Goal: Task Accomplishment & Management: Manage account settings

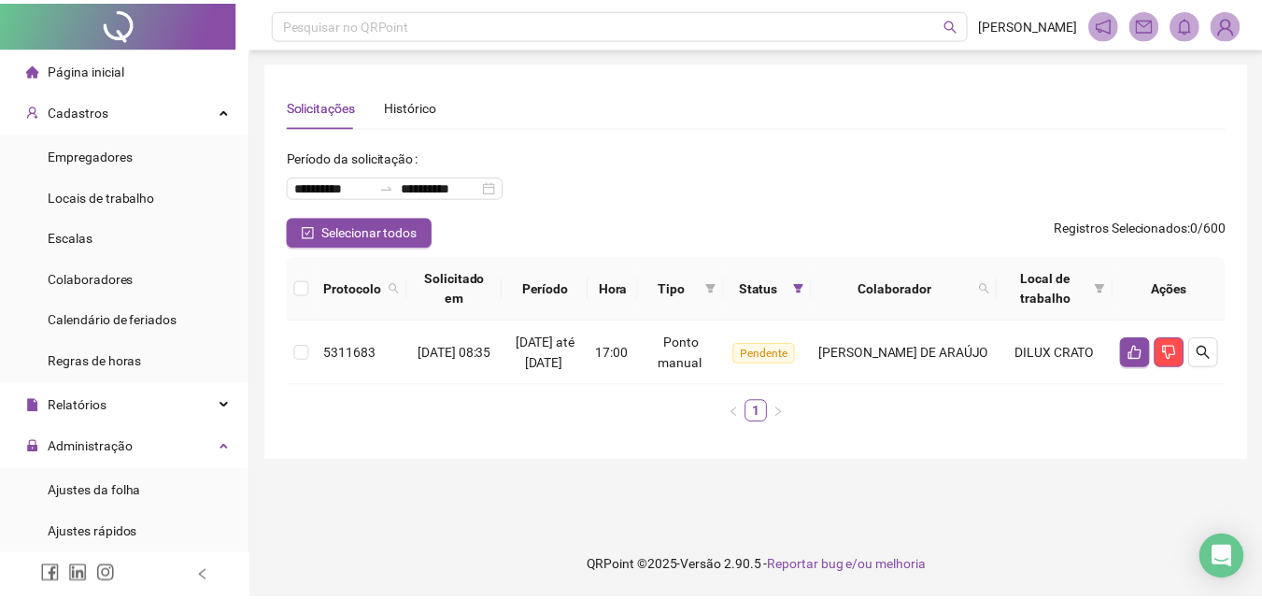
scroll to position [280, 0]
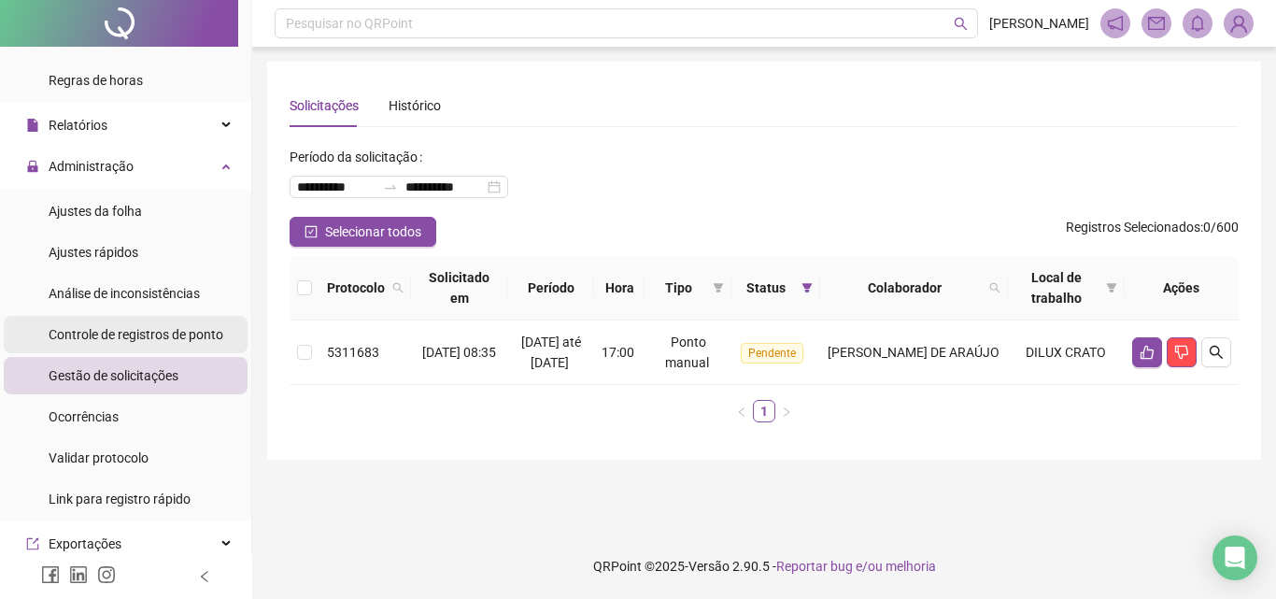
click at [170, 324] on div "Controle de registros de ponto" at bounding box center [136, 334] width 175 height 37
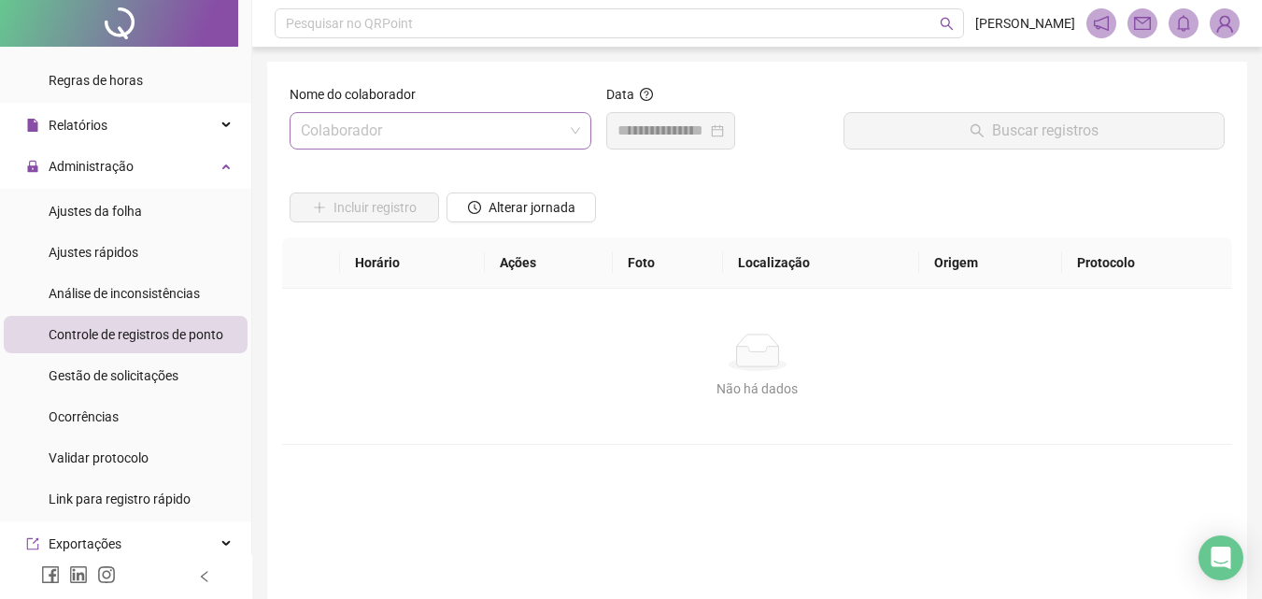
click at [414, 123] on input "search" at bounding box center [432, 131] width 263 height 36
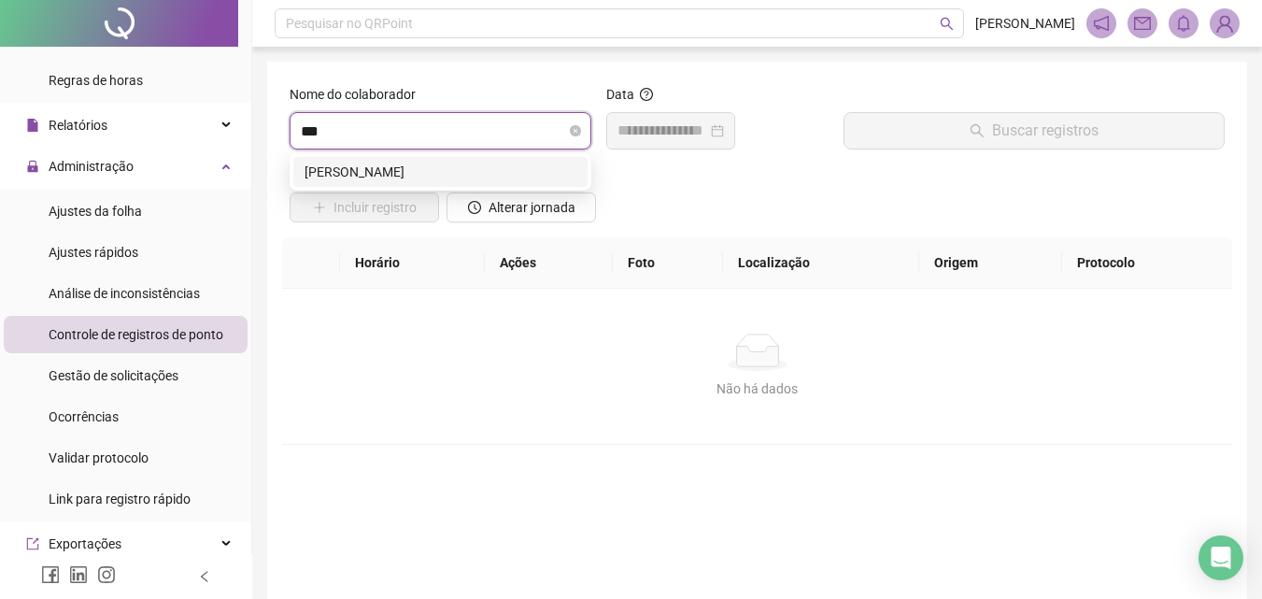
type input "****"
click at [456, 169] on div "[PERSON_NAME]" at bounding box center [441, 172] width 272 height 21
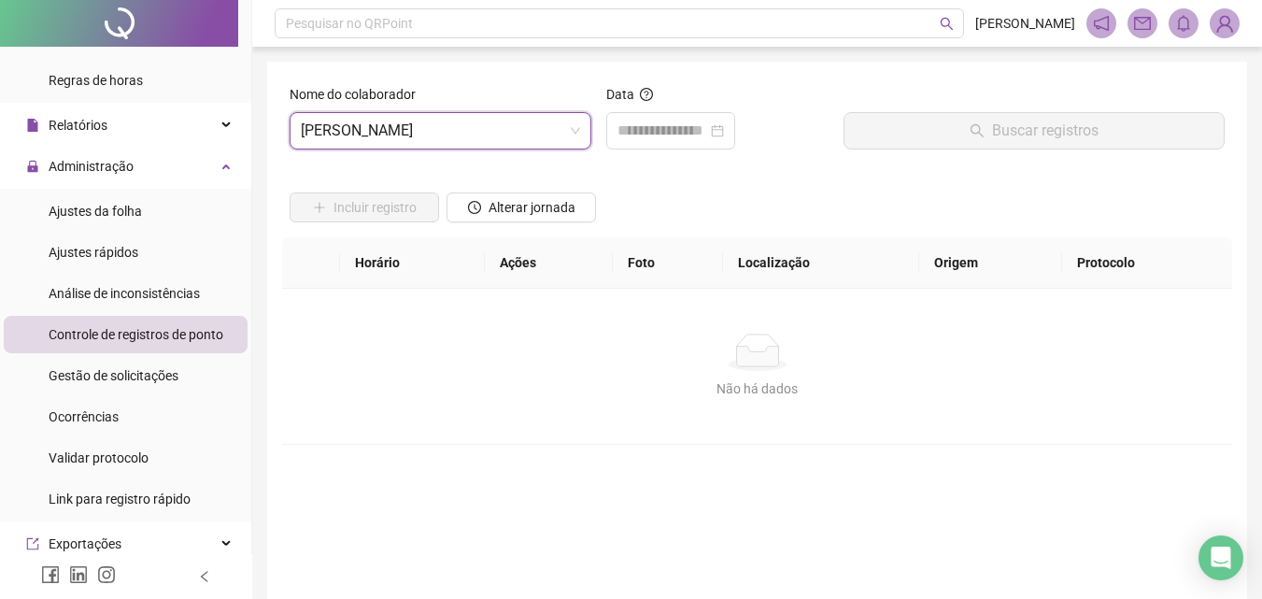
click at [689, 108] on div "Data" at bounding box center [717, 98] width 222 height 28
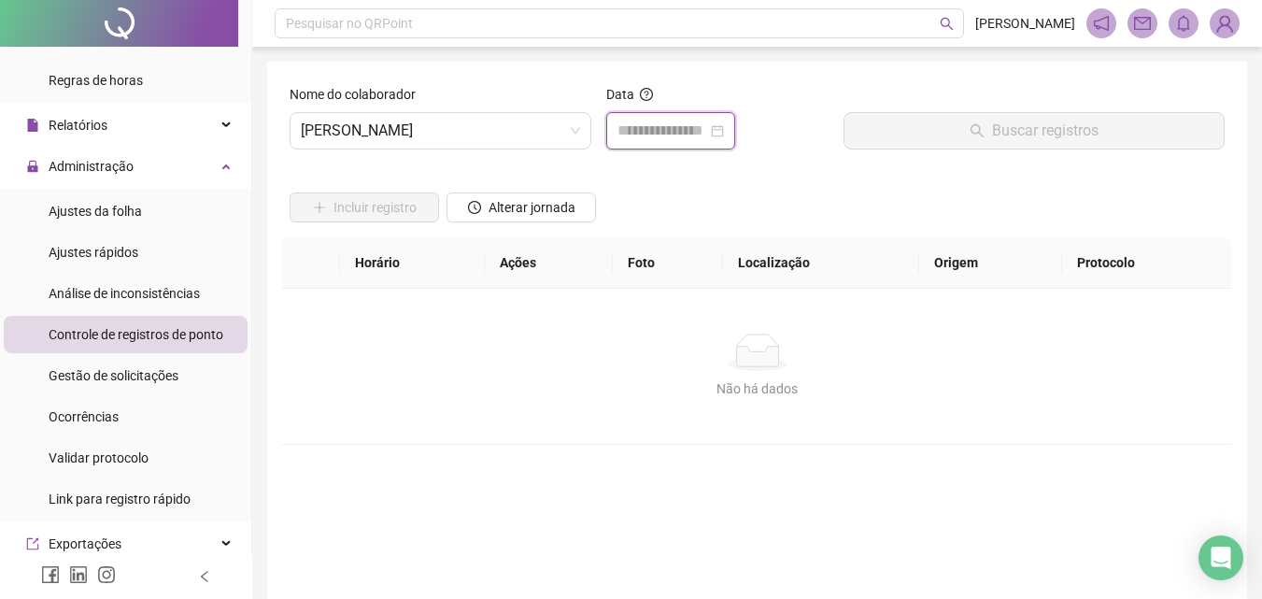
click at [684, 121] on input at bounding box center [663, 131] width 90 height 22
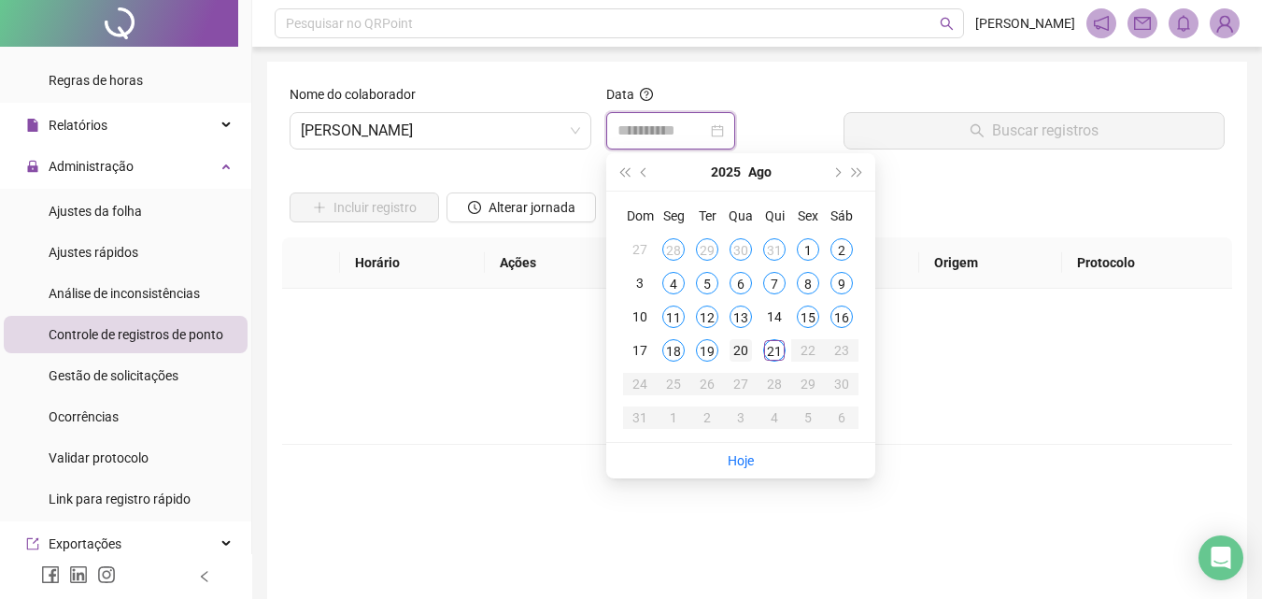
type input "**********"
click at [744, 349] on div "20" at bounding box center [741, 350] width 22 height 22
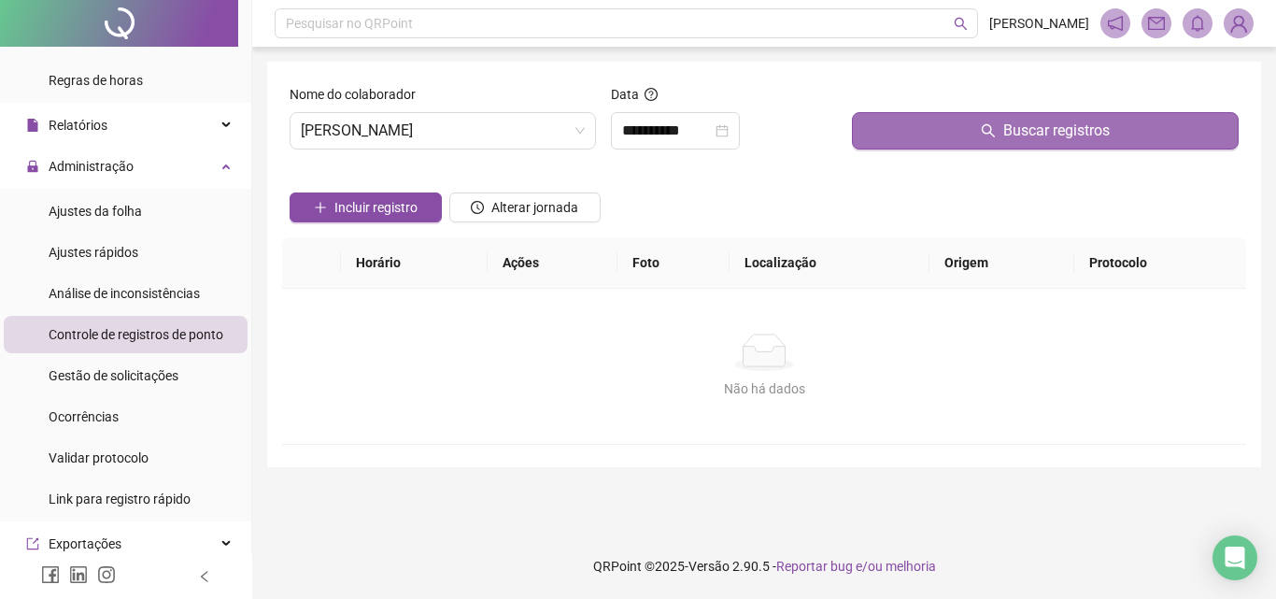
click at [990, 141] on button "Buscar registros" at bounding box center [1045, 130] width 387 height 37
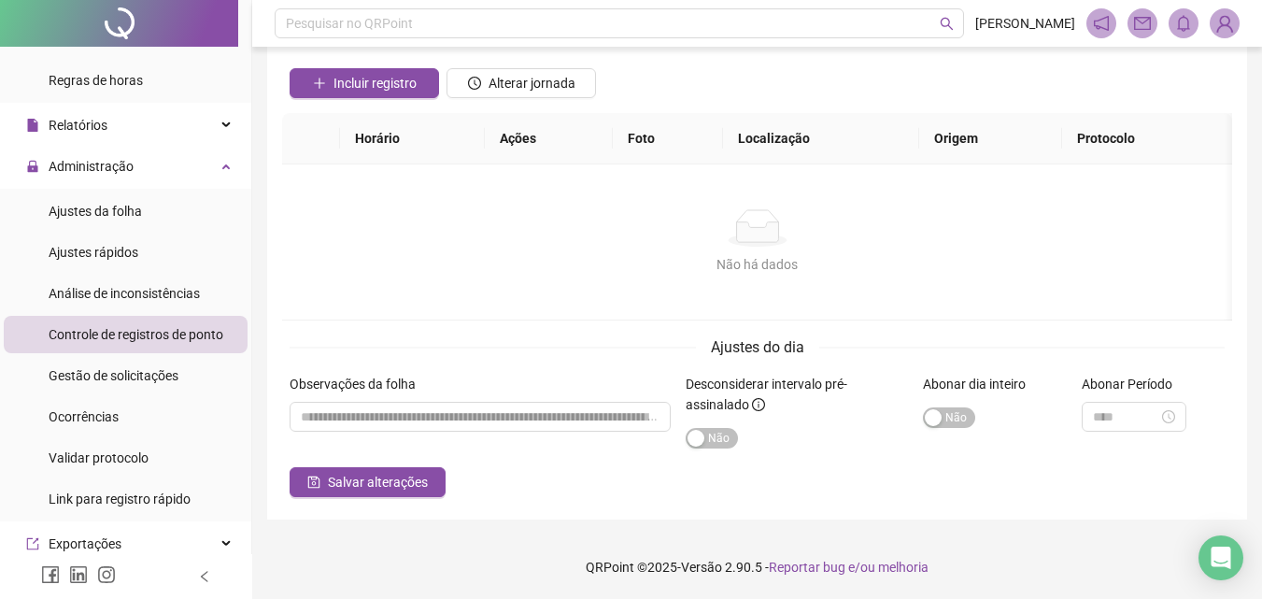
scroll to position [125, 0]
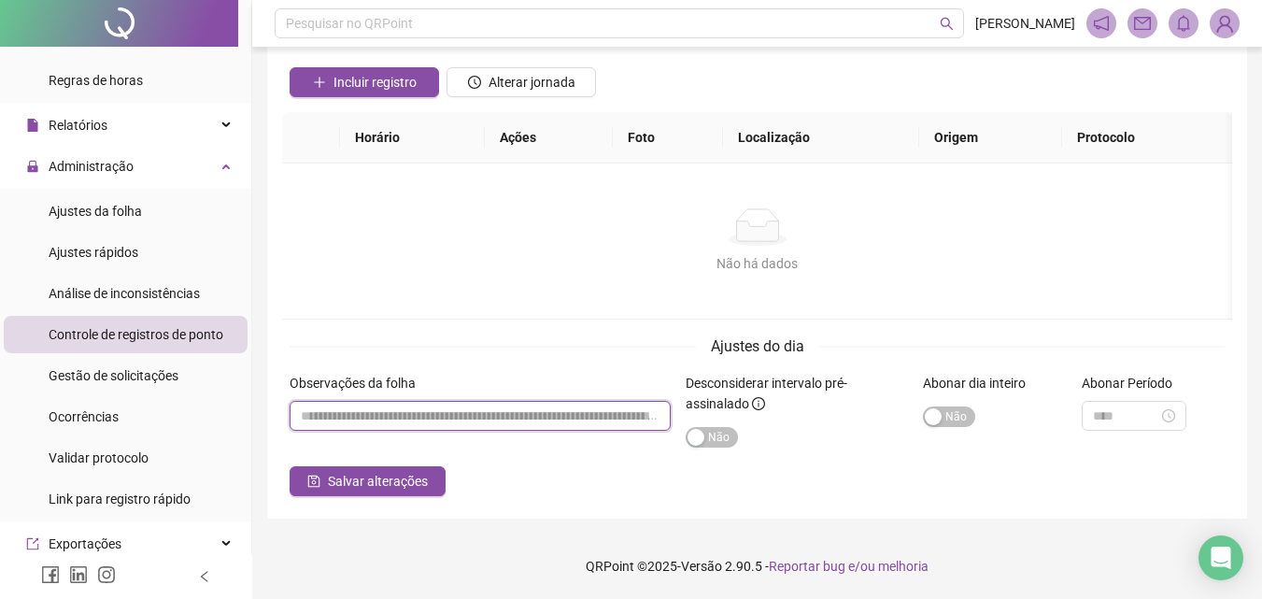
click at [594, 416] on input "textarea" at bounding box center [480, 416] width 381 height 30
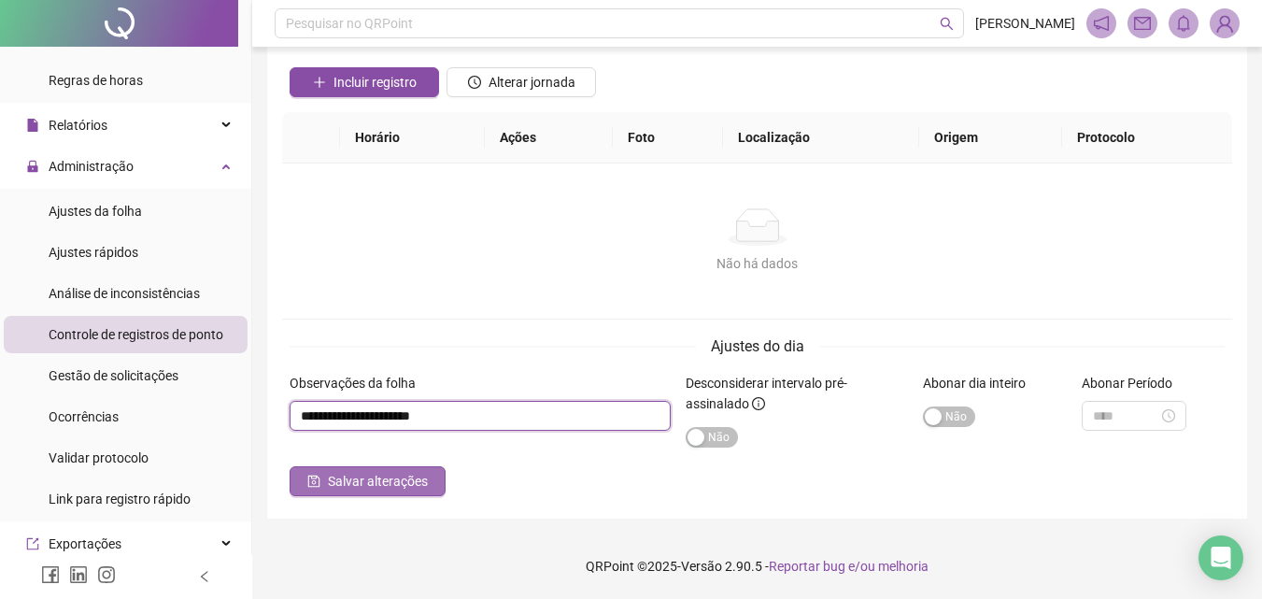
type input "**********"
click at [320, 472] on button "Salvar alterações" at bounding box center [368, 481] width 156 height 30
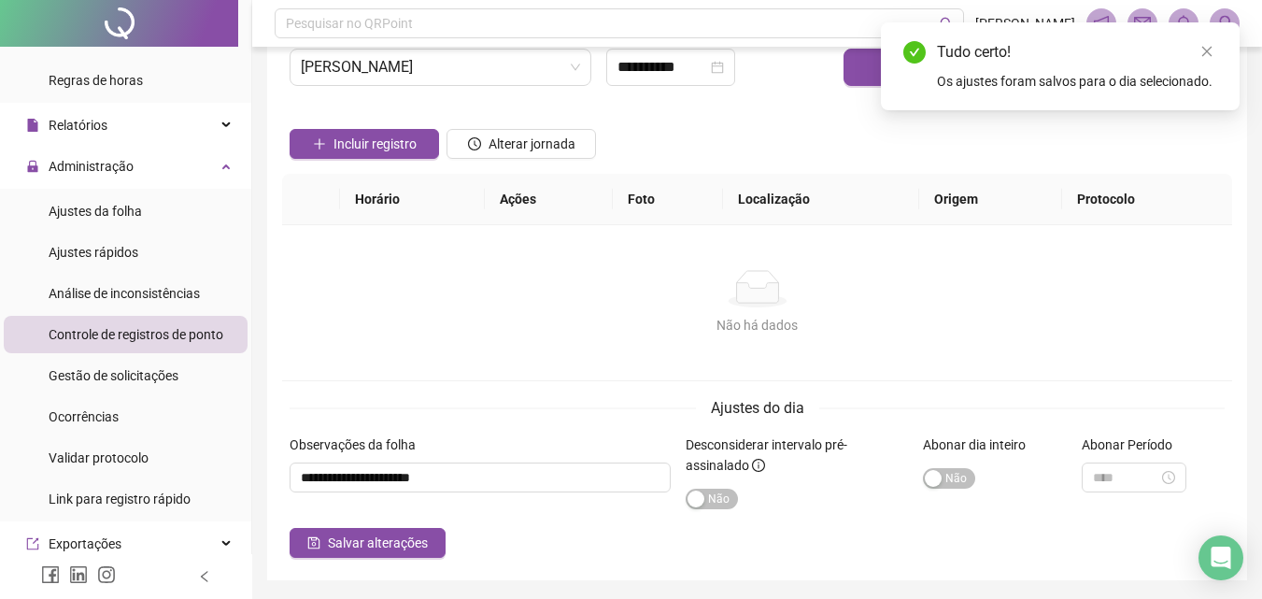
scroll to position [0, 0]
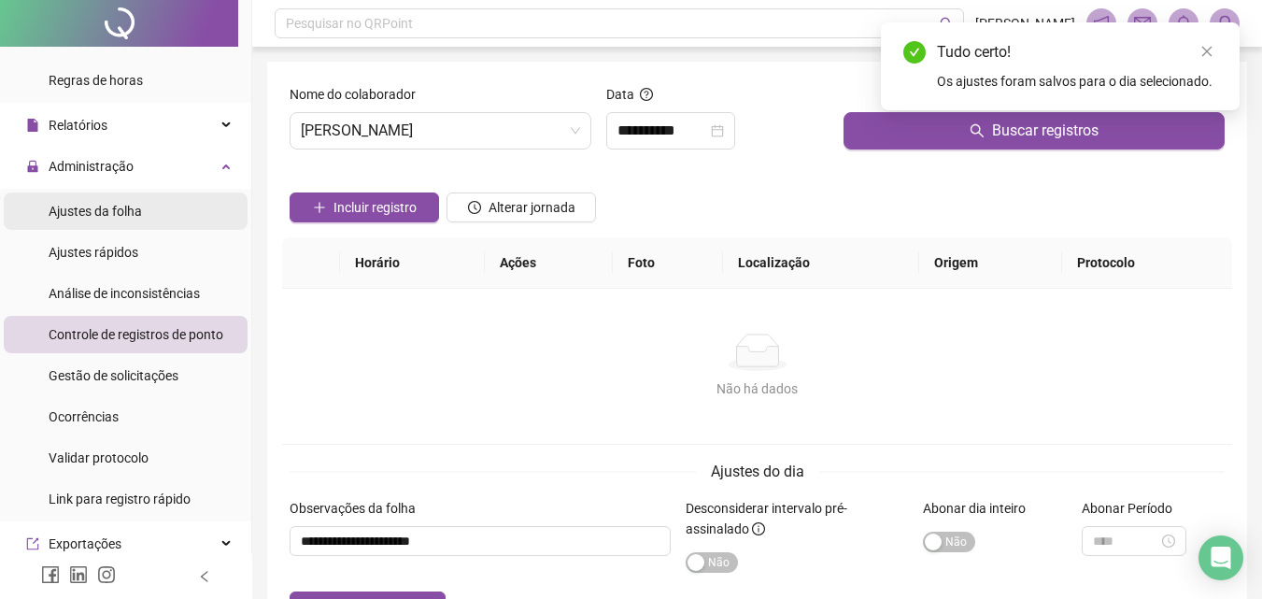
click at [191, 202] on li "Ajustes da folha" at bounding box center [126, 210] width 244 height 37
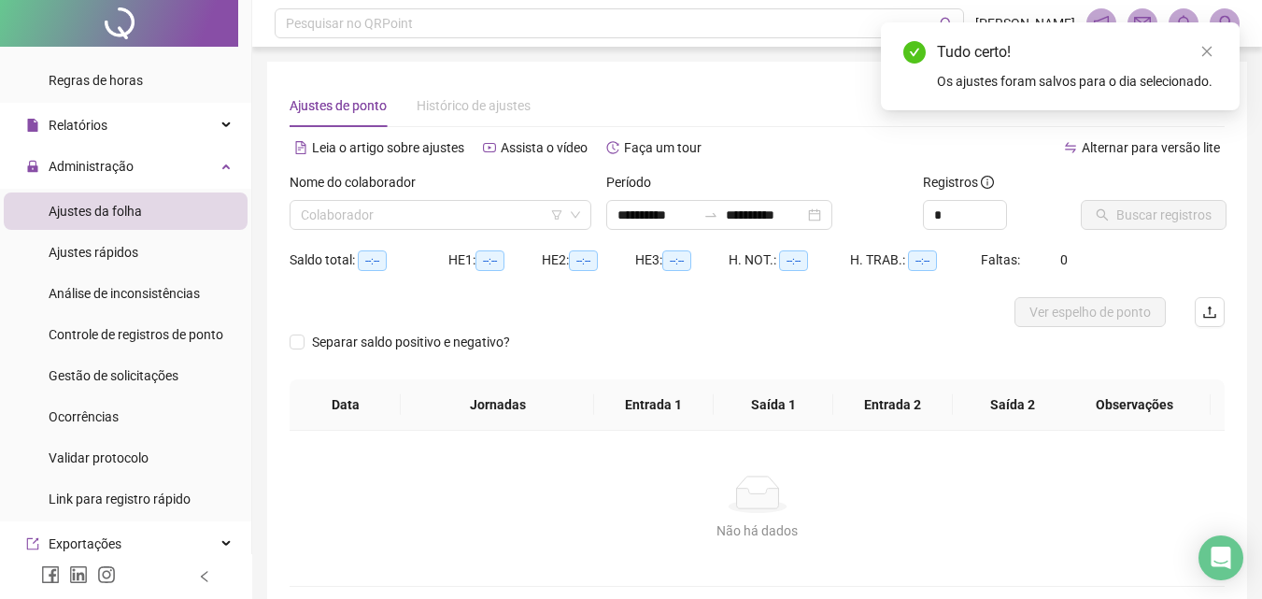
type input "**********"
click at [427, 208] on input "search" at bounding box center [432, 215] width 263 height 28
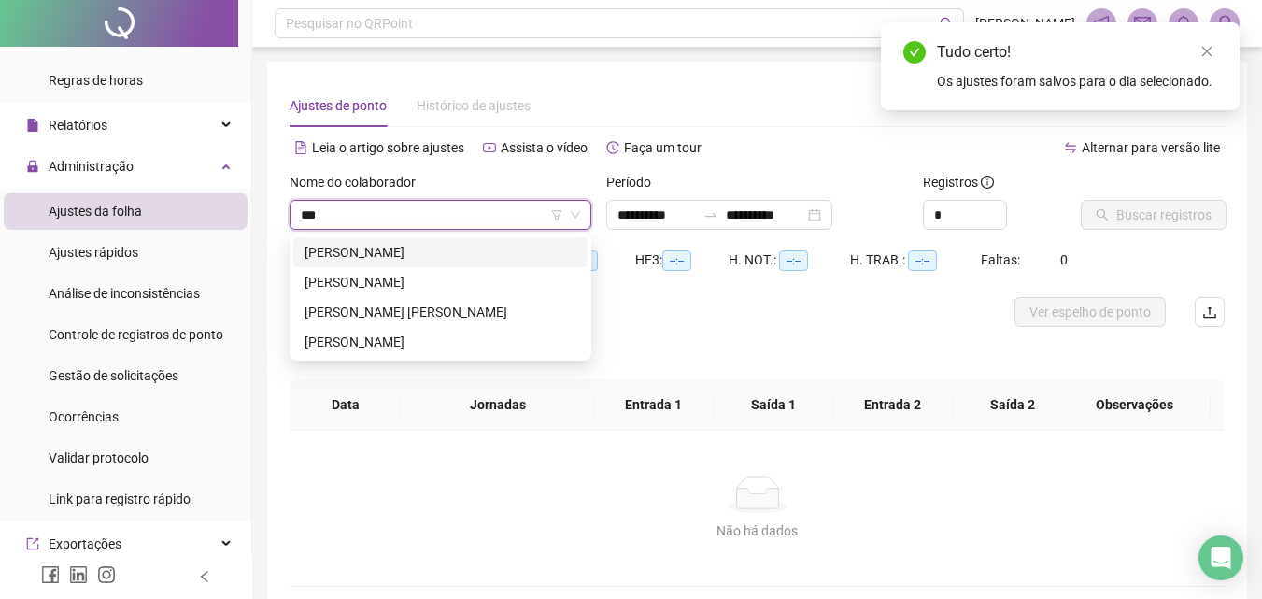
type input "****"
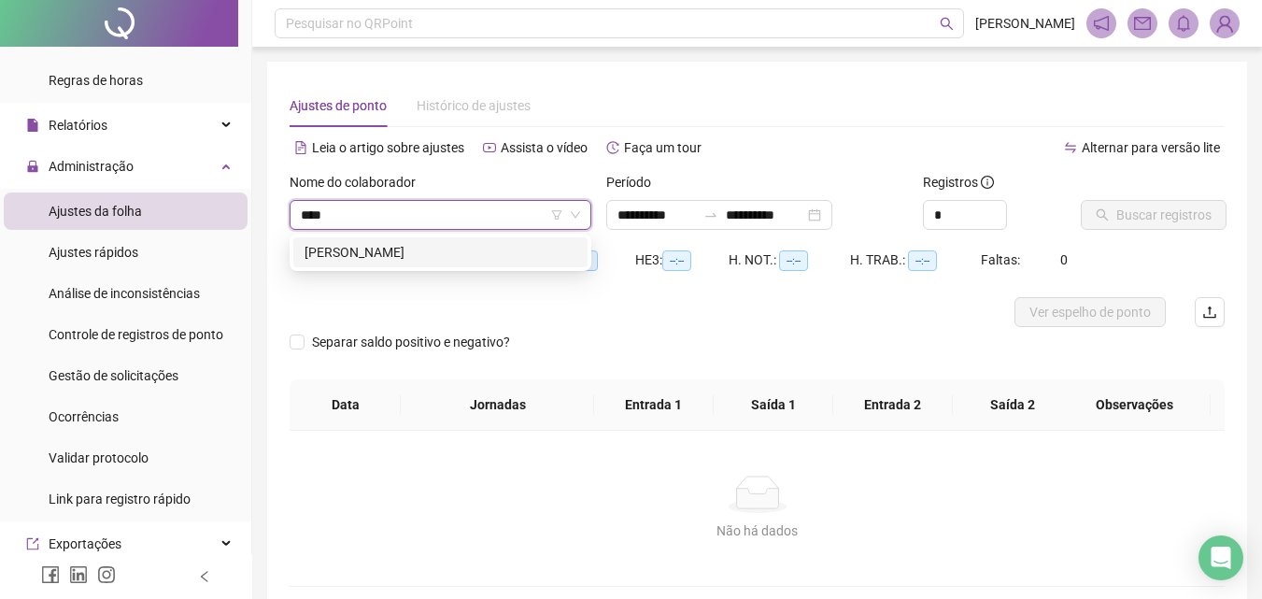
click at [425, 249] on div "[PERSON_NAME]" at bounding box center [441, 252] width 272 height 21
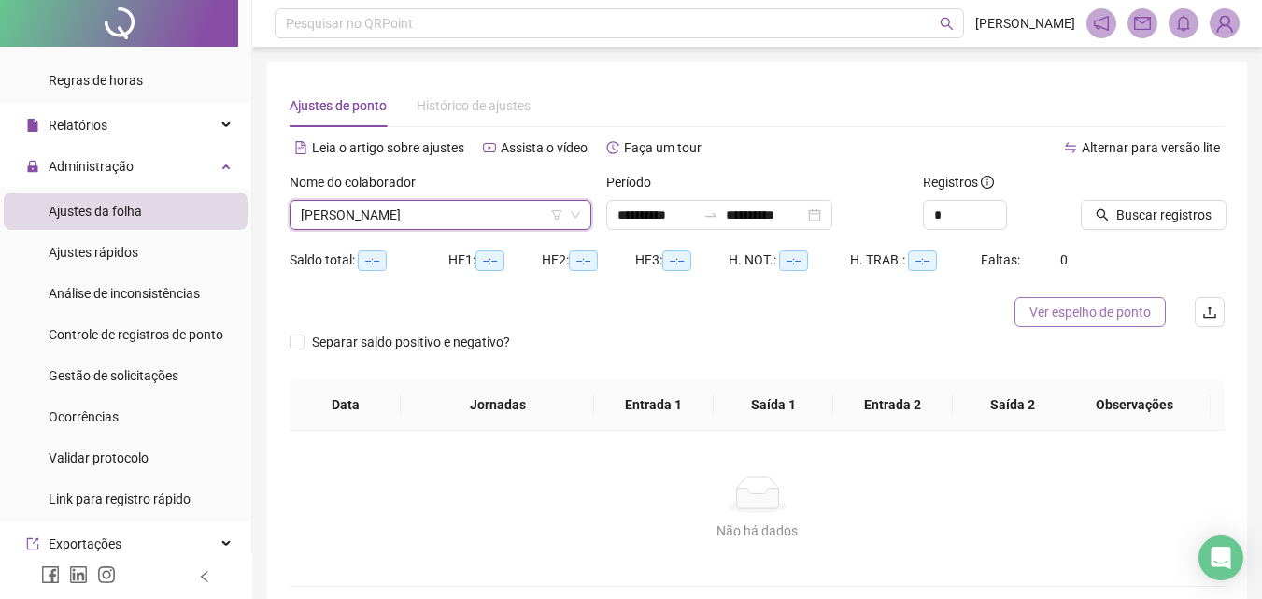
click at [1114, 310] on span "Ver espelho de ponto" at bounding box center [1090, 312] width 121 height 21
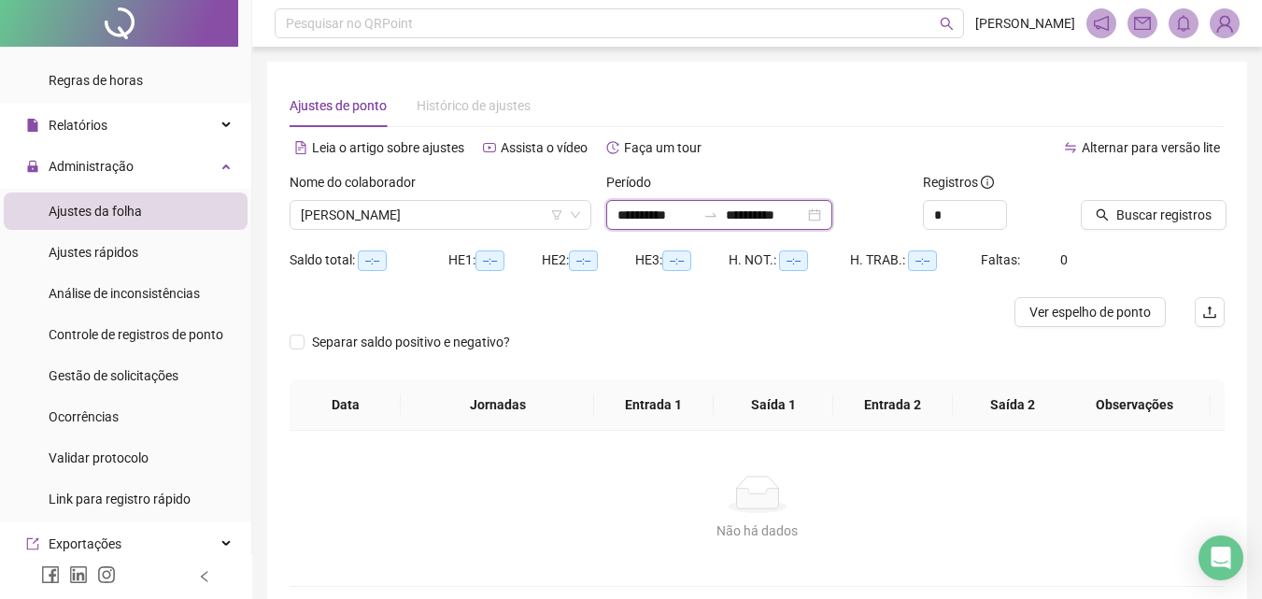
click at [753, 215] on input "**********" at bounding box center [765, 215] width 78 height 21
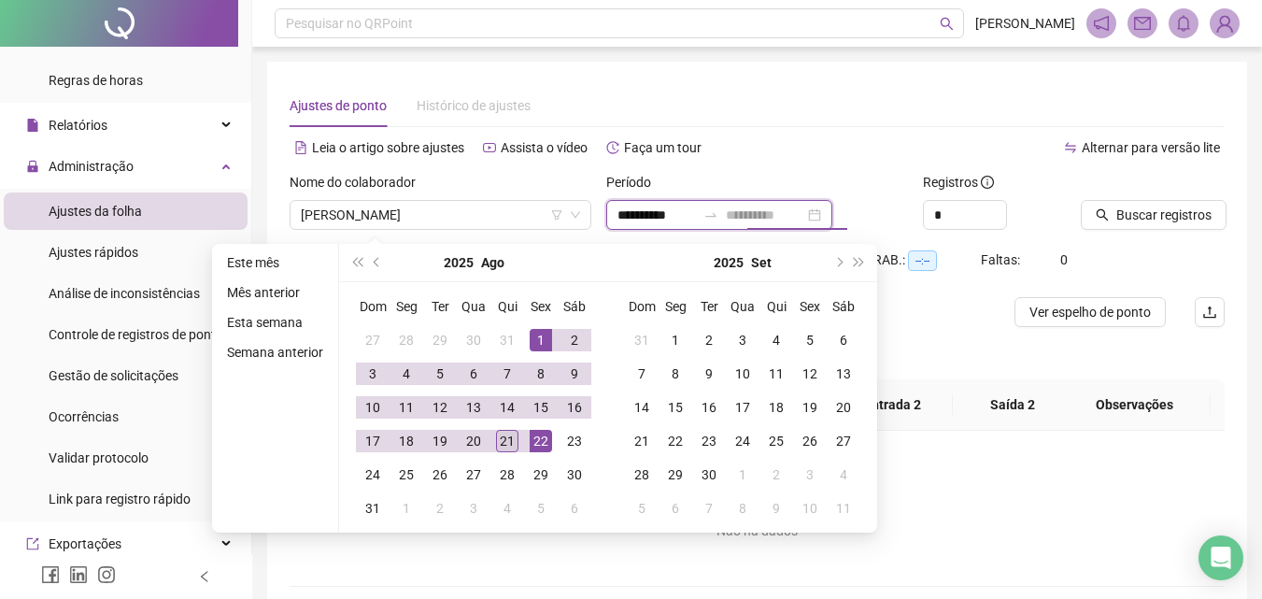
type input "**********"
click at [519, 446] on td "21" at bounding box center [508, 441] width 34 height 34
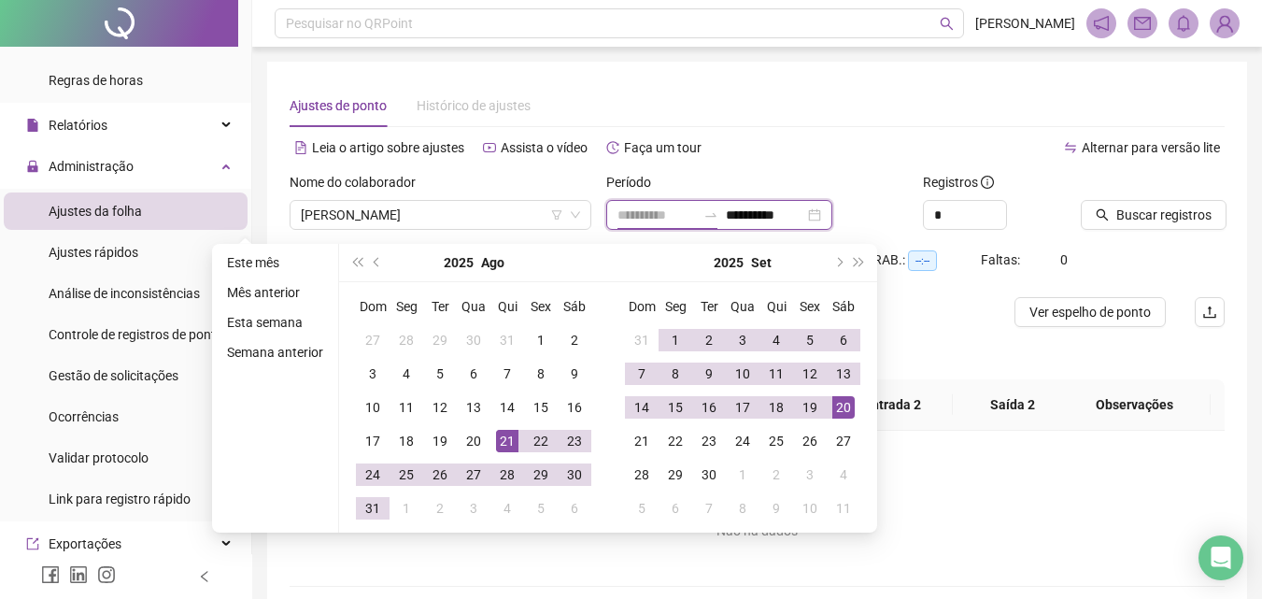
type input "**********"
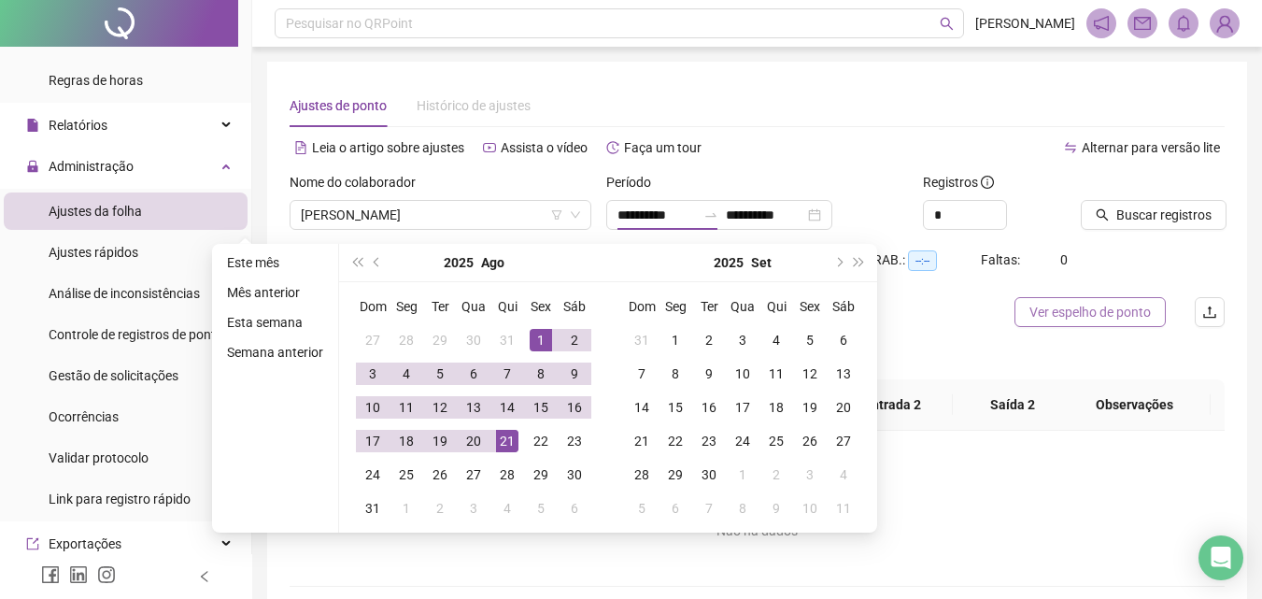
click at [1091, 304] on span "Ver espelho de ponto" at bounding box center [1090, 312] width 121 height 21
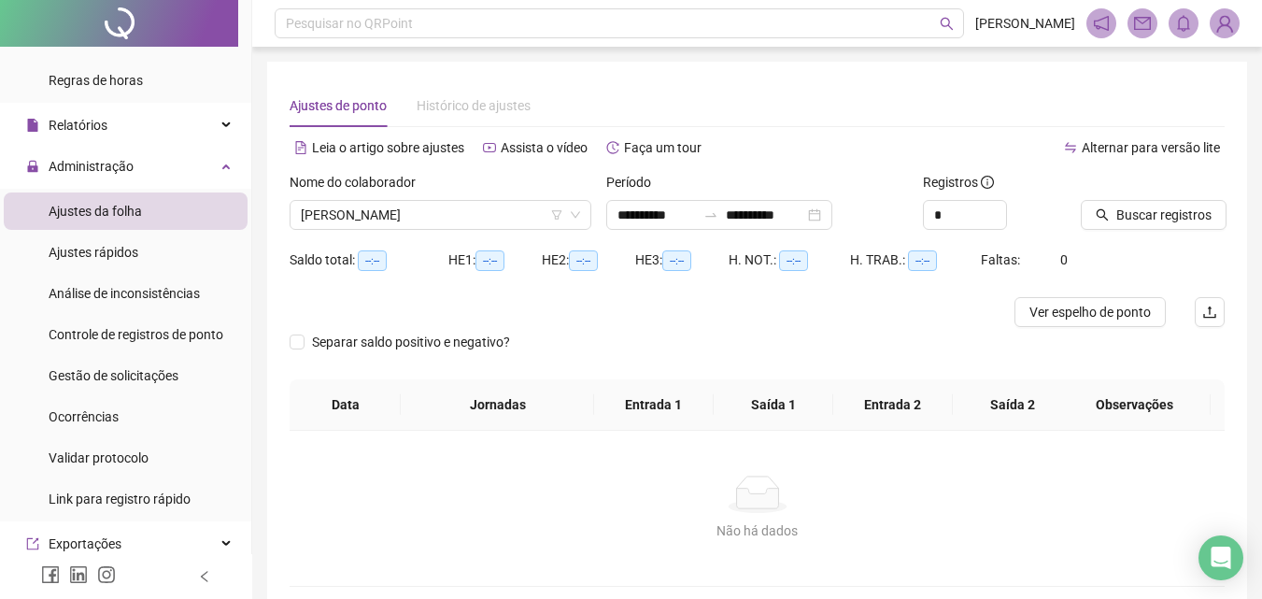
click at [716, 337] on div "Separar saldo positivo e negativo?" at bounding box center [757, 353] width 935 height 52
click at [408, 224] on span "[PERSON_NAME]" at bounding box center [440, 215] width 279 height 28
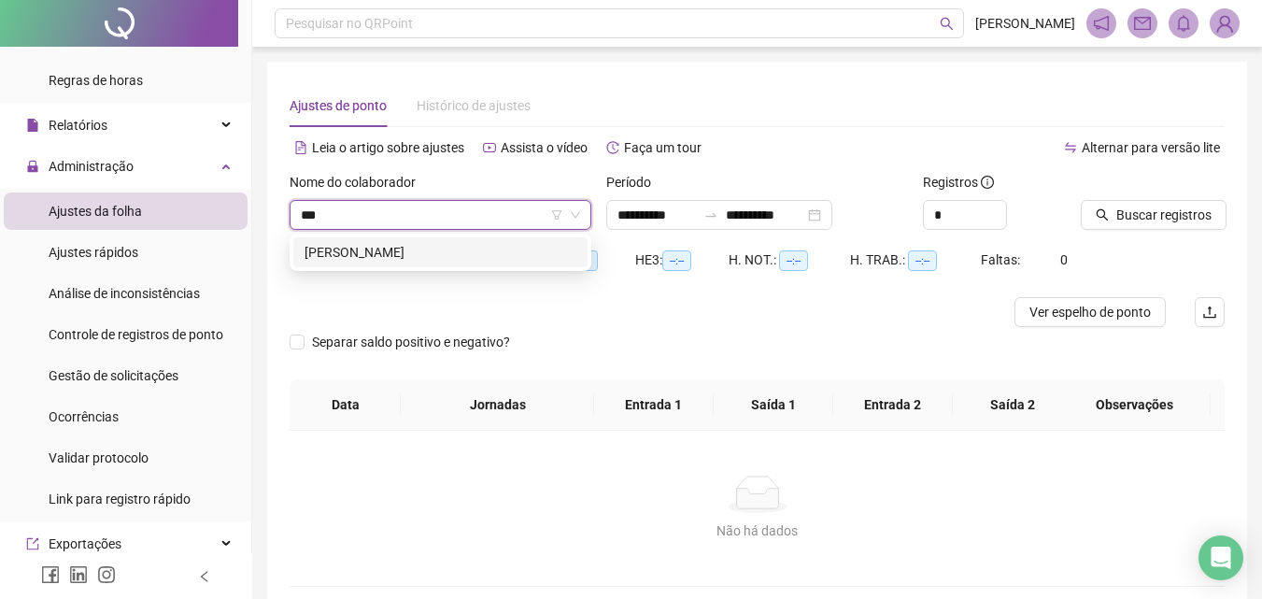
type input "****"
click at [405, 253] on div "[PERSON_NAME]" at bounding box center [441, 252] width 272 height 21
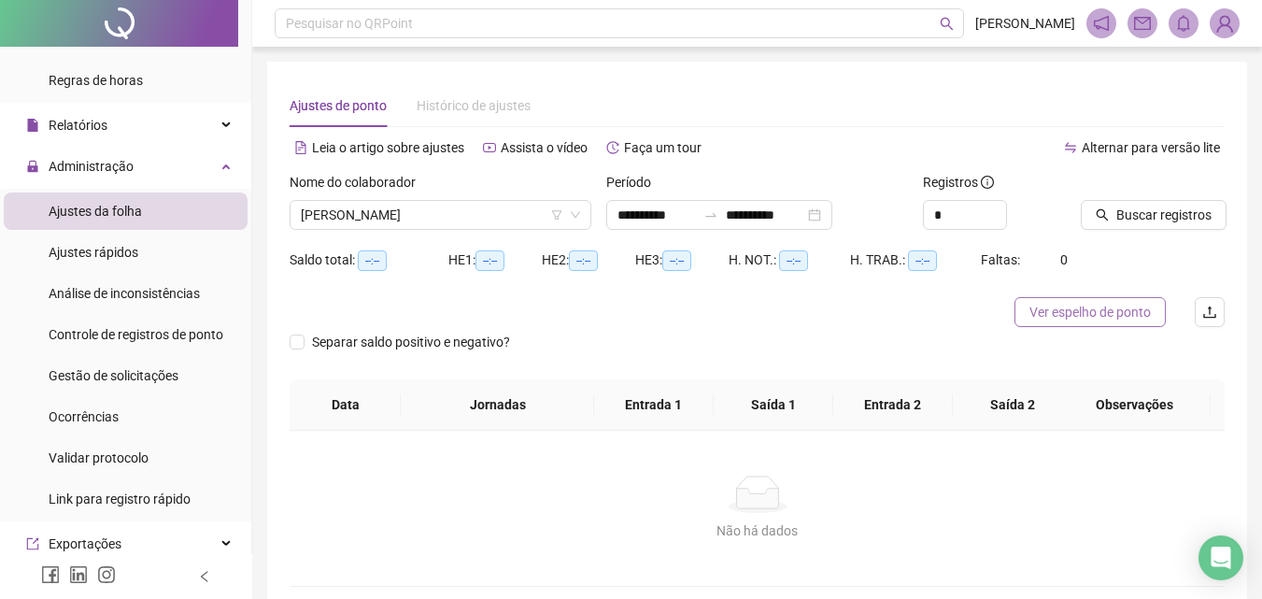
click at [1119, 322] on button "Ver espelho de ponto" at bounding box center [1090, 312] width 151 height 30
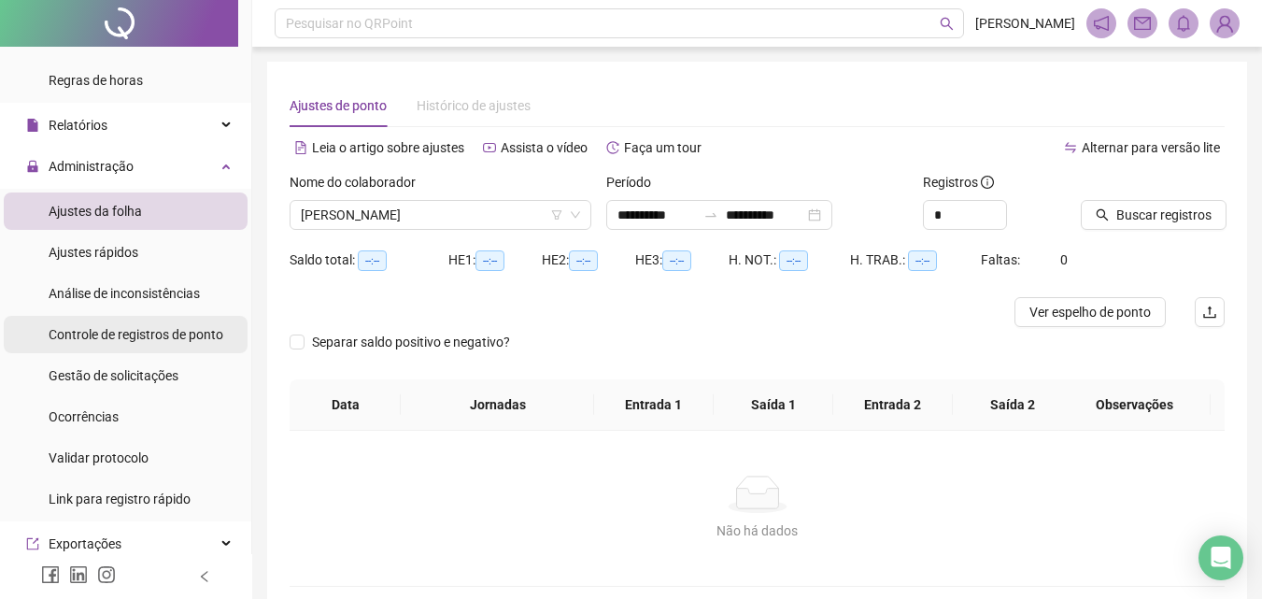
click at [156, 327] on span "Controle de registros de ponto" at bounding box center [136, 334] width 175 height 15
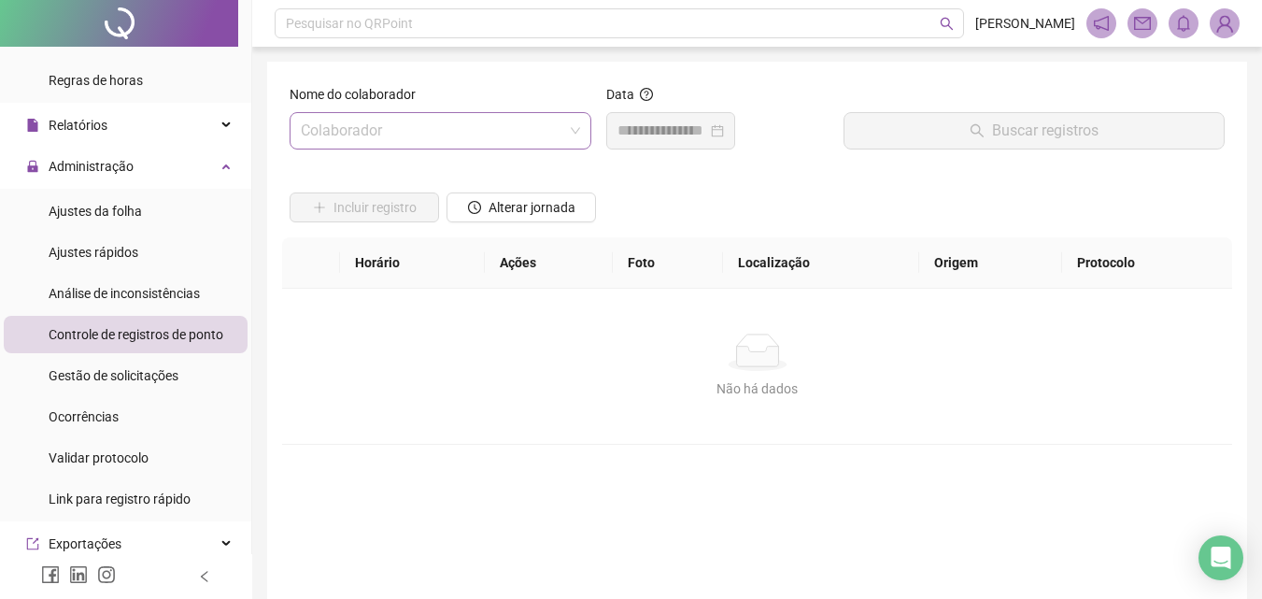
click at [374, 127] on input "search" at bounding box center [432, 131] width 263 height 36
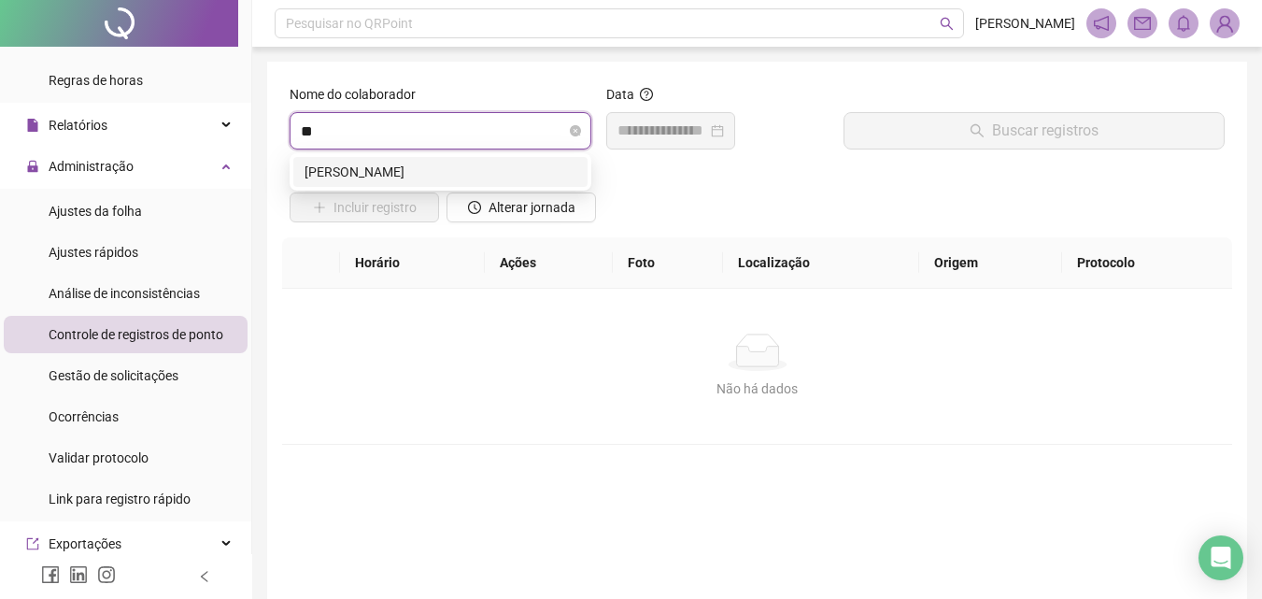
type input "***"
click at [374, 166] on div "[PERSON_NAME]" at bounding box center [441, 172] width 272 height 21
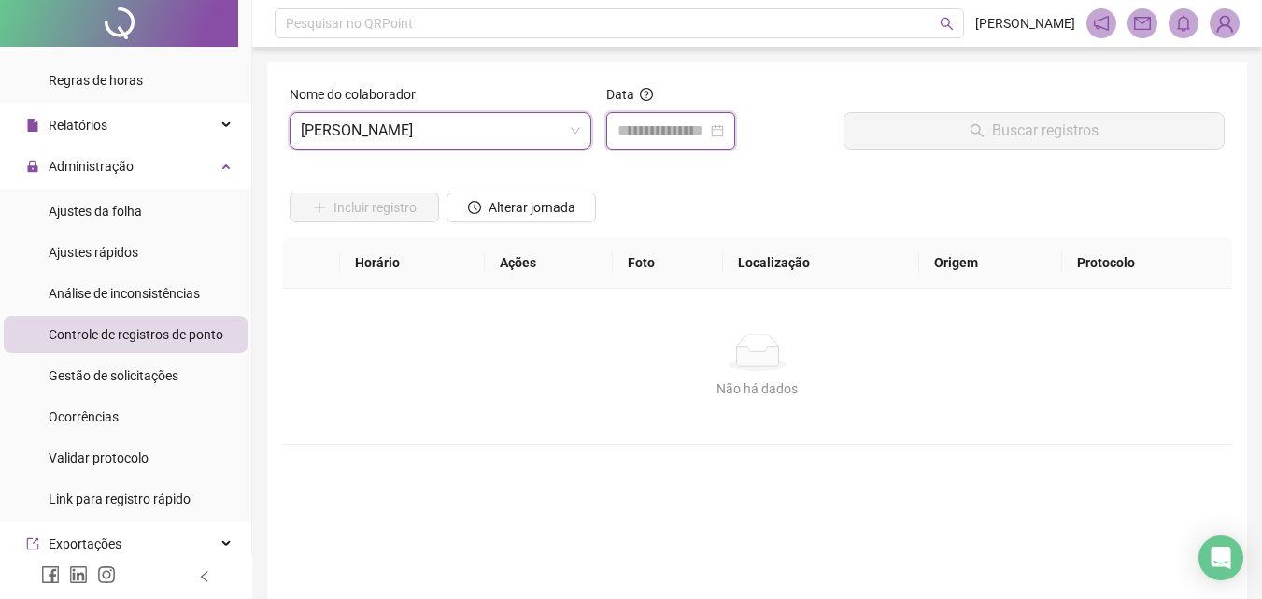
click at [628, 126] on input at bounding box center [663, 131] width 90 height 22
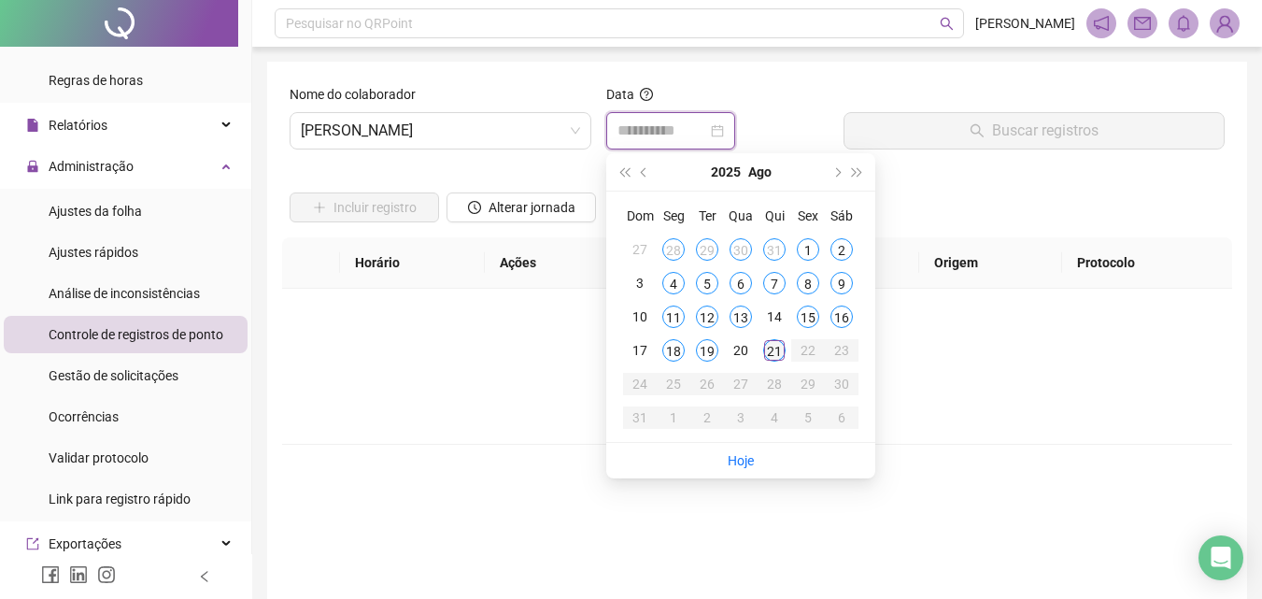
type input "**********"
click at [775, 350] on div "21" at bounding box center [774, 350] width 22 height 22
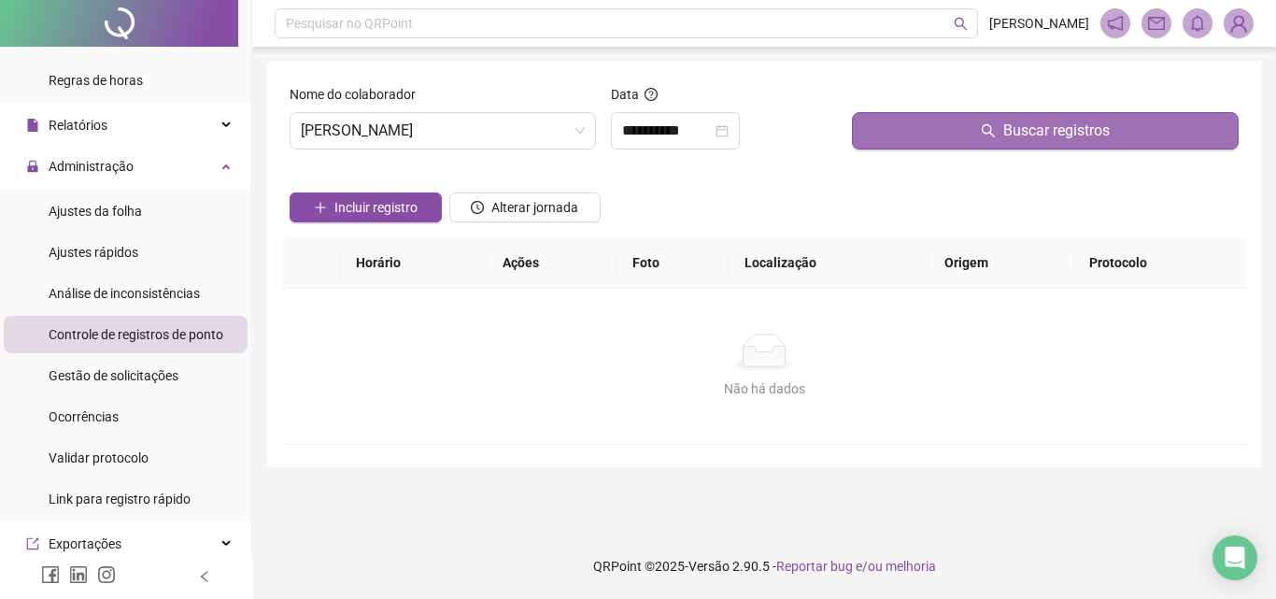
click at [918, 139] on button "Buscar registros" at bounding box center [1045, 130] width 387 height 37
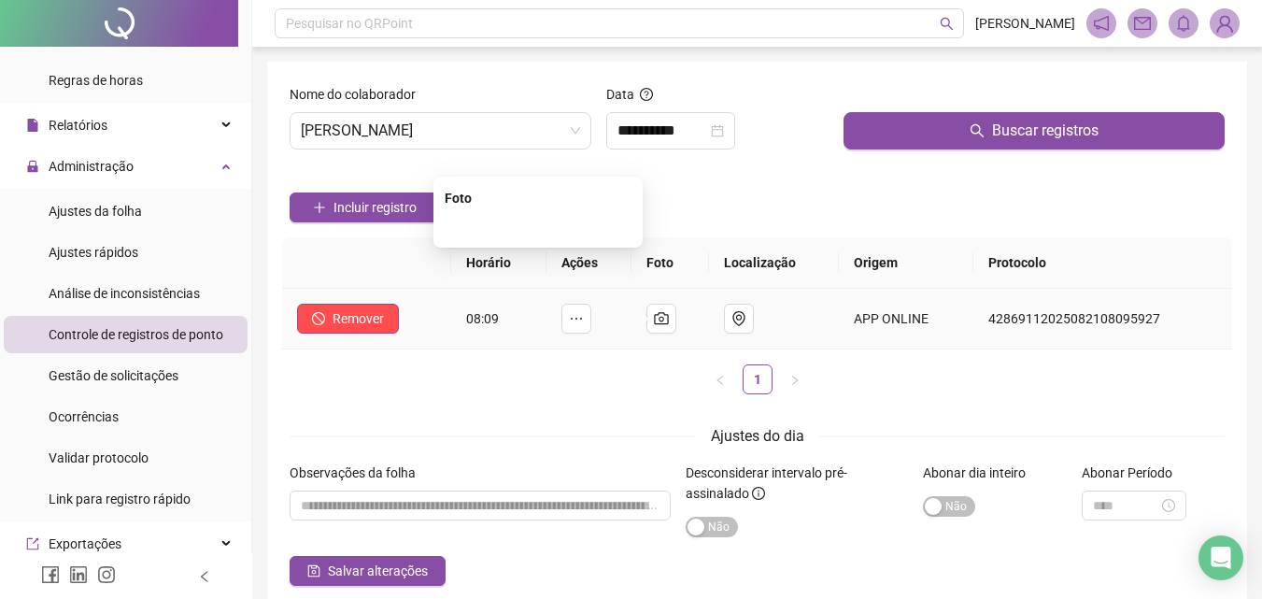
click at [538, 227] on img at bounding box center [538, 227] width 0 height 0
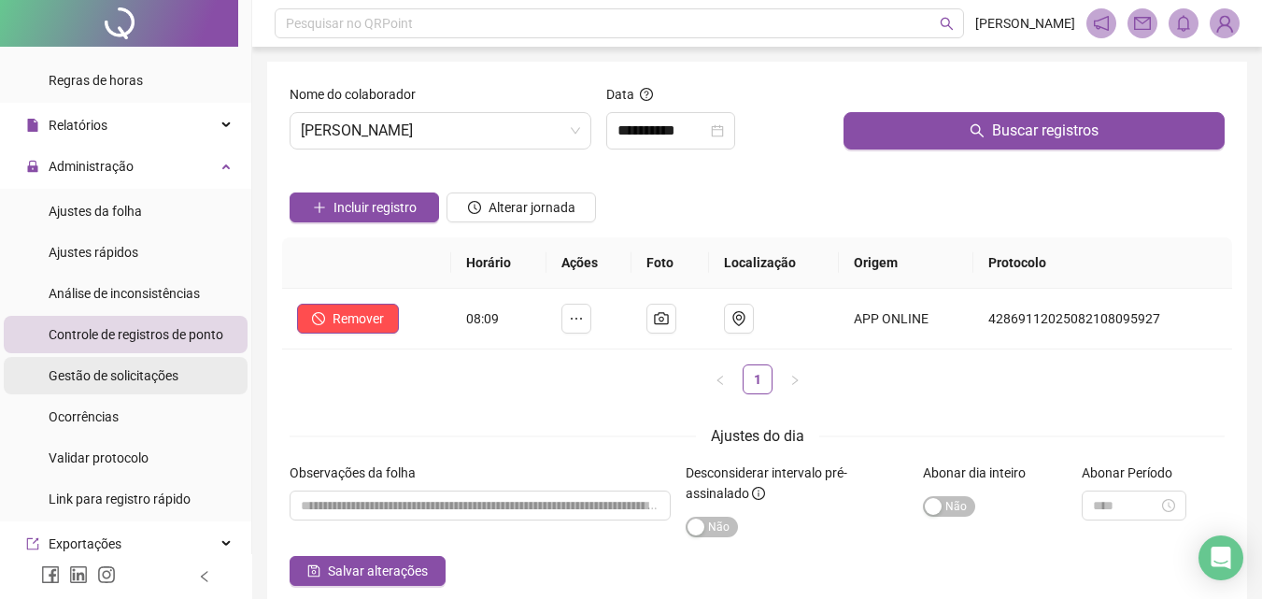
click at [114, 376] on span "Gestão de solicitações" at bounding box center [114, 375] width 130 height 15
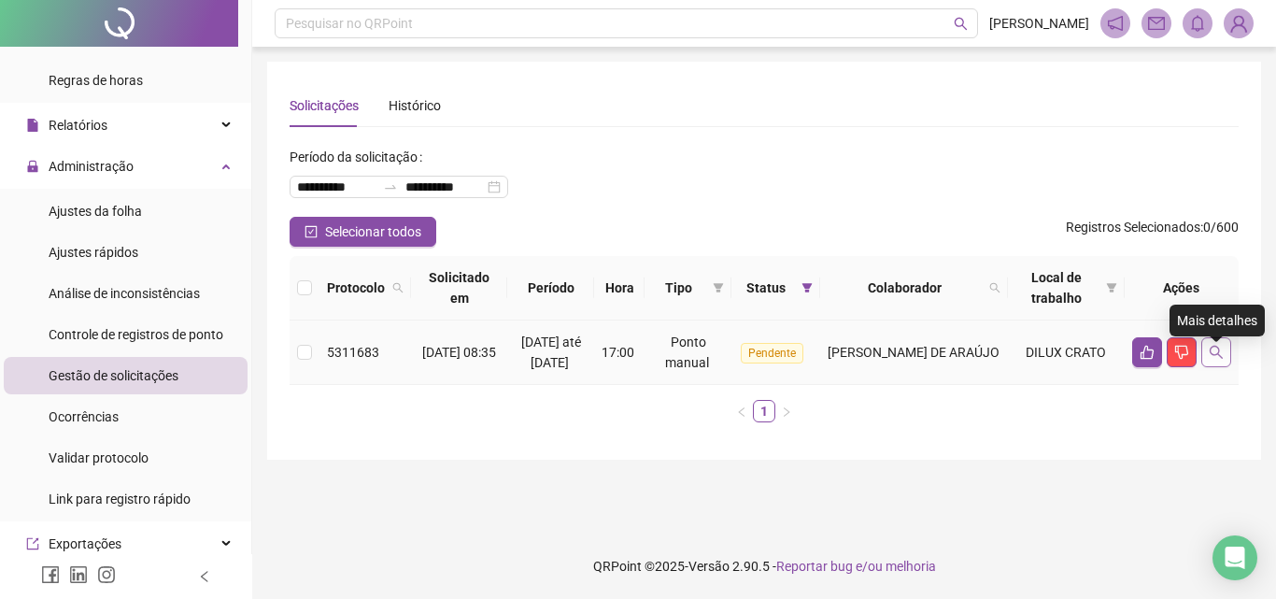
click at [1214, 355] on icon "search" at bounding box center [1216, 352] width 15 height 15
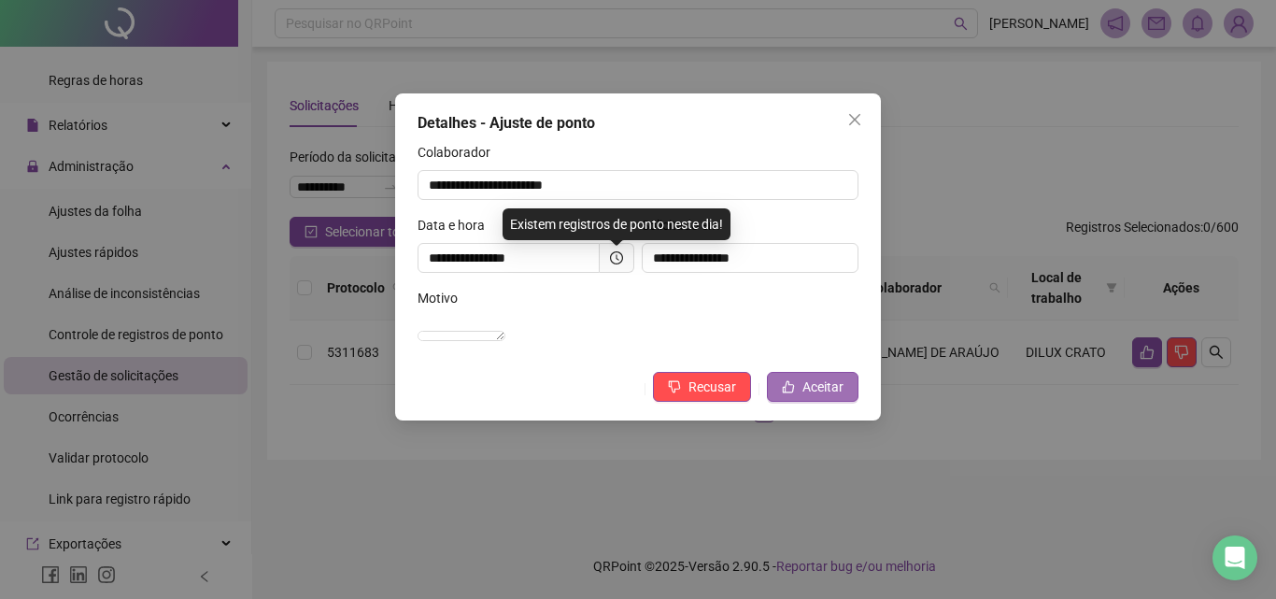
click at [790, 393] on icon "like" at bounding box center [788, 386] width 13 height 13
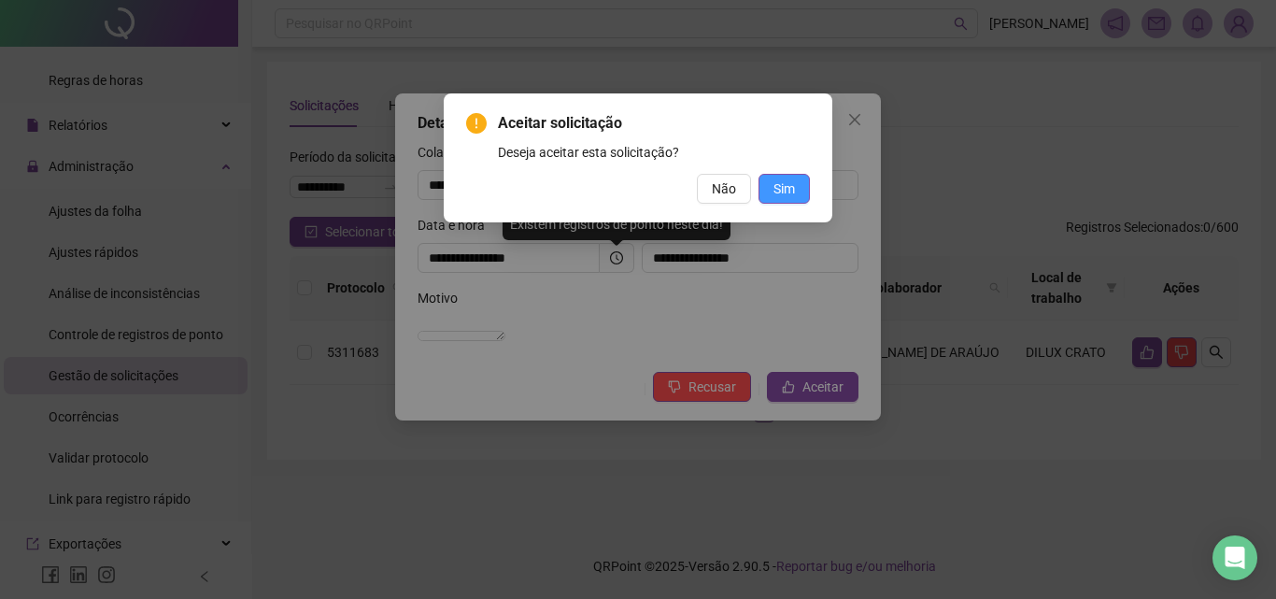
click at [774, 177] on button "Sim" at bounding box center [784, 189] width 51 height 30
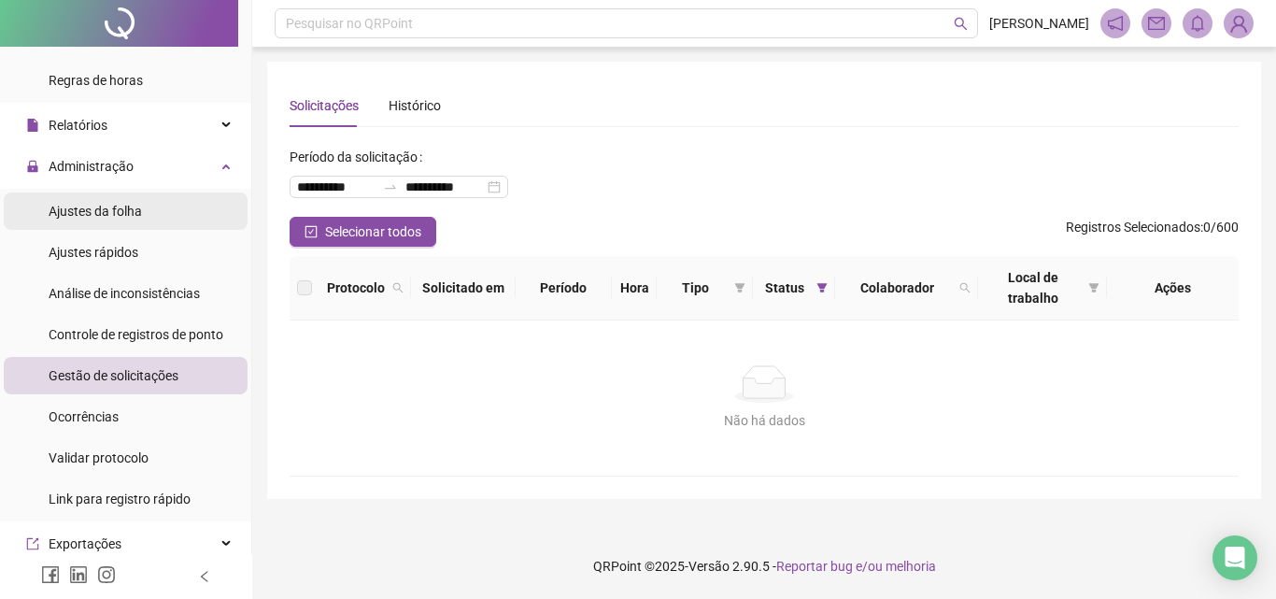
click at [103, 215] on span "Ajustes da folha" at bounding box center [95, 211] width 93 height 15
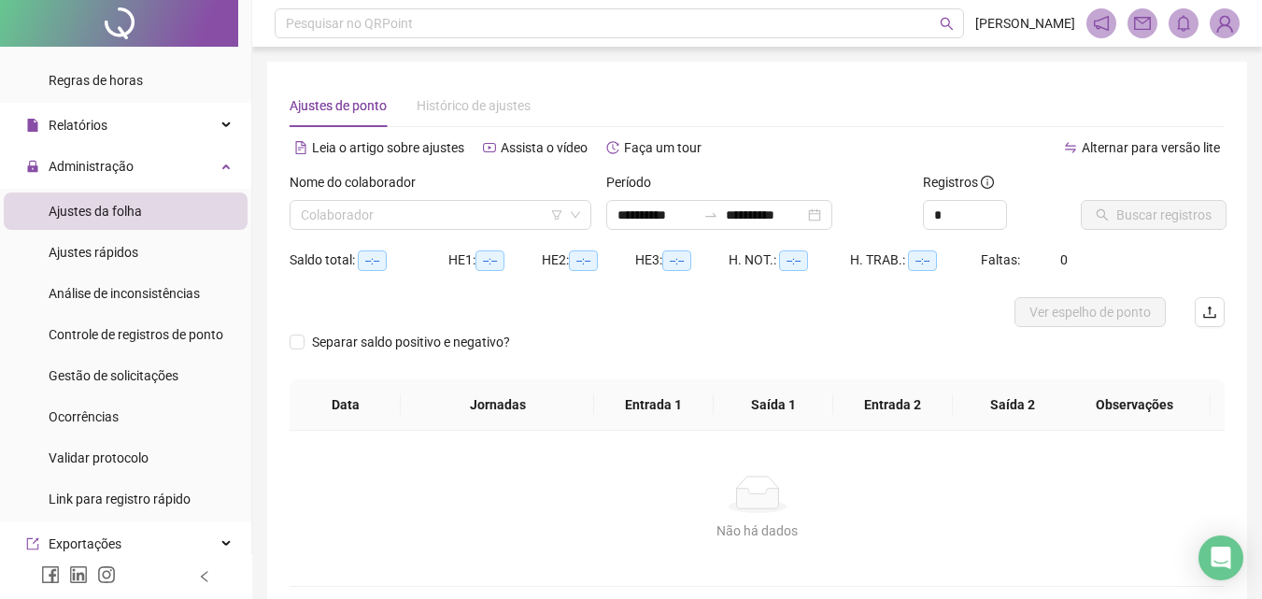
type input "**********"
click at [320, 206] on input "search" at bounding box center [432, 215] width 263 height 28
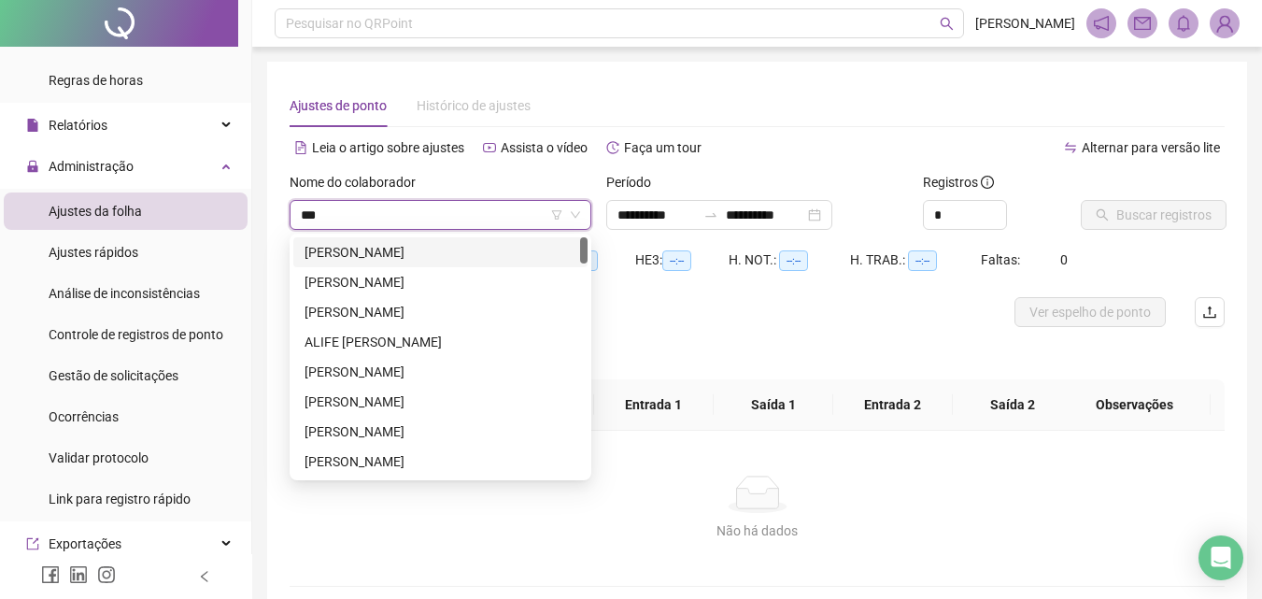
type input "****"
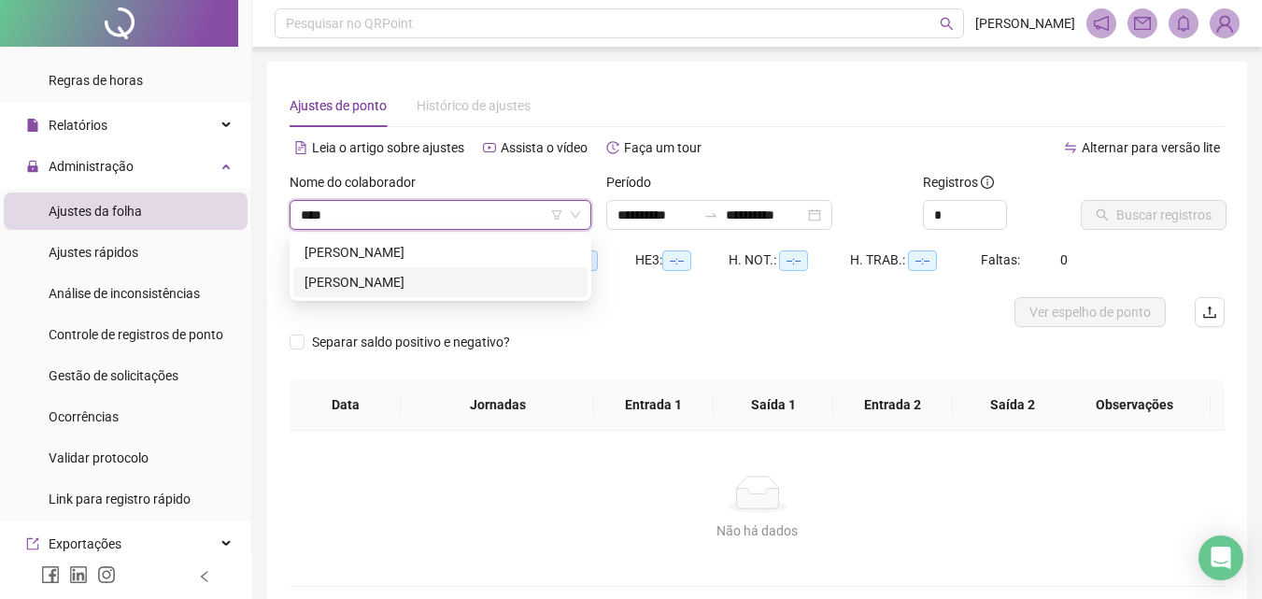
click at [535, 290] on div "[PERSON_NAME]" at bounding box center [441, 282] width 272 height 21
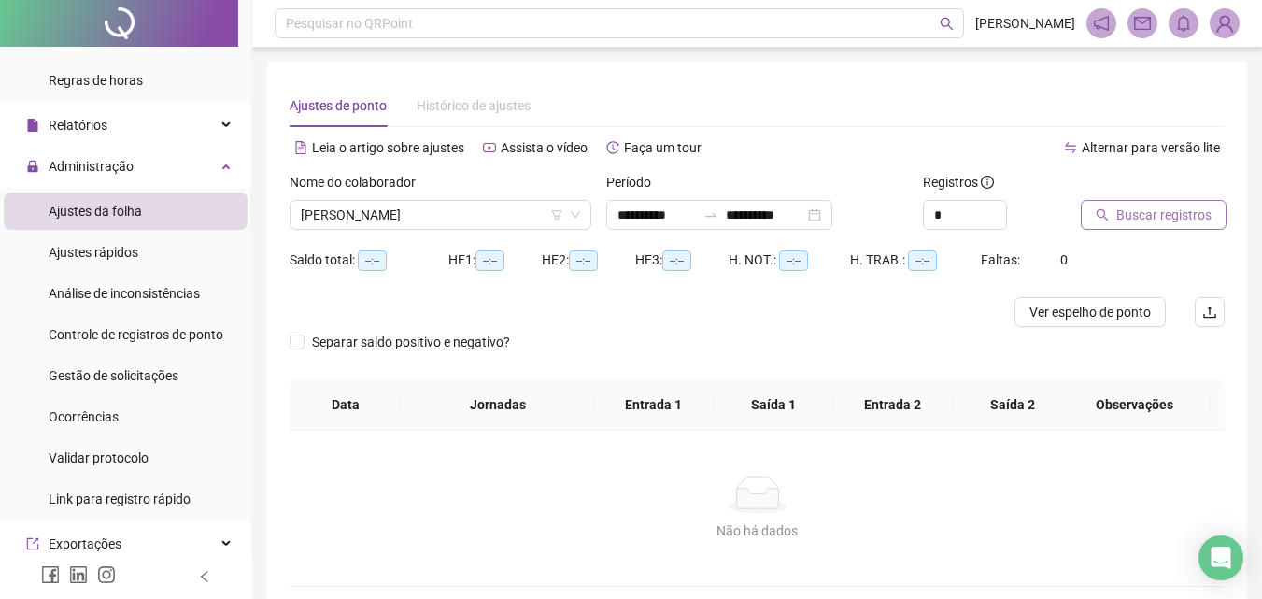
click at [1116, 209] on button "Buscar registros" at bounding box center [1154, 215] width 146 height 30
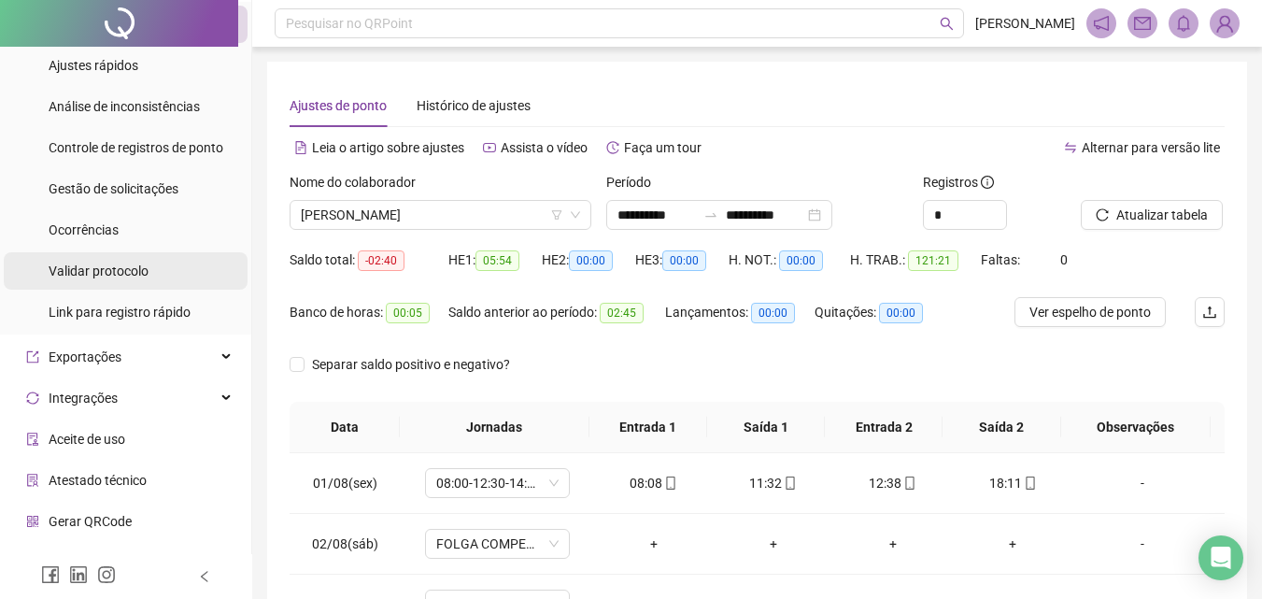
scroll to position [280, 0]
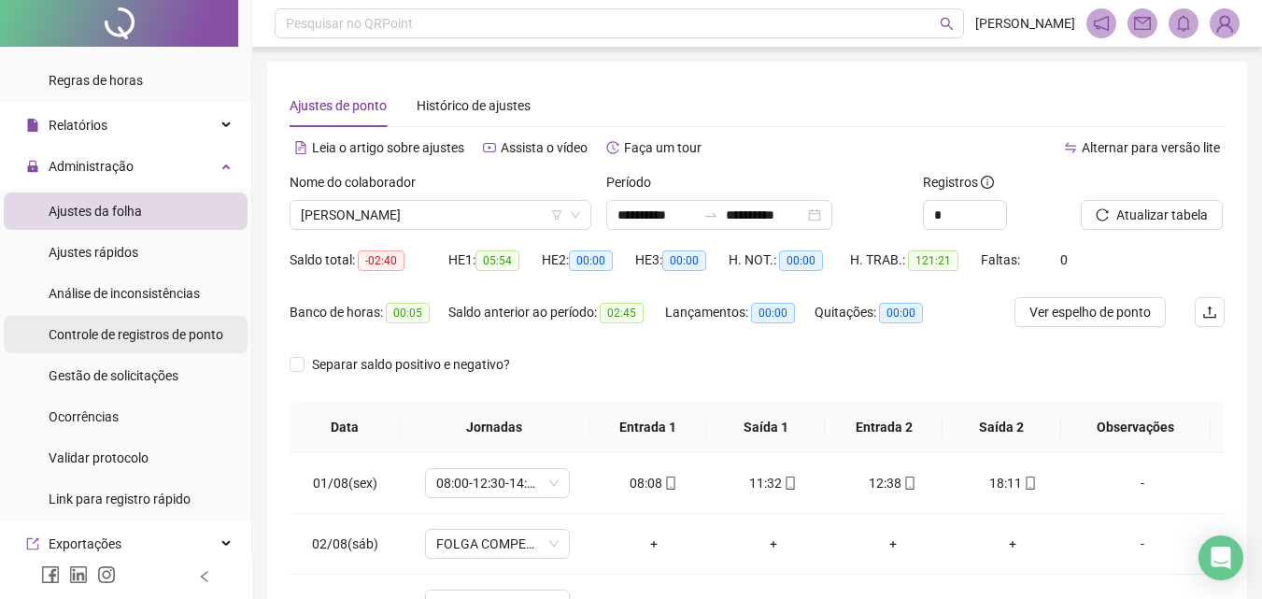
click at [143, 334] on span "Controle de registros de ponto" at bounding box center [136, 334] width 175 height 15
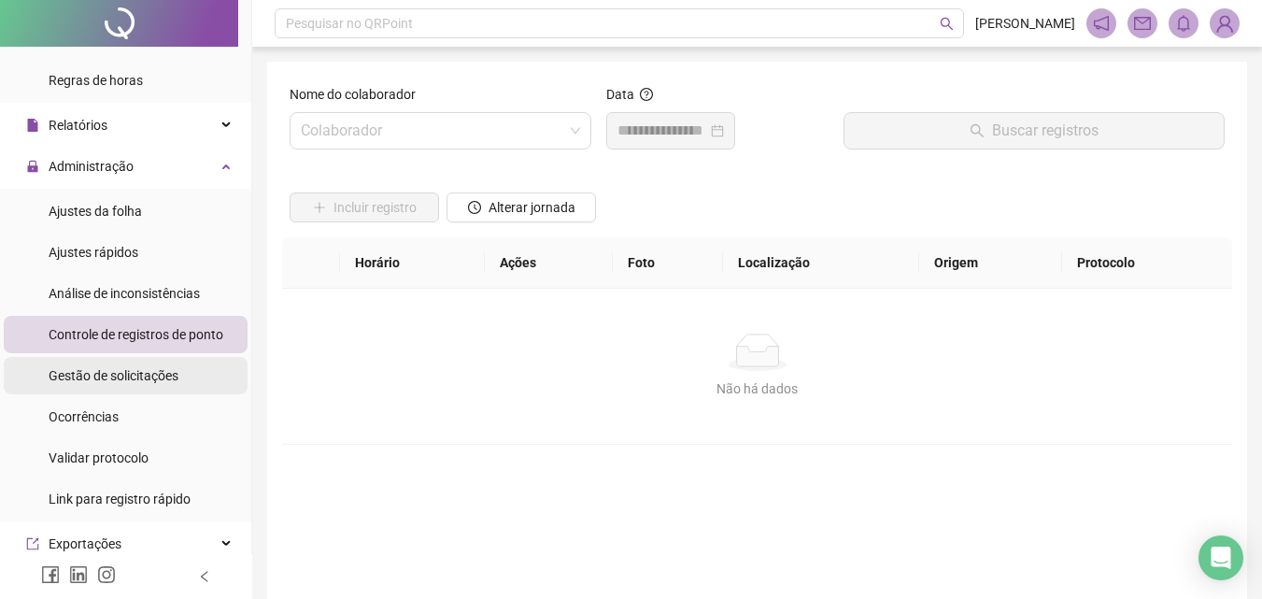
click at [157, 374] on span "Gestão de solicitações" at bounding box center [114, 375] width 130 height 15
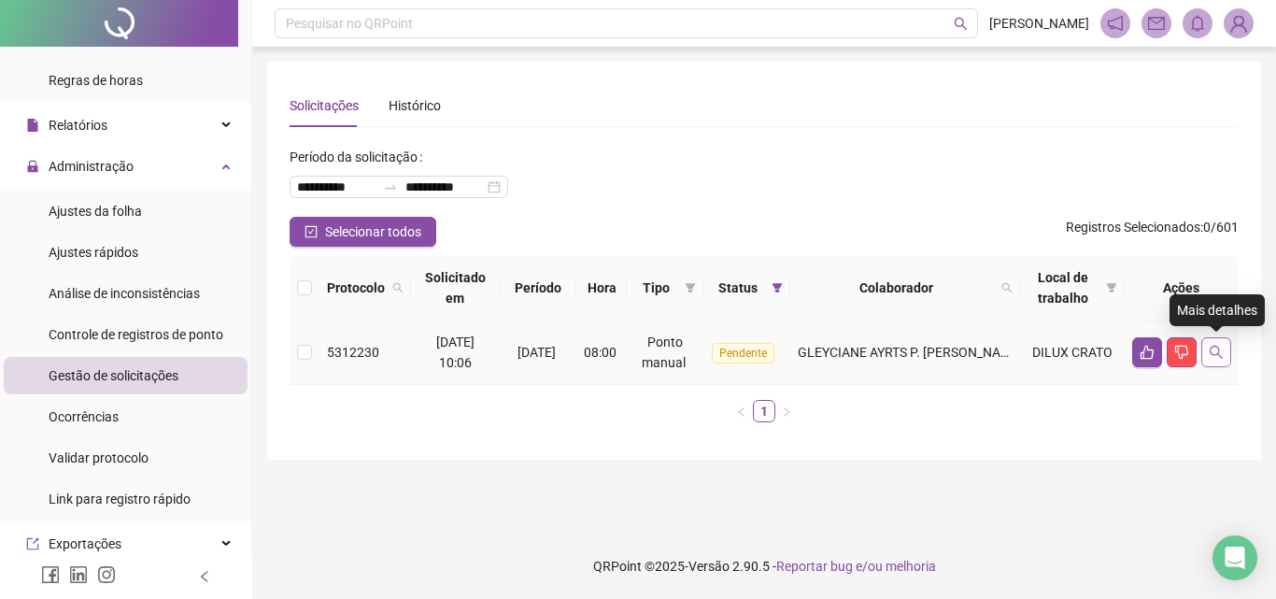
click at [1216, 350] on icon "search" at bounding box center [1216, 352] width 15 height 15
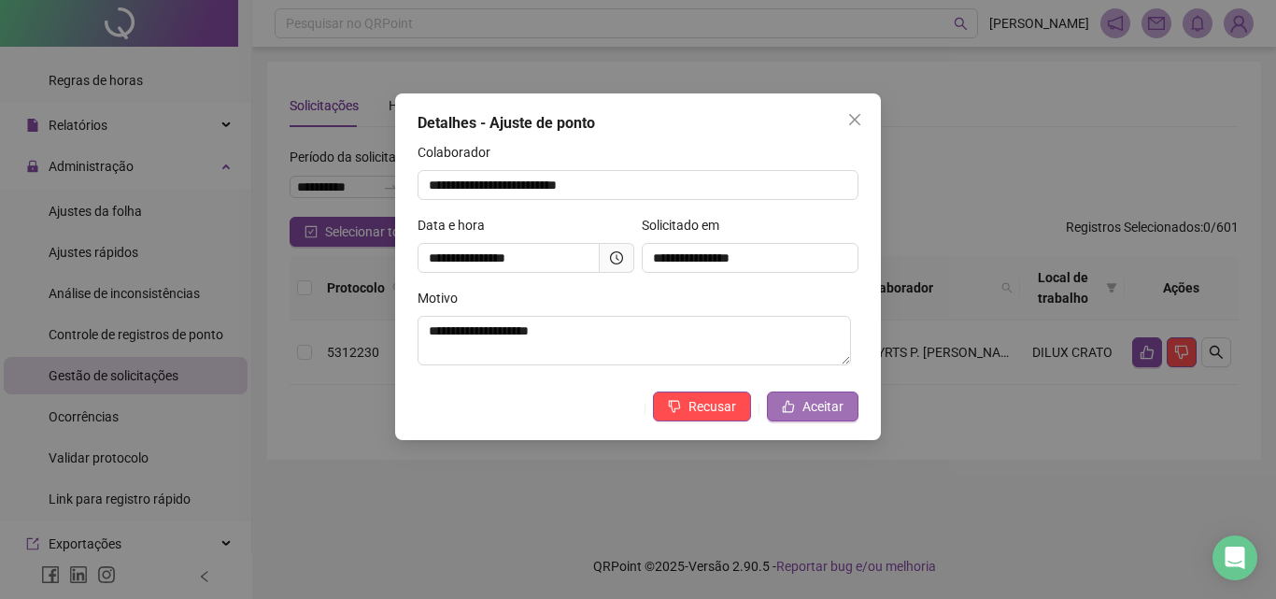
click at [831, 405] on span "Aceitar" at bounding box center [823, 406] width 41 height 21
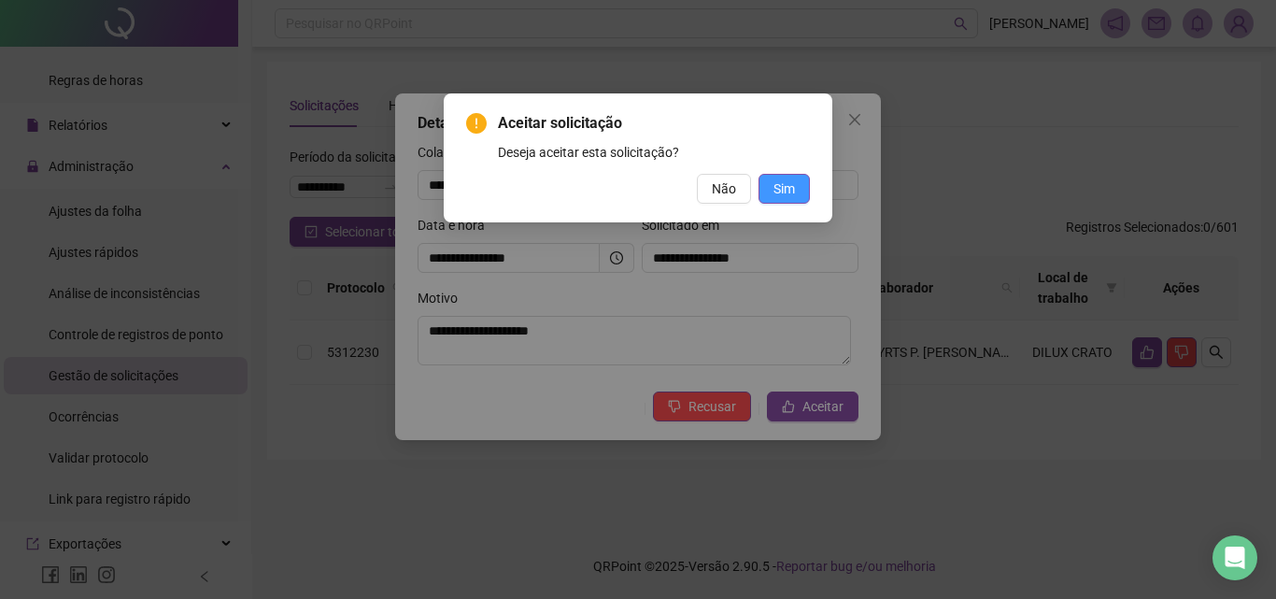
click at [802, 192] on button "Sim" at bounding box center [784, 189] width 51 height 30
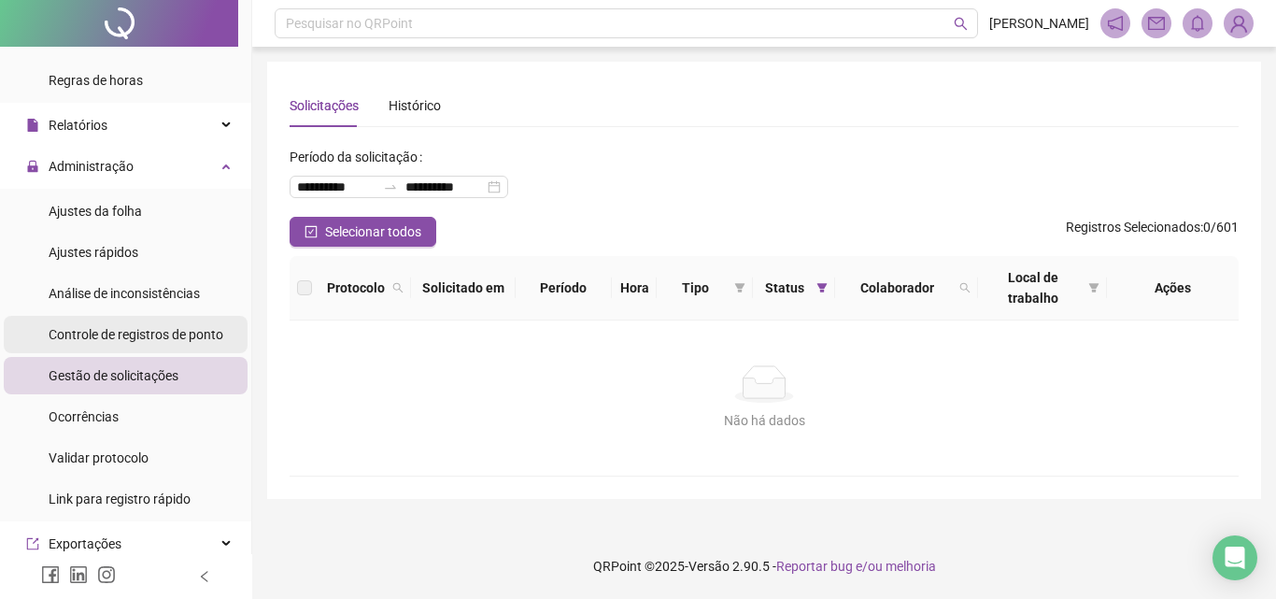
click at [165, 320] on div "Controle de registros de ponto" at bounding box center [136, 334] width 175 height 37
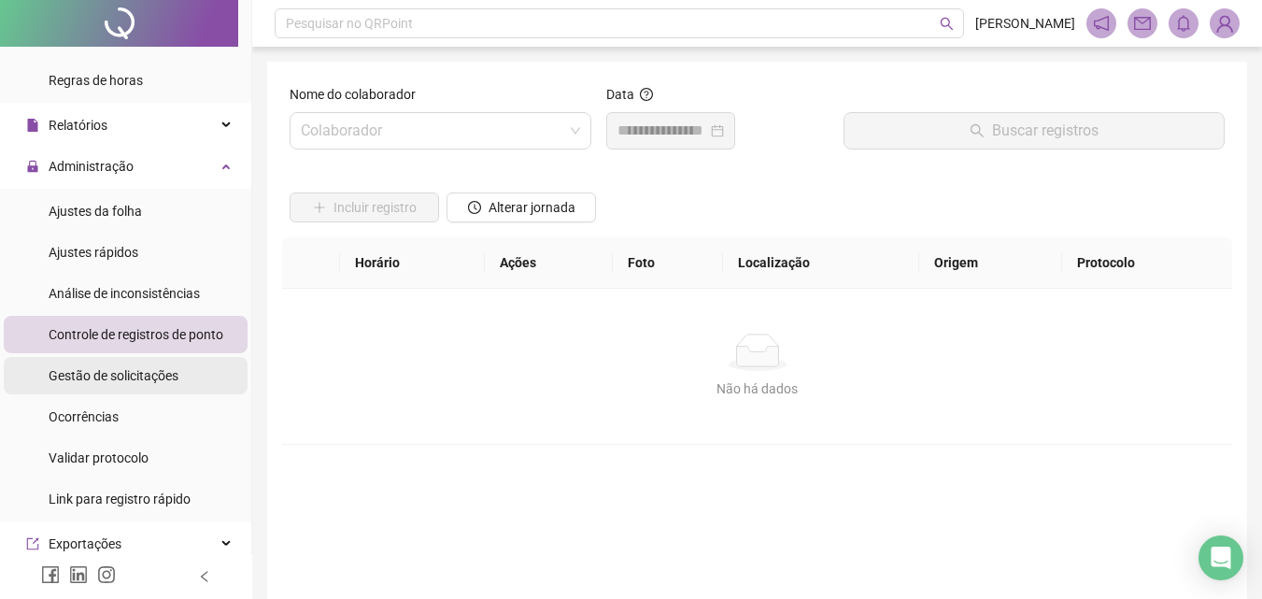
click at [171, 388] on div "Gestão de solicitações" at bounding box center [114, 375] width 130 height 37
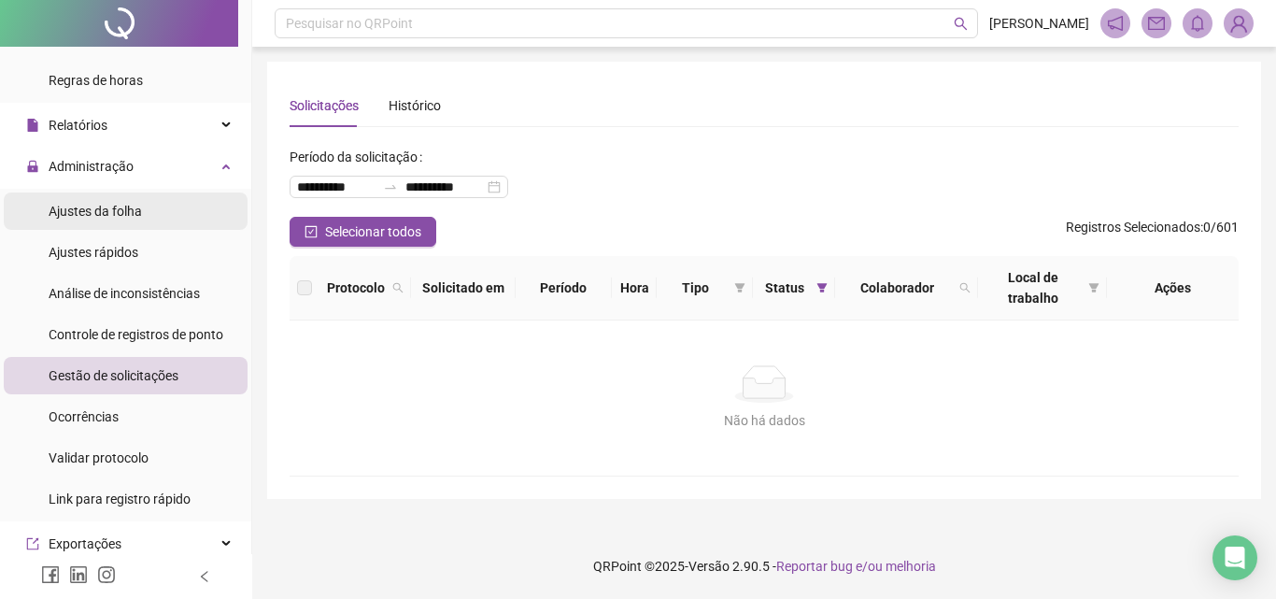
click at [147, 212] on li "Ajustes da folha" at bounding box center [126, 210] width 244 height 37
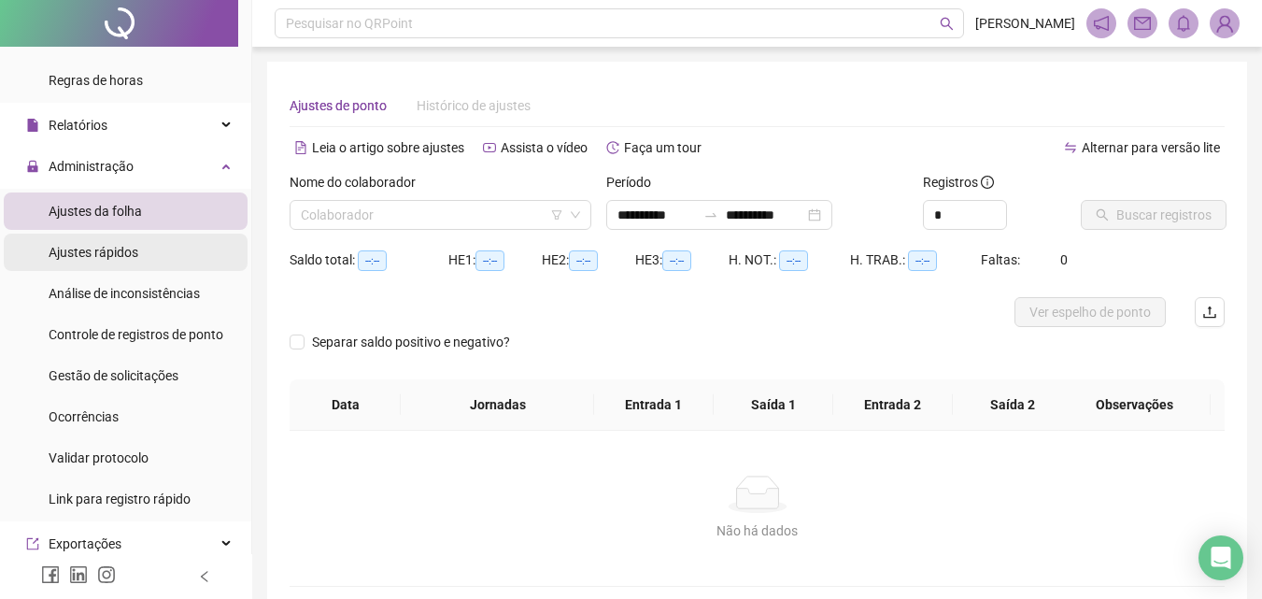
type input "**********"
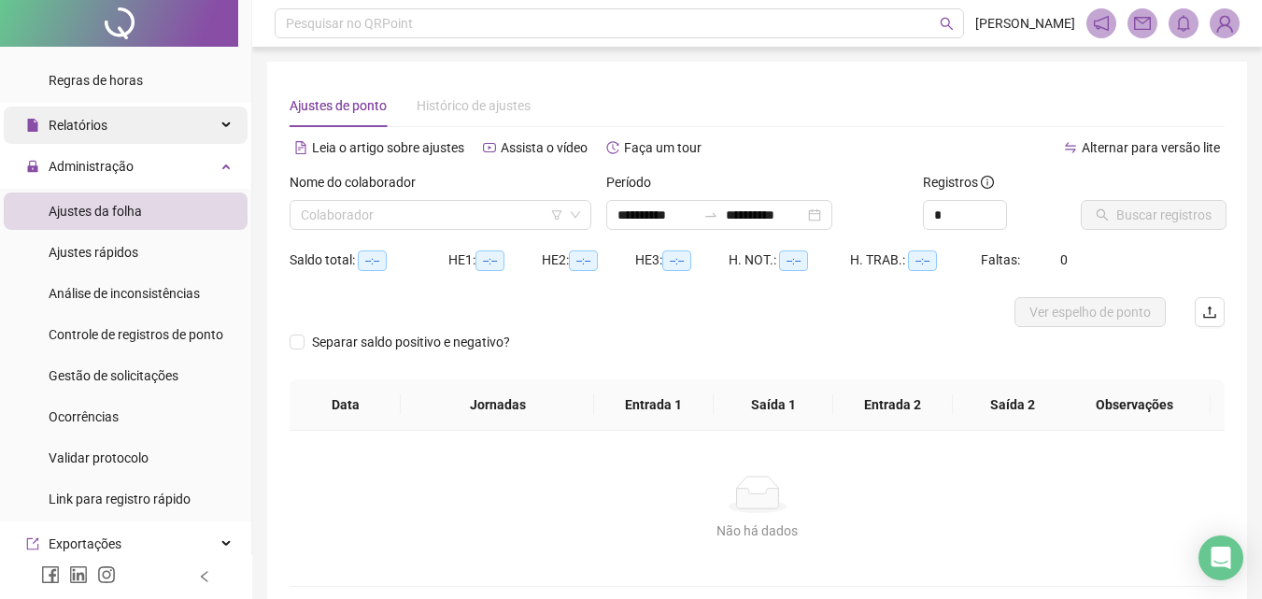
click at [132, 122] on div "Relatórios" at bounding box center [126, 125] width 244 height 37
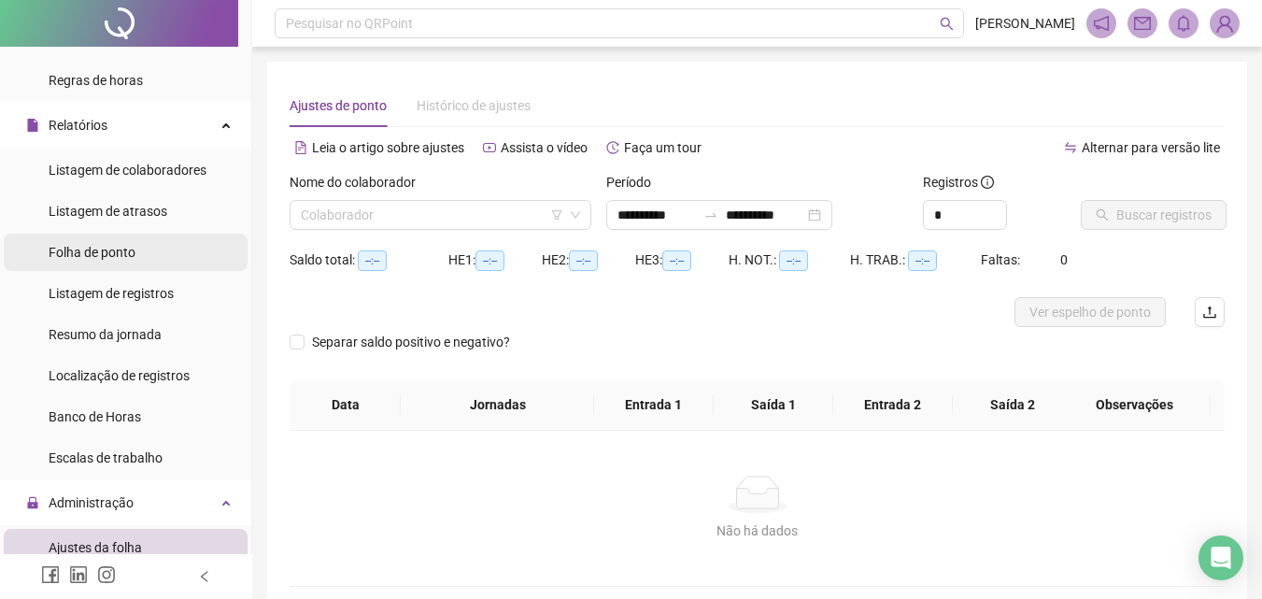
click at [143, 239] on li "Folha de ponto" at bounding box center [126, 252] width 244 height 37
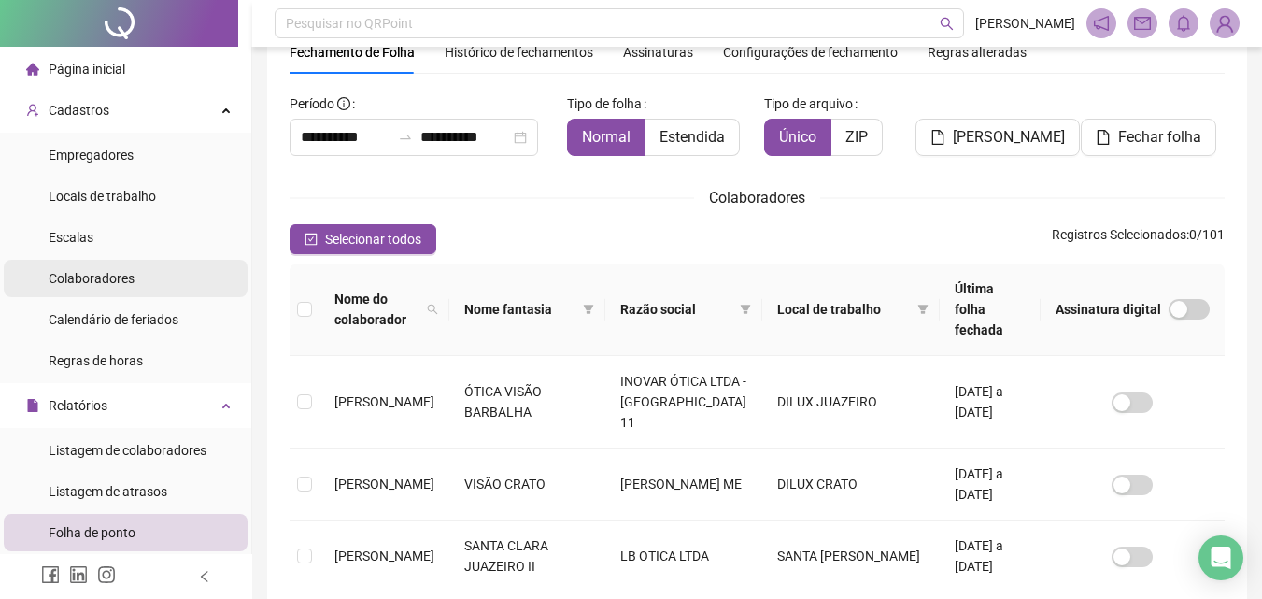
click at [86, 265] on div "Colaboradores" at bounding box center [92, 278] width 86 height 37
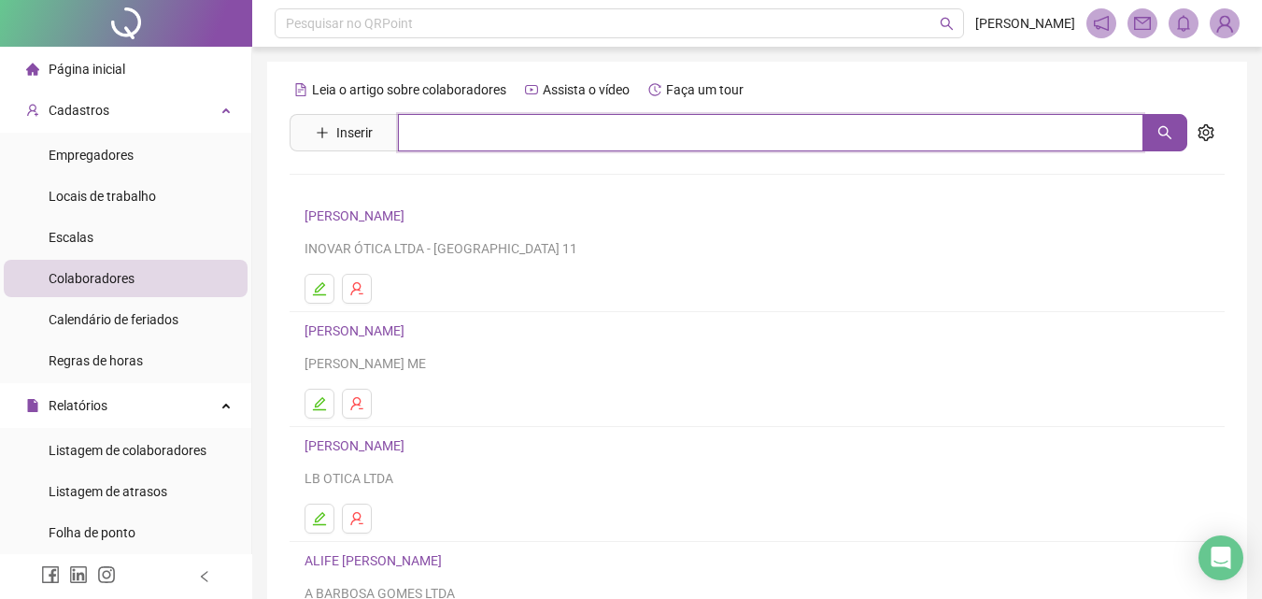
click at [469, 146] on input "text" at bounding box center [771, 132] width 746 height 37
type input "*****"
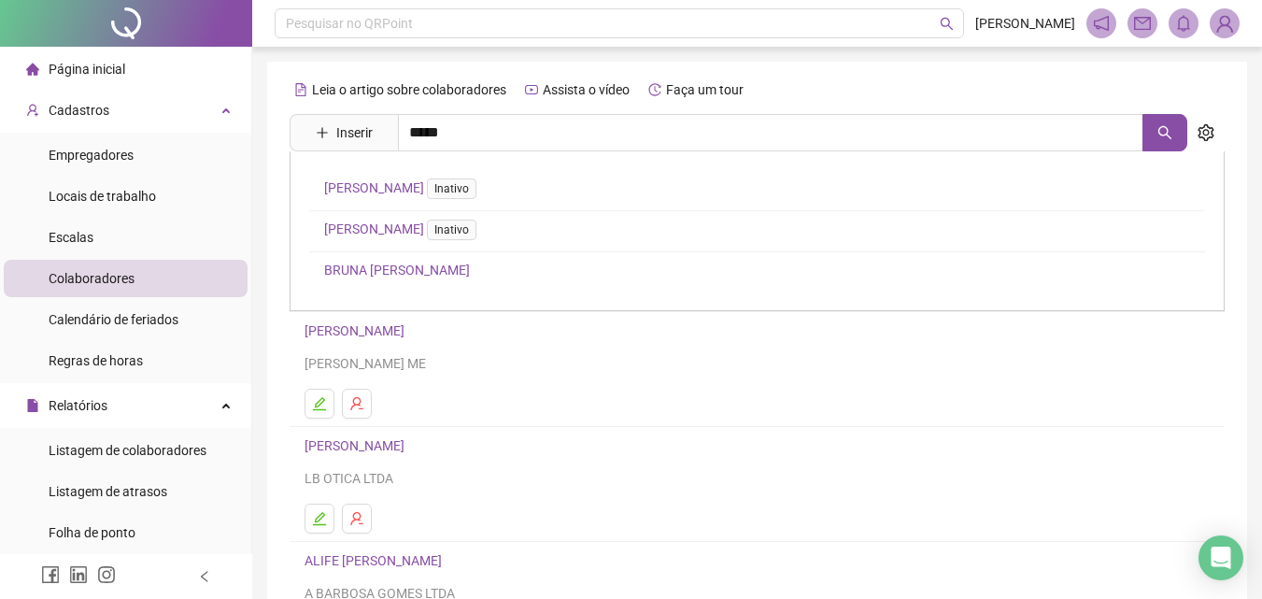
click at [470, 267] on link "BRUNA [PERSON_NAME]" at bounding box center [397, 270] width 146 height 15
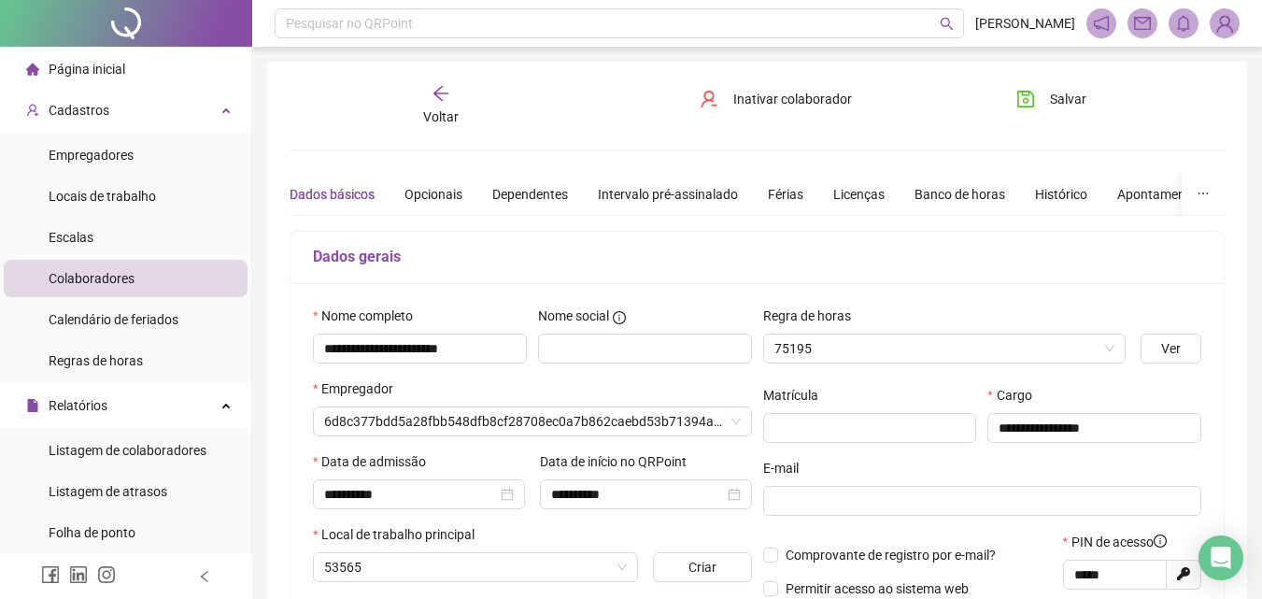
type input "********"
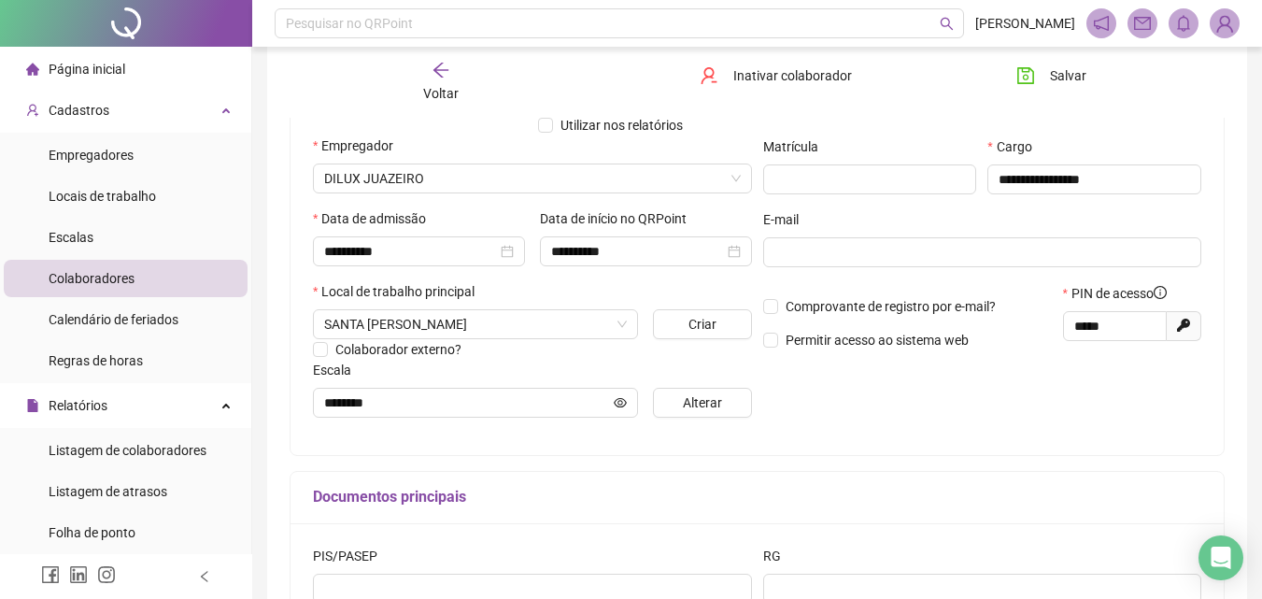
scroll to position [280, 0]
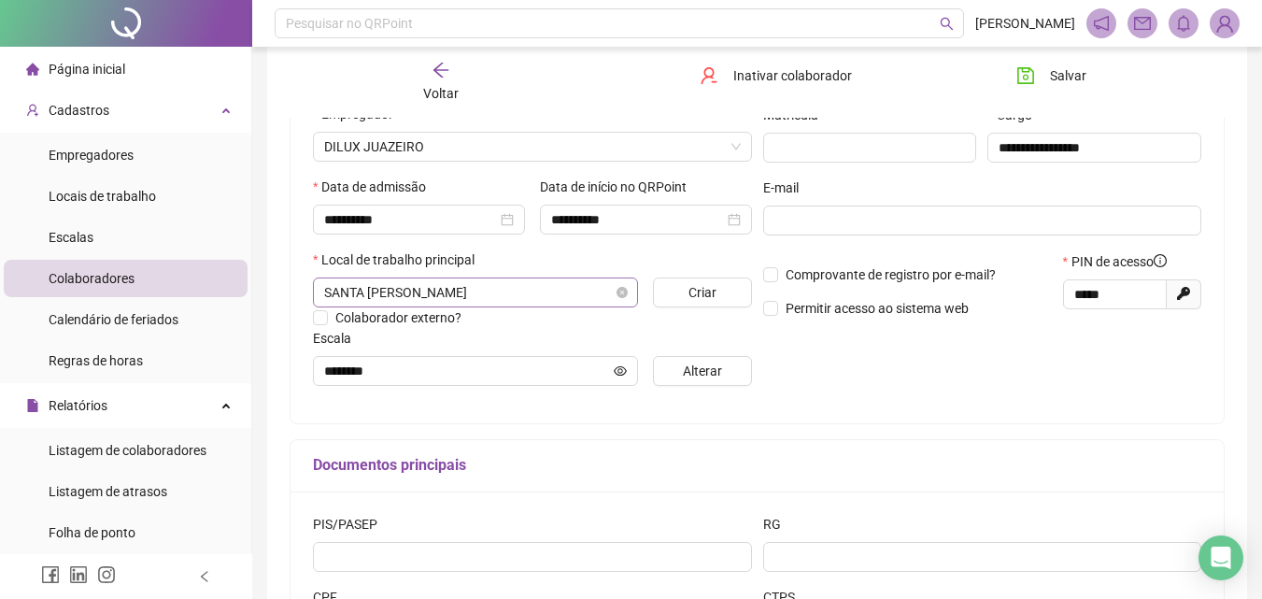
click at [573, 288] on span "SANTA [PERSON_NAME]" at bounding box center [475, 292] width 303 height 28
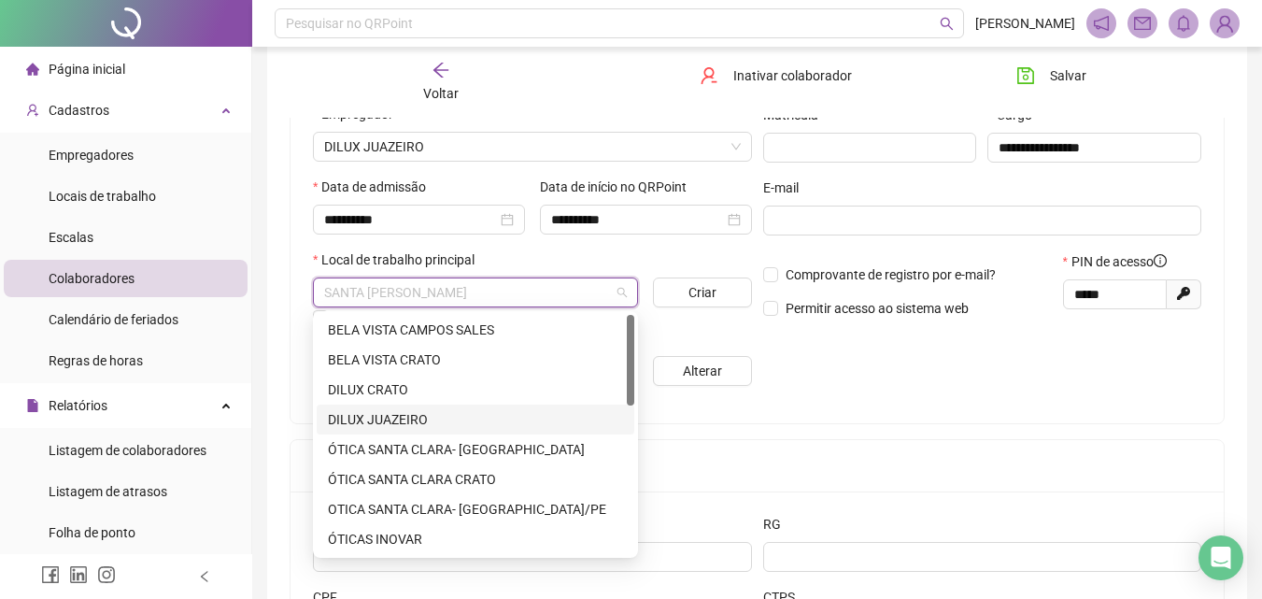
click at [418, 418] on div "DILUX JUAZEIRO" at bounding box center [475, 419] width 295 height 21
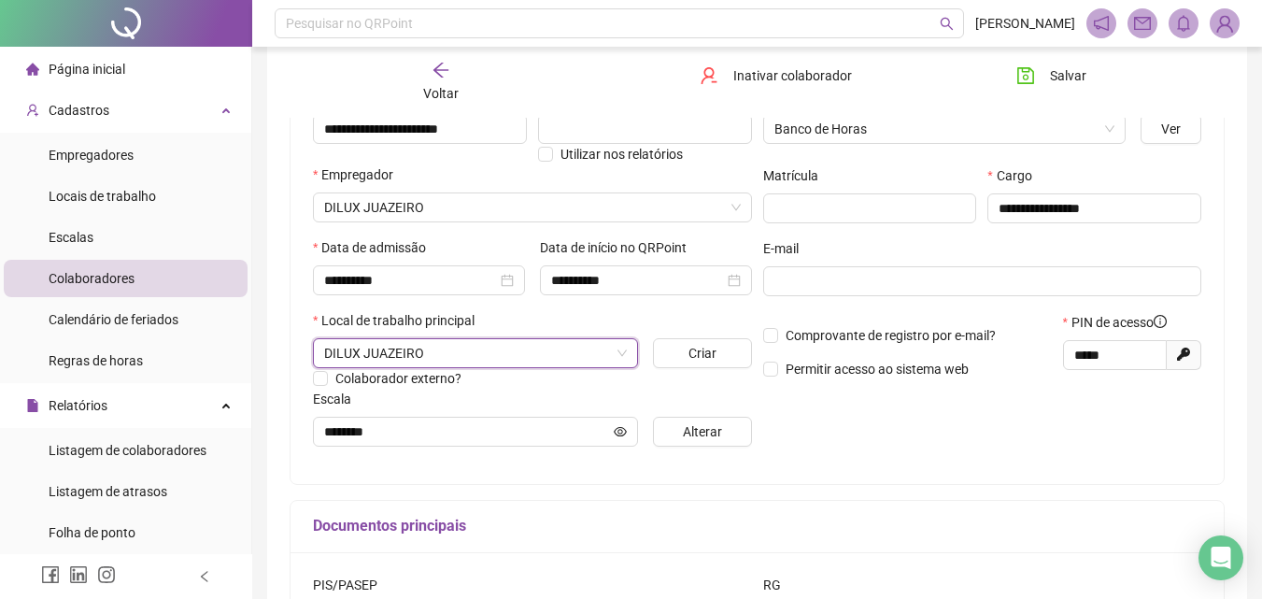
scroll to position [187, 0]
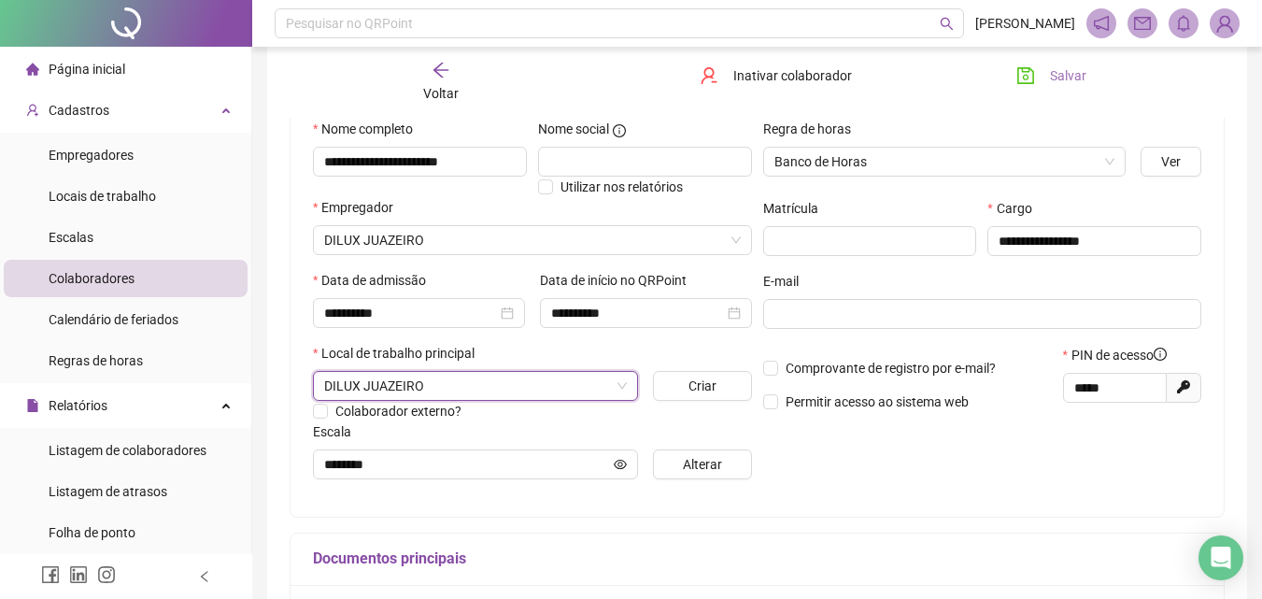
click at [1051, 66] on span "Salvar" at bounding box center [1068, 75] width 36 height 21
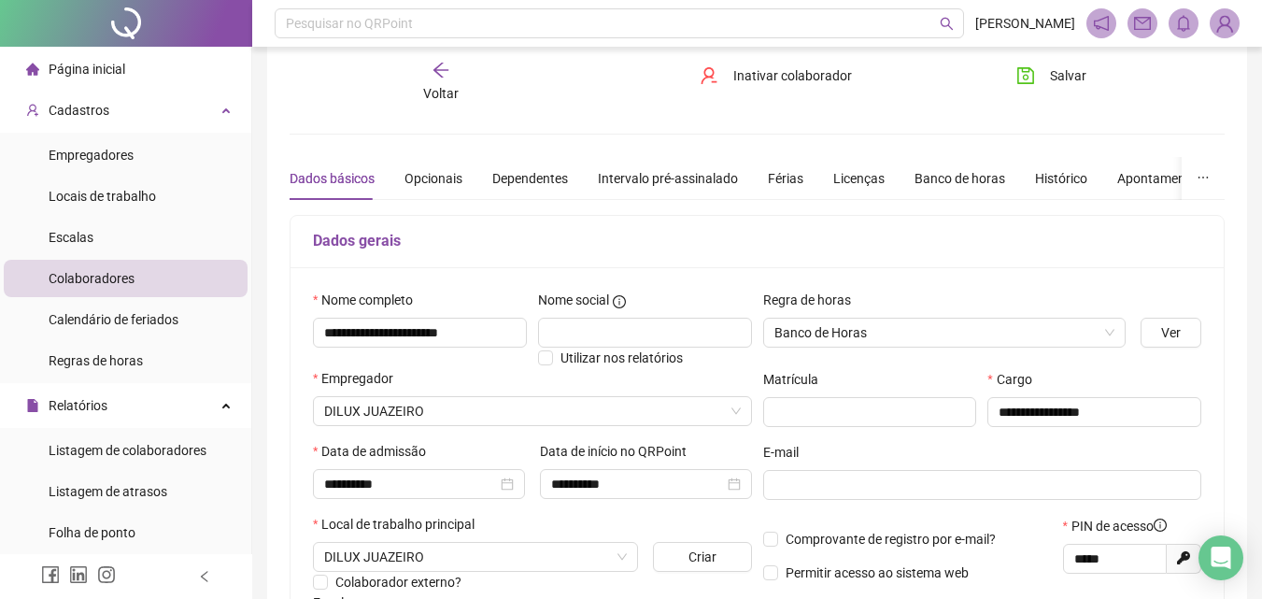
scroll to position [0, 0]
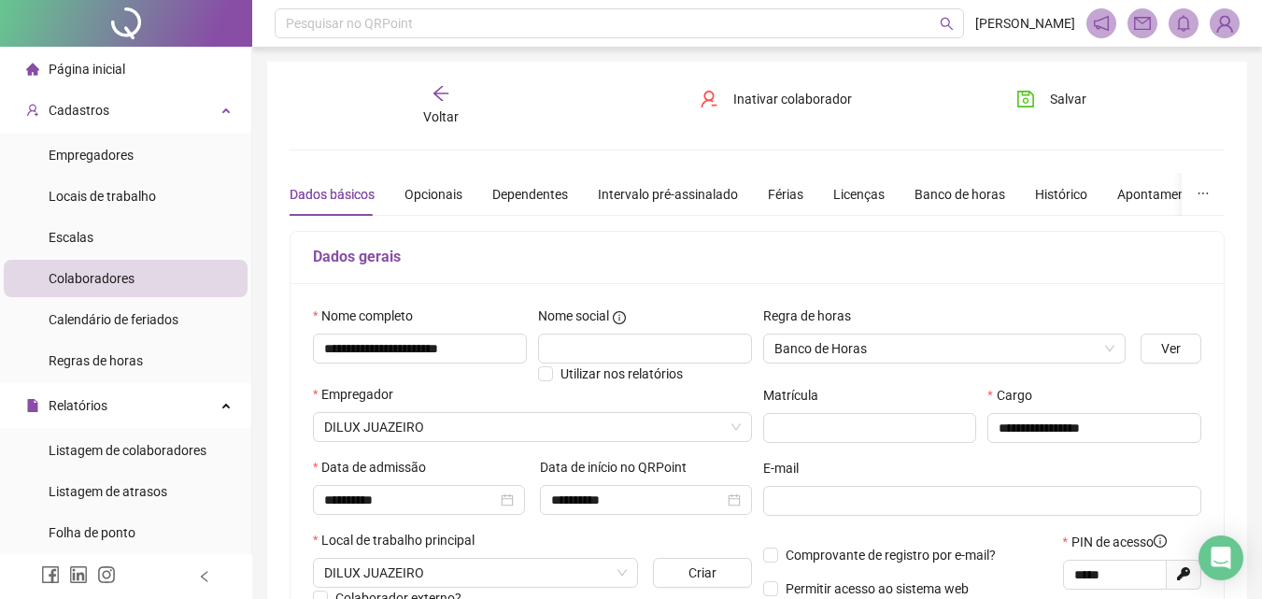
click at [427, 85] on div "Voltar" at bounding box center [441, 105] width 144 height 43
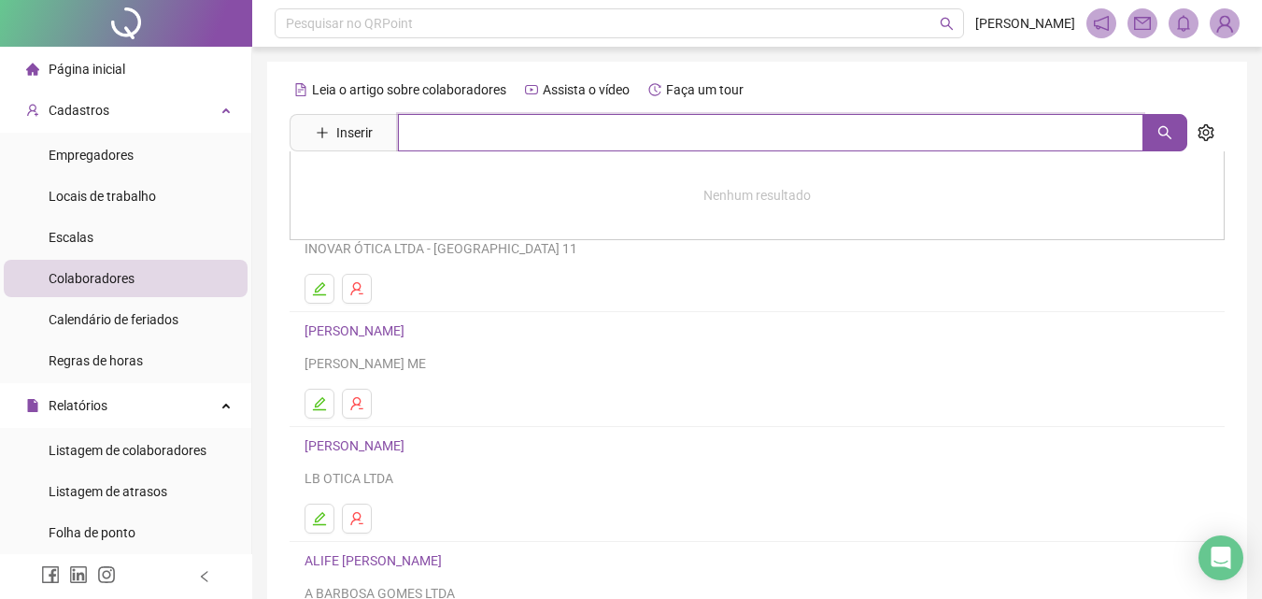
click at [442, 141] on input "text" at bounding box center [771, 132] width 746 height 37
click at [423, 142] on input "*******" at bounding box center [771, 132] width 746 height 37
click at [518, 138] on input "********" at bounding box center [771, 132] width 746 height 37
type input "********"
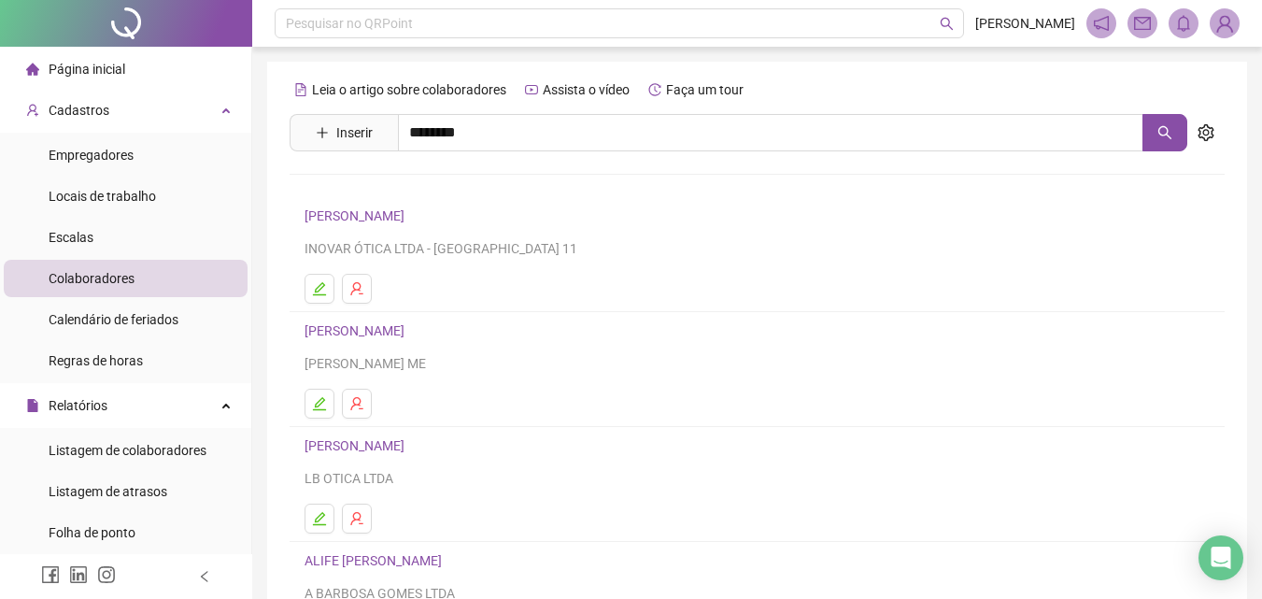
click at [424, 230] on link "[PERSON_NAME]" at bounding box center [374, 228] width 100 height 15
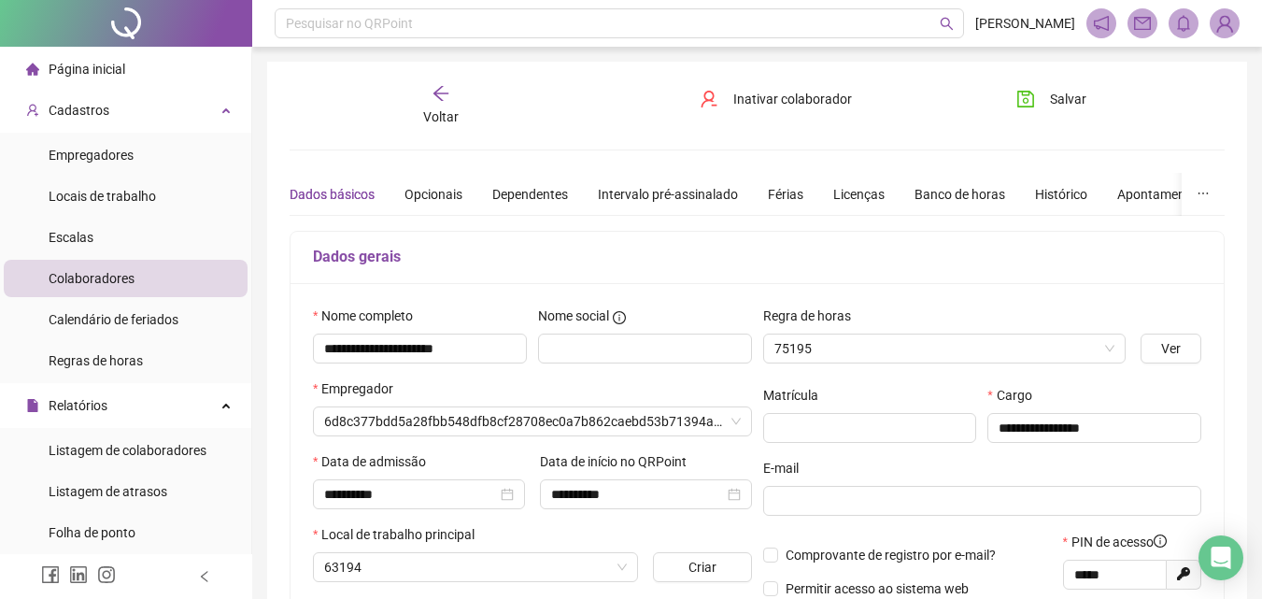
type input "********"
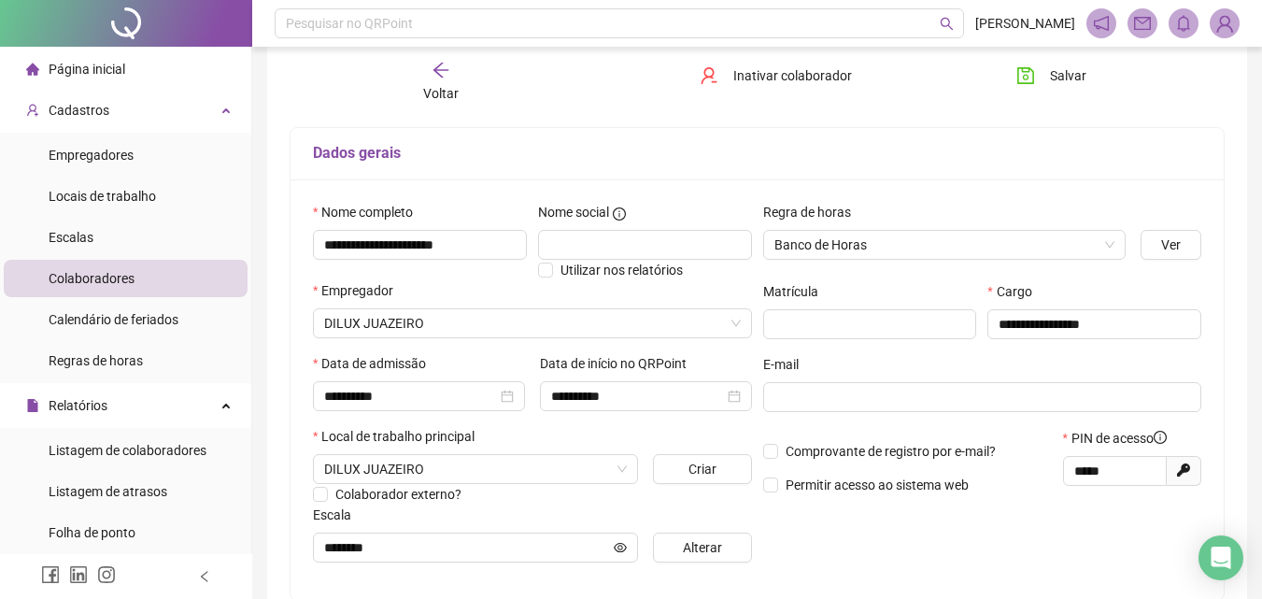
scroll to position [187, 0]
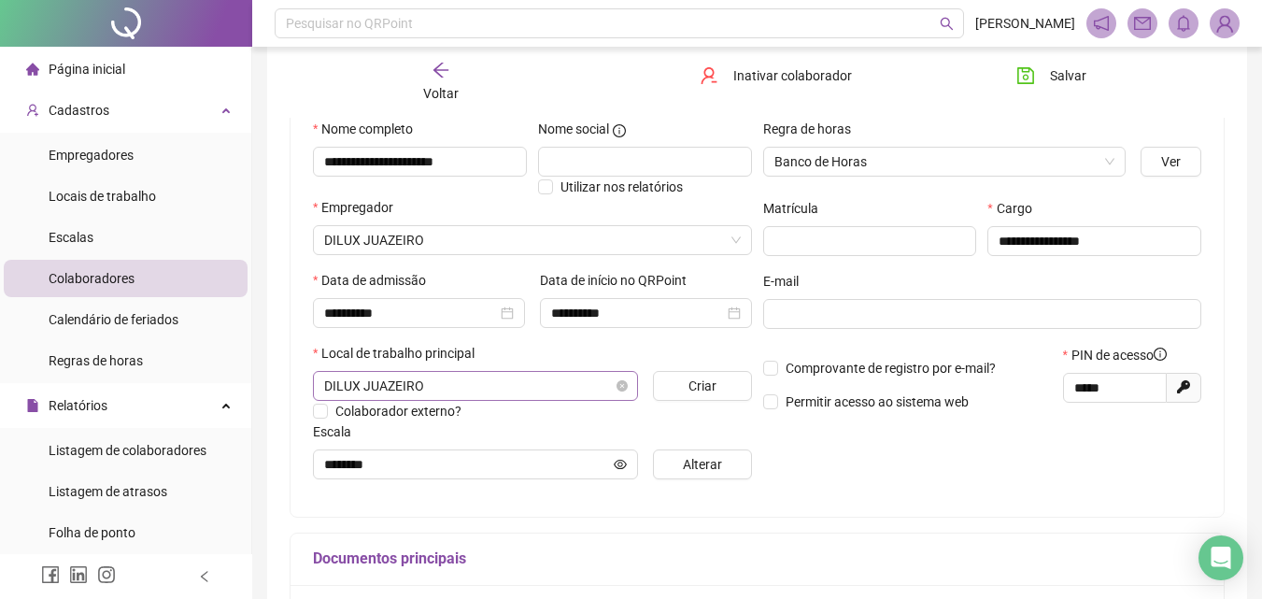
click at [506, 381] on span "DILUX JUAZEIRO" at bounding box center [475, 386] width 303 height 28
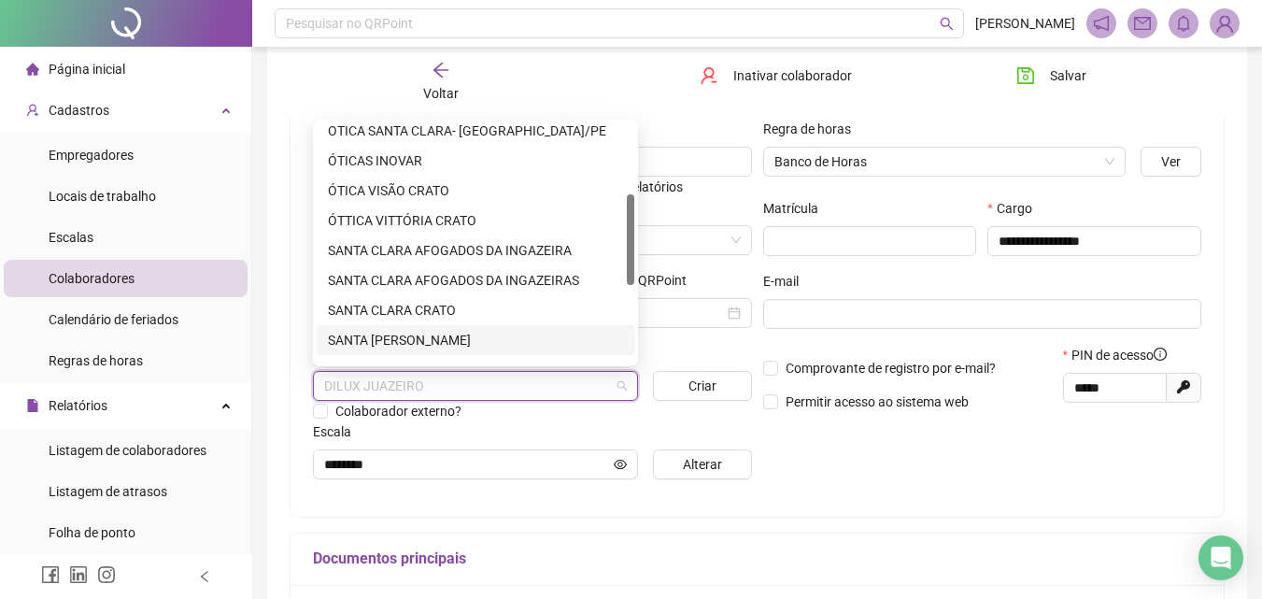
click at [462, 336] on div "SANTA [PERSON_NAME]" at bounding box center [475, 340] width 295 height 21
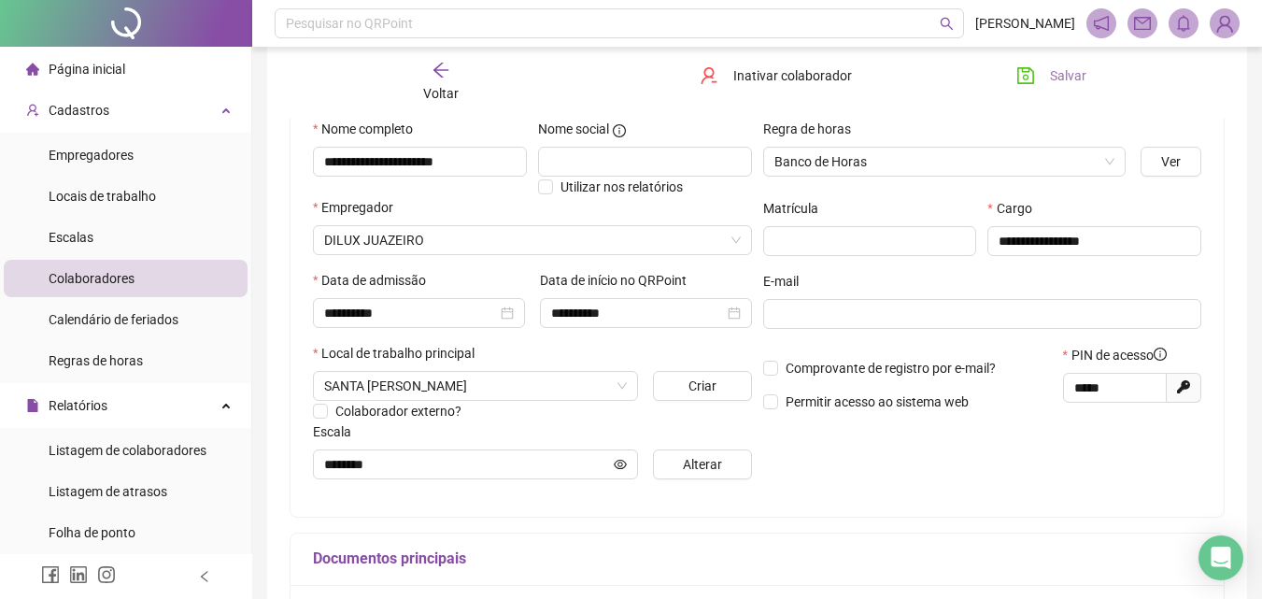
click at [1065, 80] on span "Salvar" at bounding box center [1068, 75] width 36 height 21
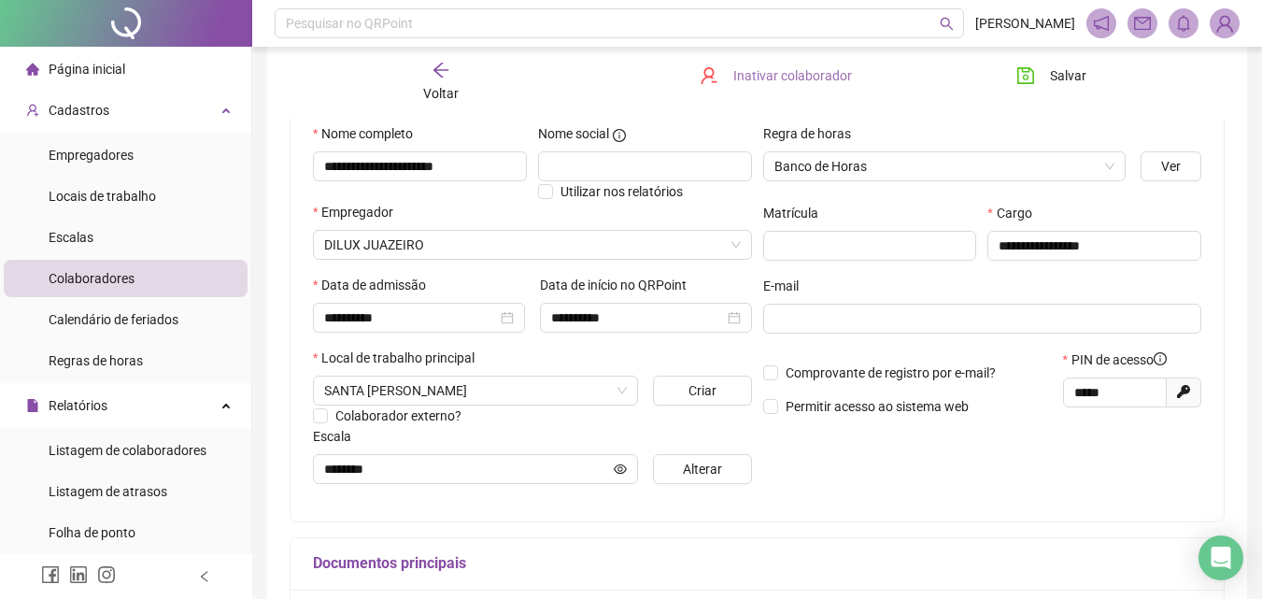
scroll to position [0, 0]
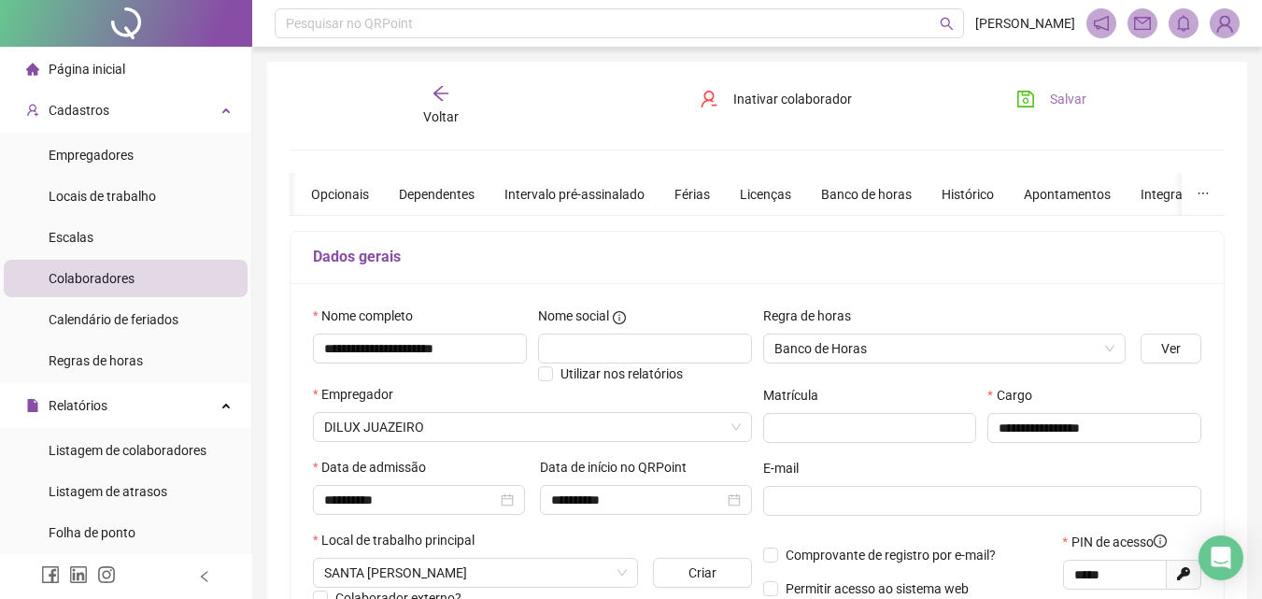
click at [1065, 98] on span "Salvar" at bounding box center [1068, 99] width 36 height 21
click at [107, 59] on div "Página inicial" at bounding box center [75, 68] width 99 height 37
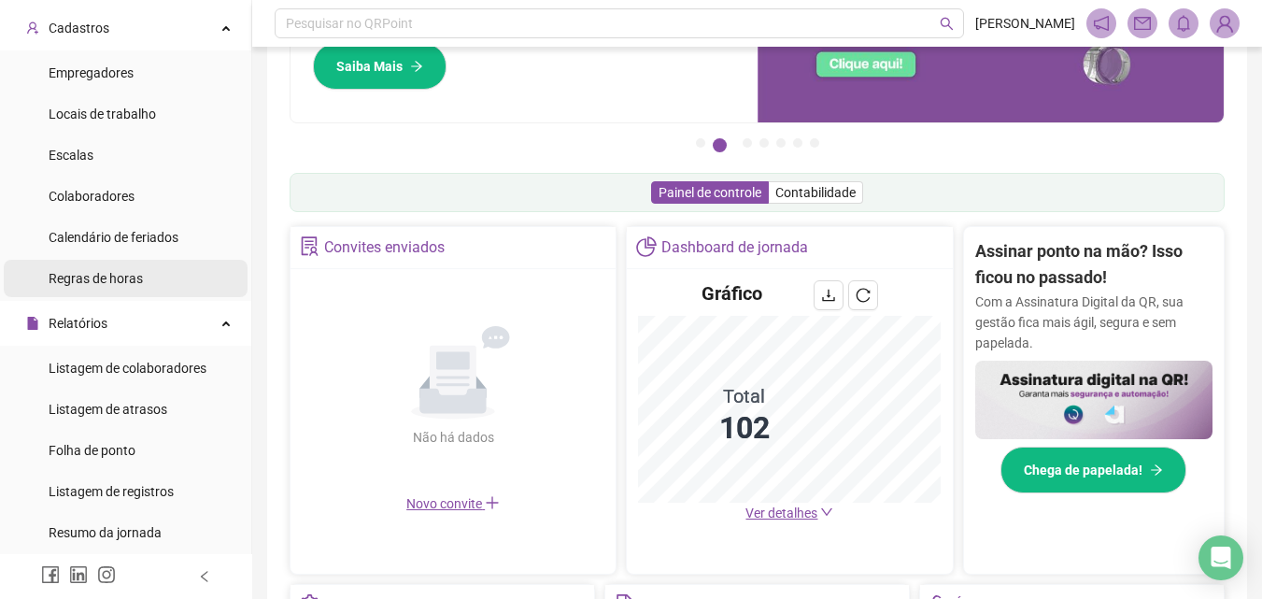
scroll to position [93, 0]
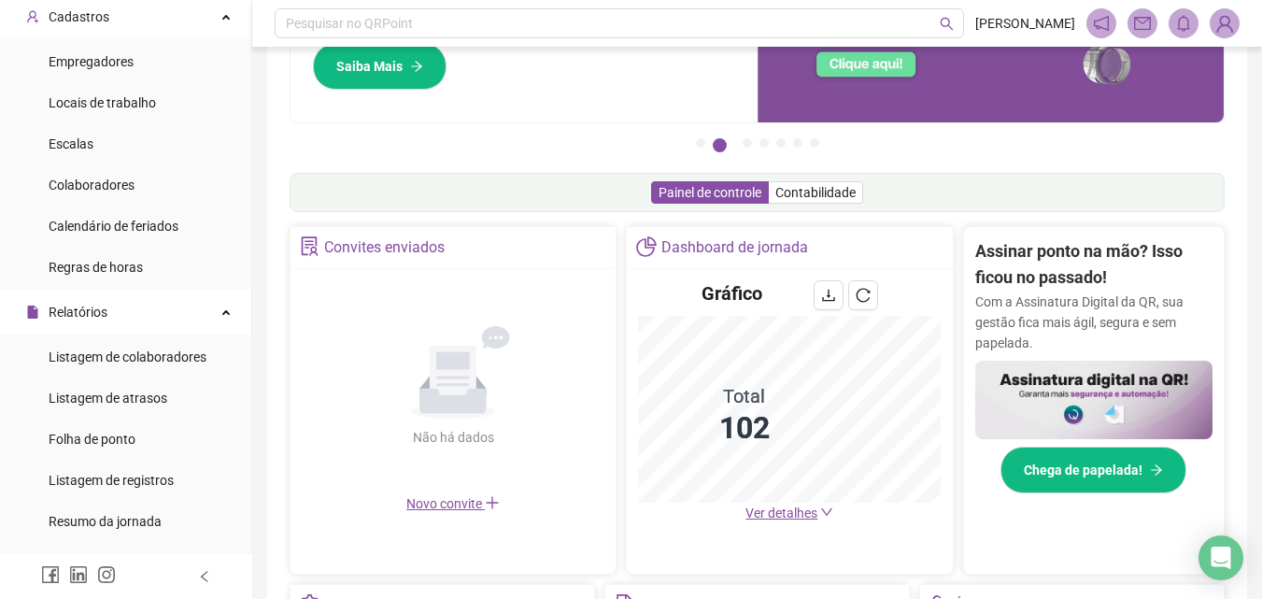
click at [104, 122] on ul "Empregadores Locais de trabalho Escalas Colaboradores Calendário de feriados Re…" at bounding box center [125, 164] width 251 height 250
click at [102, 141] on li "Escalas" at bounding box center [126, 143] width 244 height 37
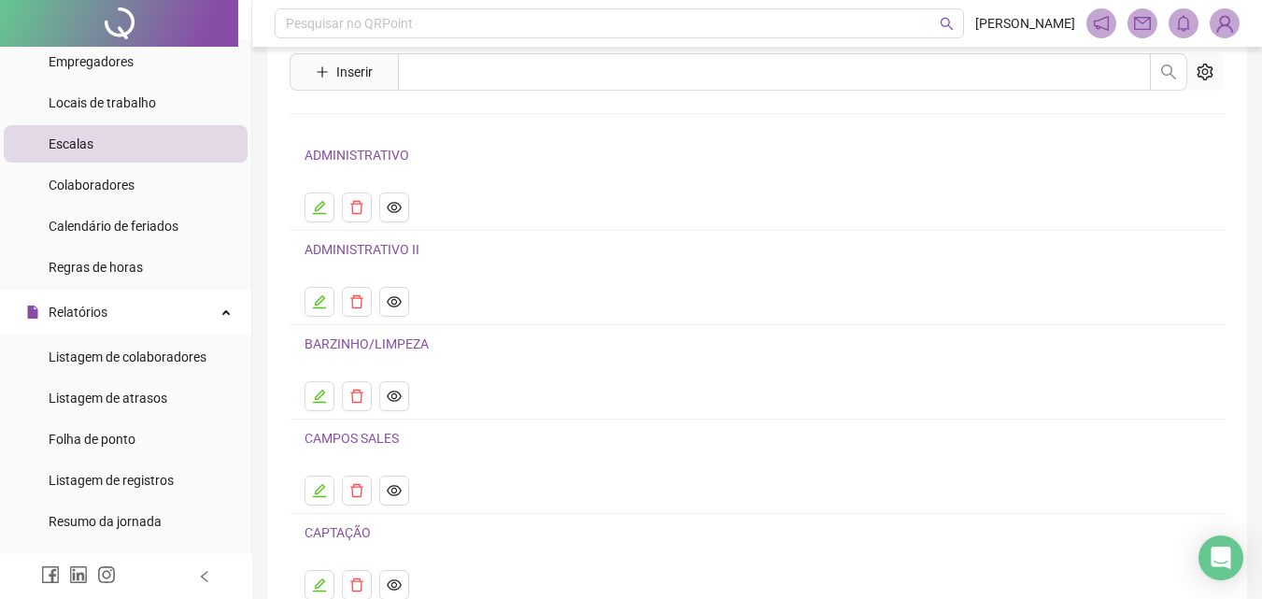
scroll to position [93, 0]
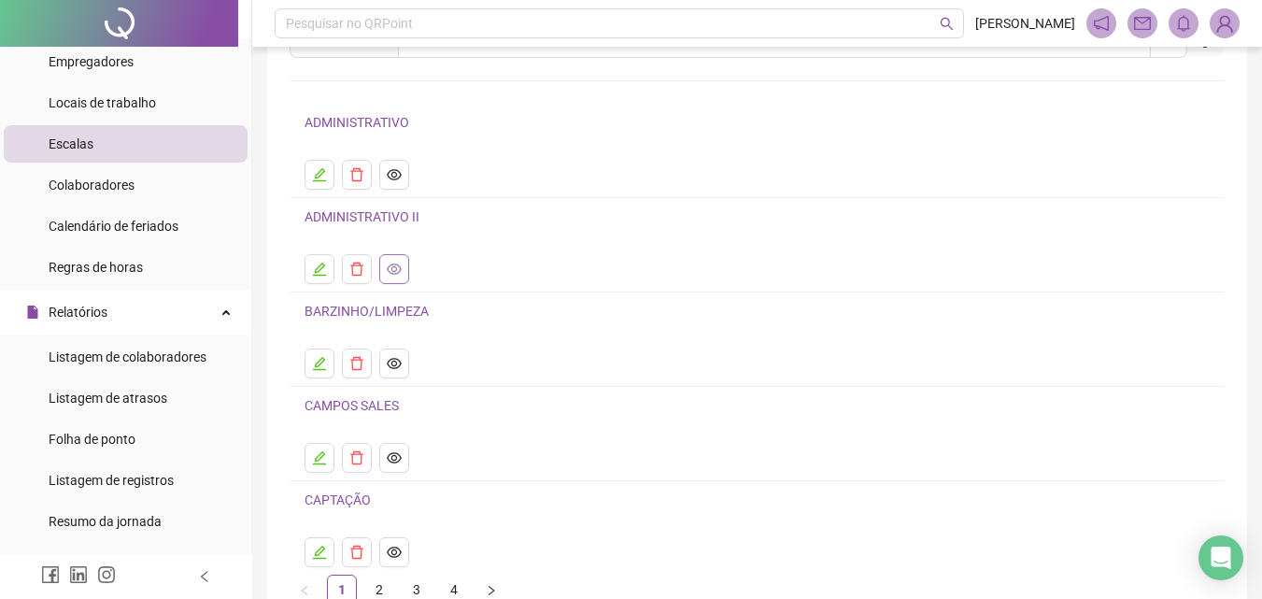
click at [392, 263] on icon "eye" at bounding box center [394, 269] width 15 height 15
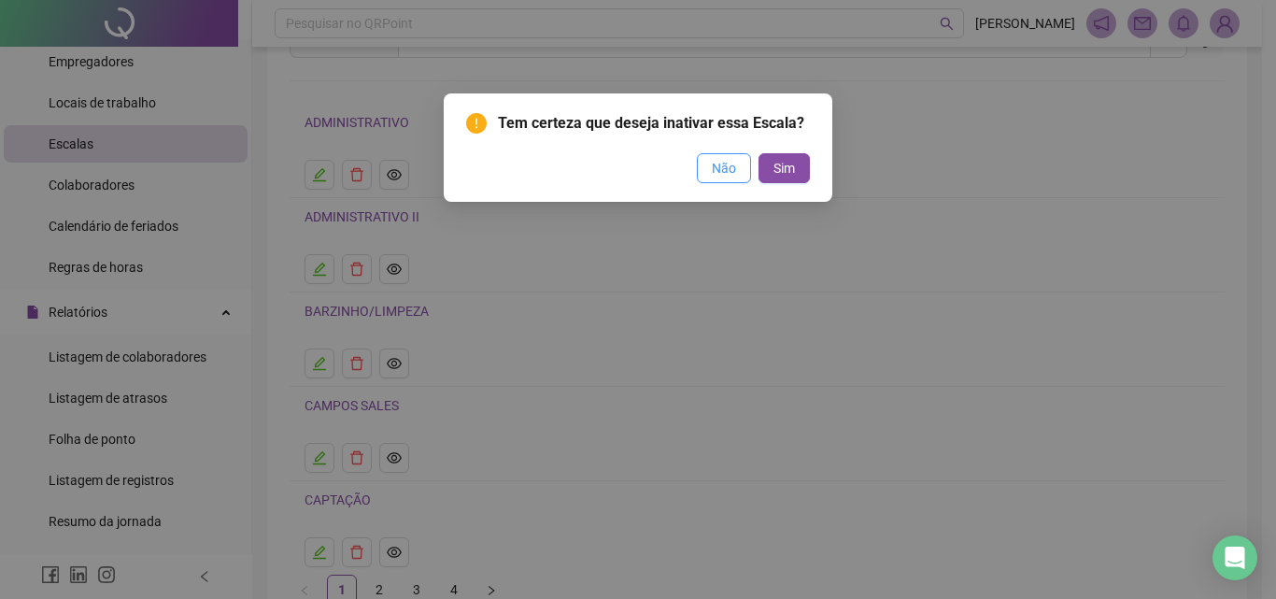
click at [733, 167] on span "Não" at bounding box center [724, 168] width 24 height 21
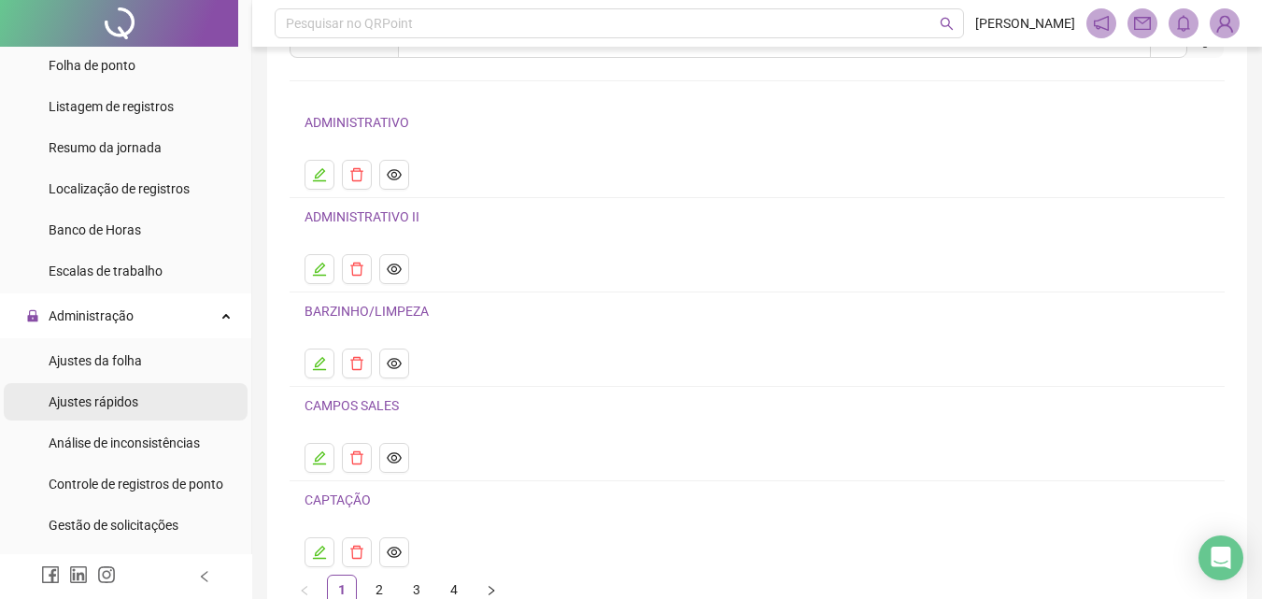
scroll to position [654, 0]
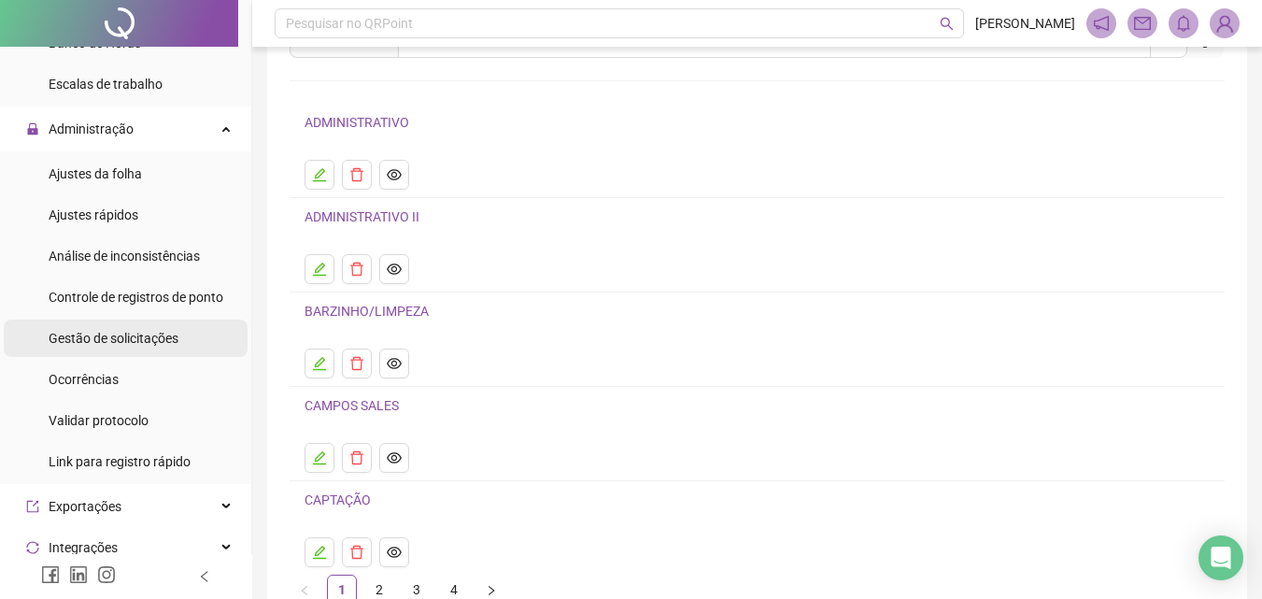
click at [155, 353] on div "Gestão de solicitações" at bounding box center [114, 338] width 130 height 37
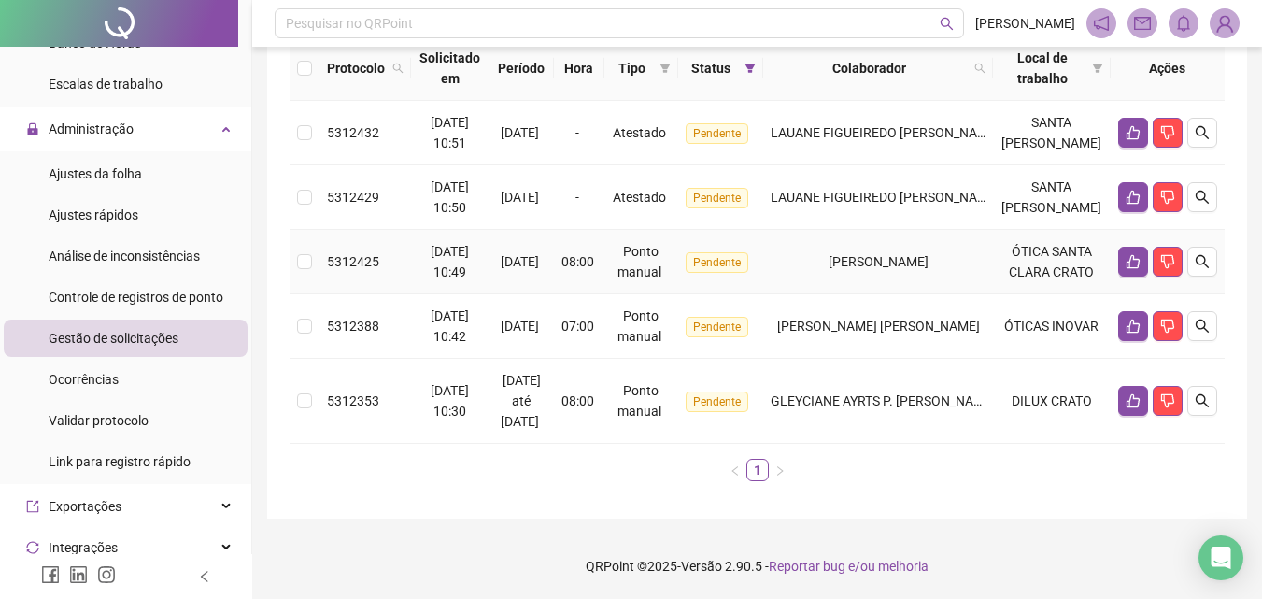
scroll to position [302, 0]
click at [956, 399] on span "GLEYCIANE AYRTS P. [PERSON_NAME]" at bounding box center [883, 400] width 225 height 15
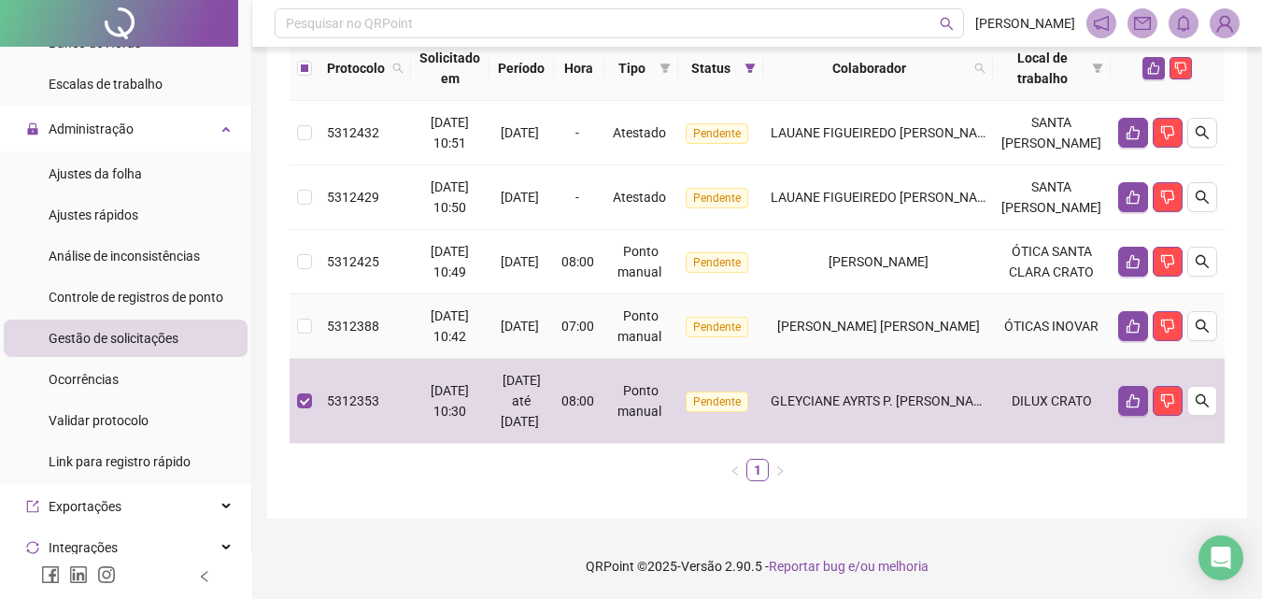
click at [929, 312] on td "[PERSON_NAME] [PERSON_NAME]" at bounding box center [878, 326] width 230 height 64
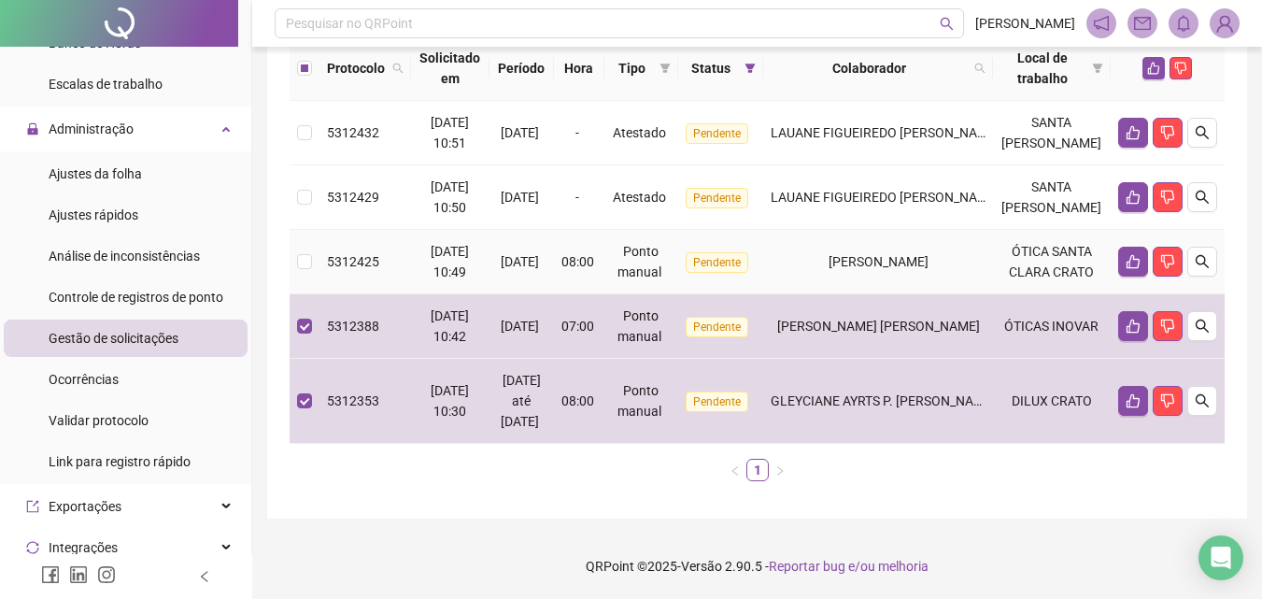
click at [916, 268] on td "[PERSON_NAME]" at bounding box center [878, 262] width 230 height 64
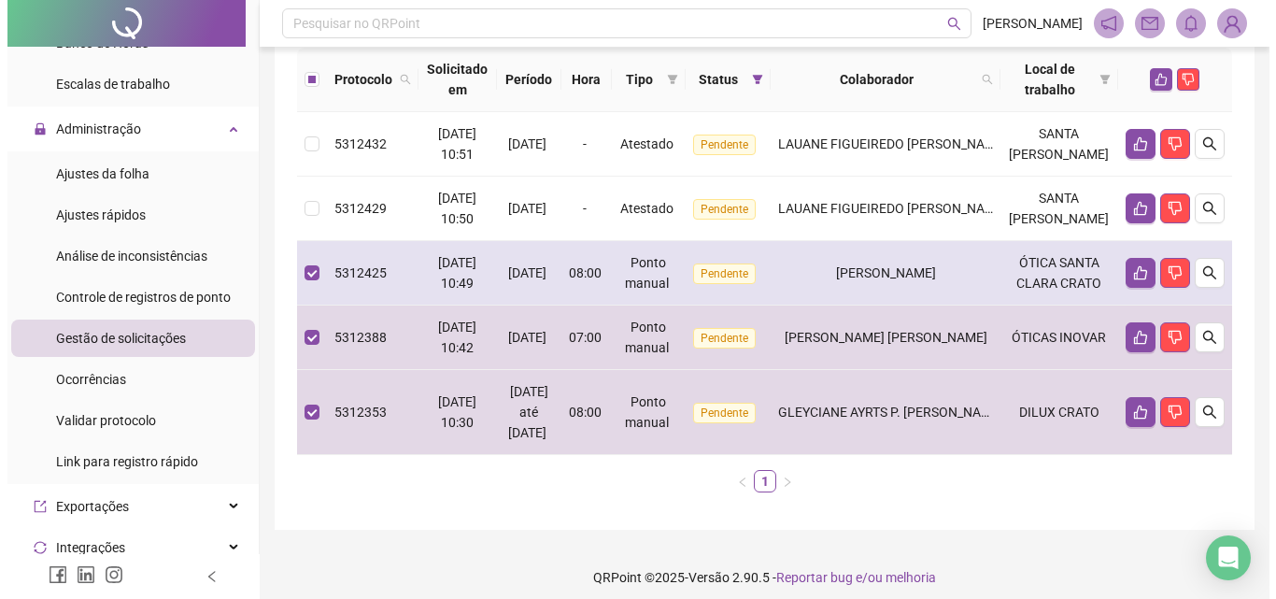
scroll to position [115, 0]
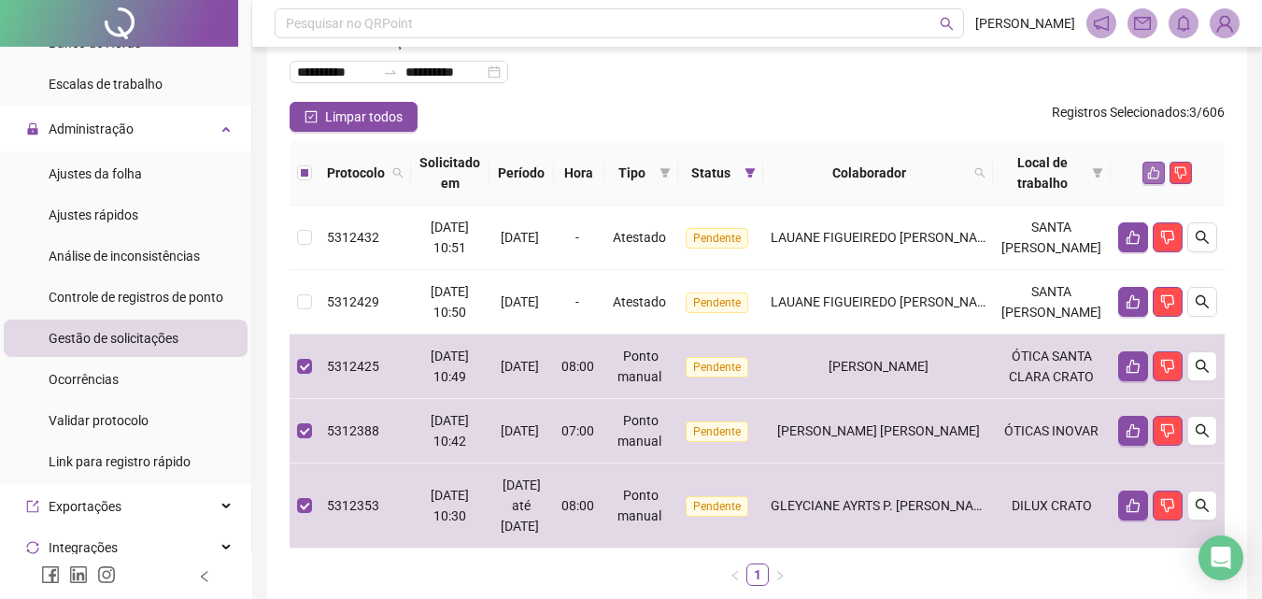
click at [1145, 169] on button "button" at bounding box center [1154, 173] width 22 height 22
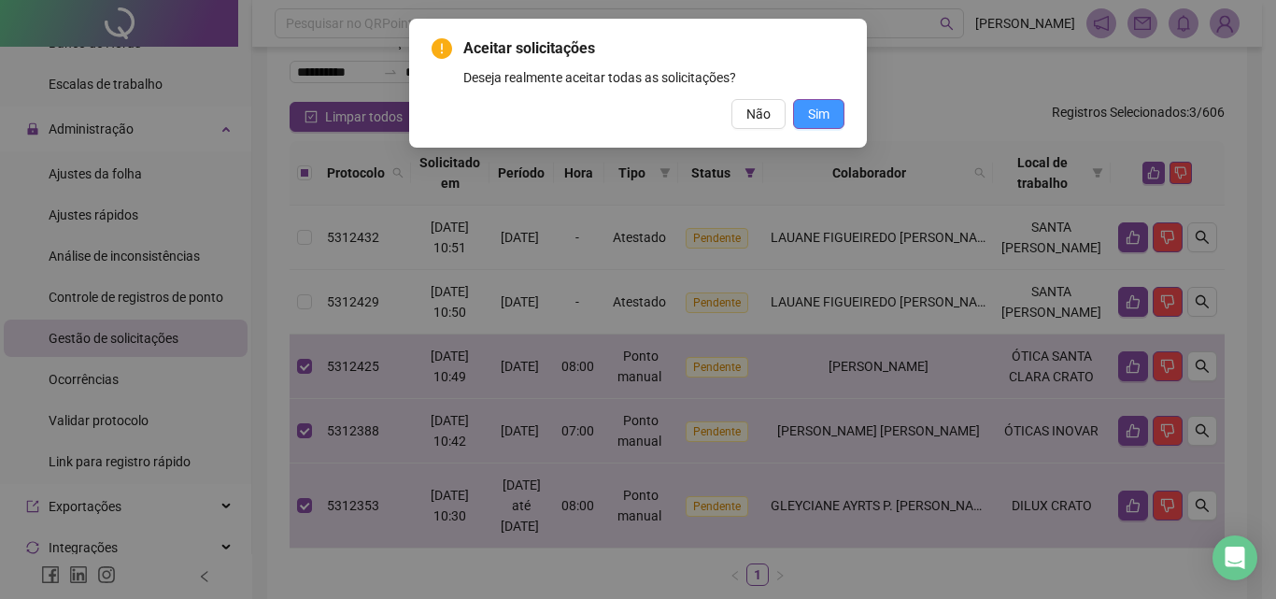
click at [814, 109] on span "Sim" at bounding box center [818, 114] width 21 height 21
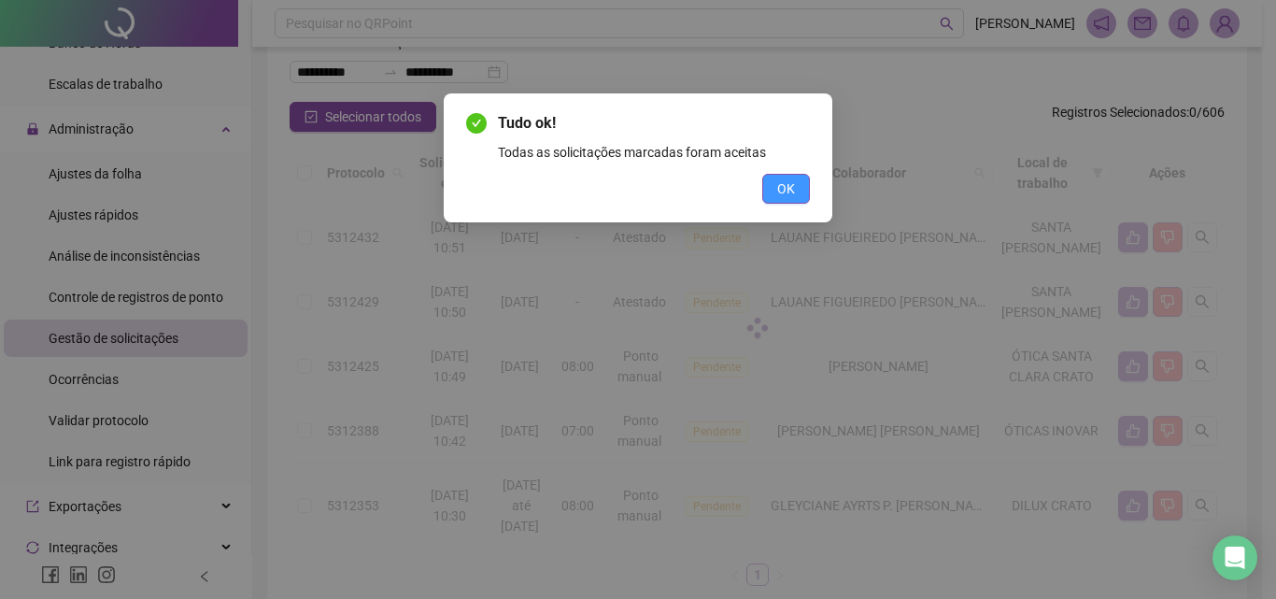
click at [790, 184] on span "OK" at bounding box center [786, 188] width 18 height 21
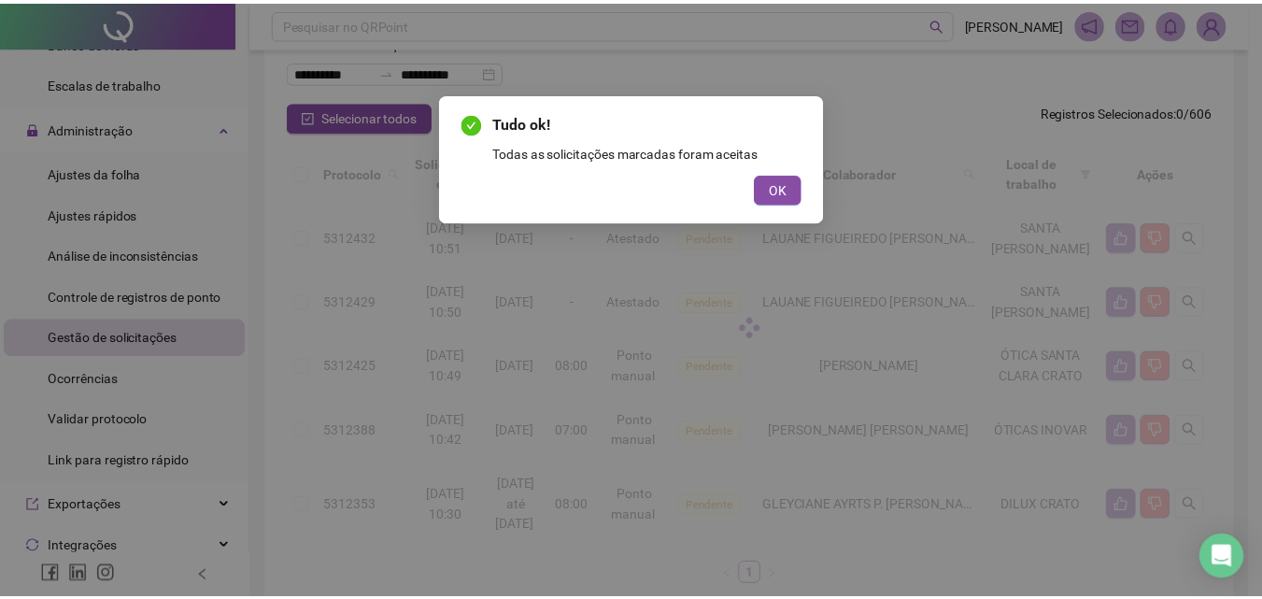
scroll to position [47, 0]
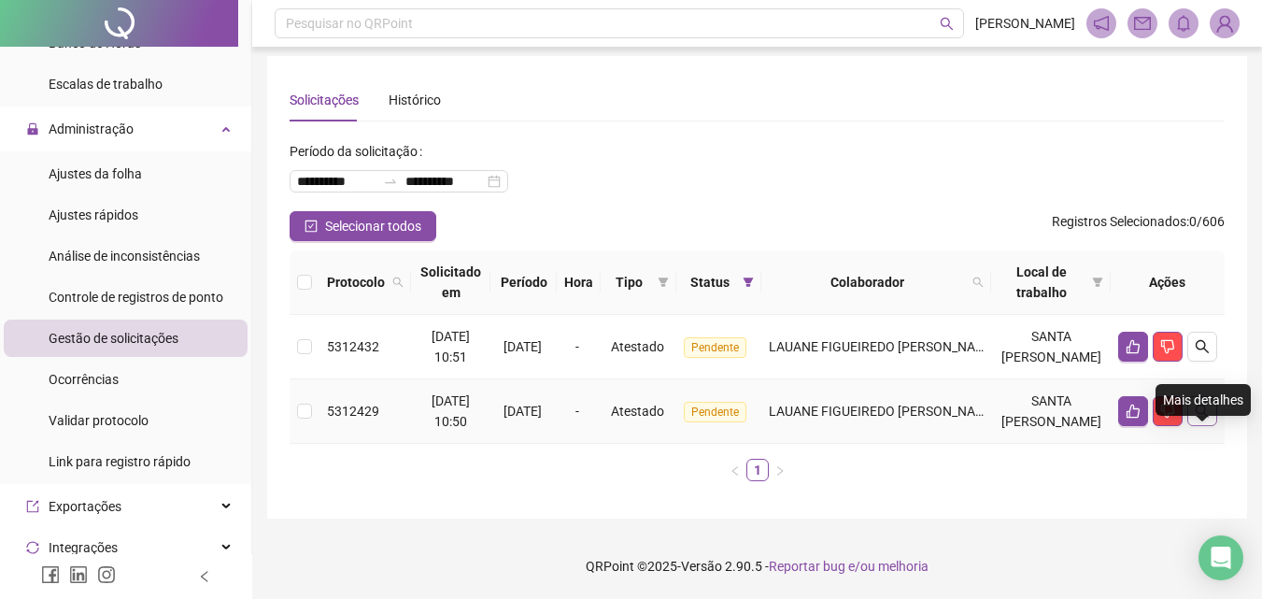
click at [1200, 404] on icon "search" at bounding box center [1202, 411] width 15 height 15
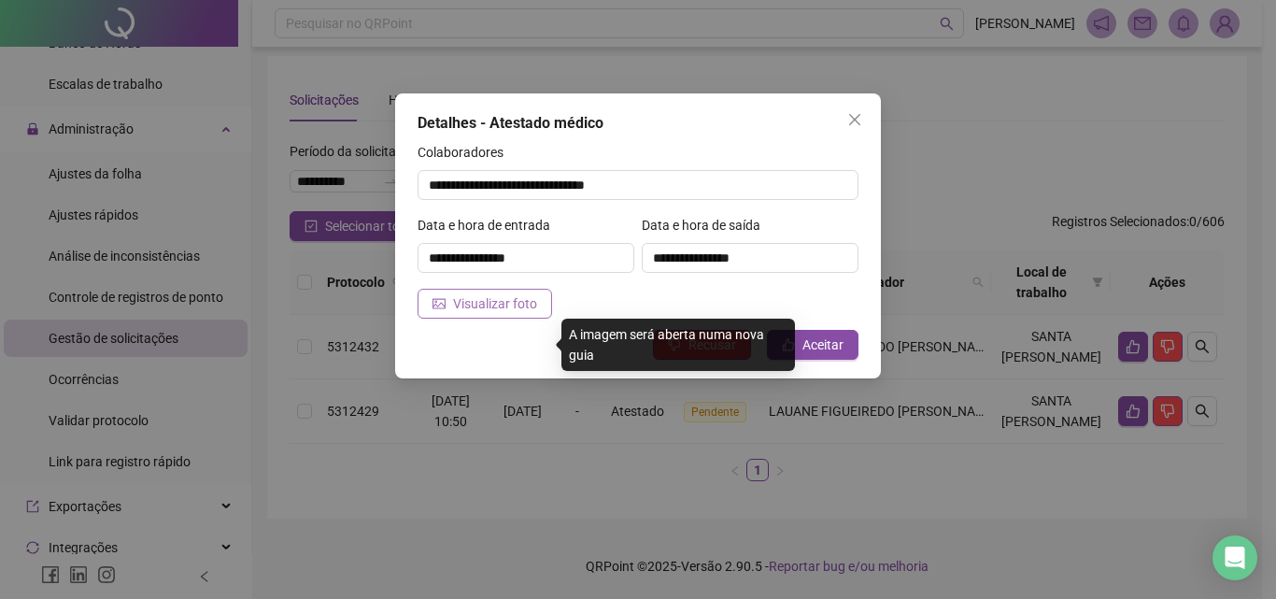
click at [501, 306] on span "Visualizar foto" at bounding box center [495, 303] width 84 height 21
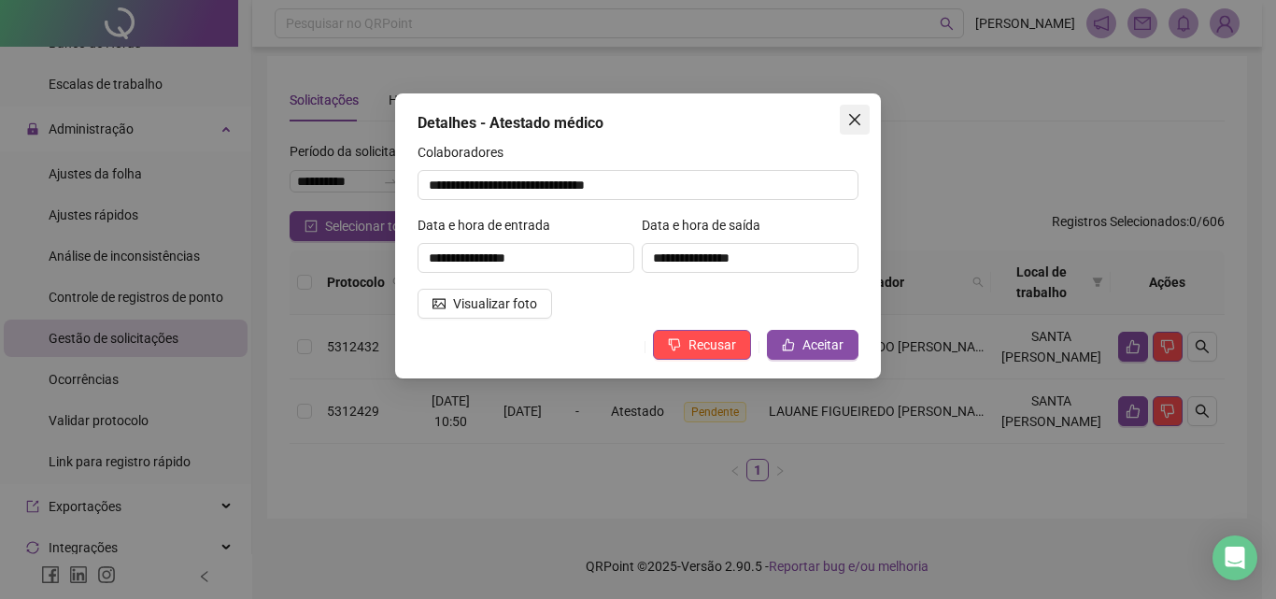
click at [847, 129] on button "Close" at bounding box center [855, 120] width 30 height 30
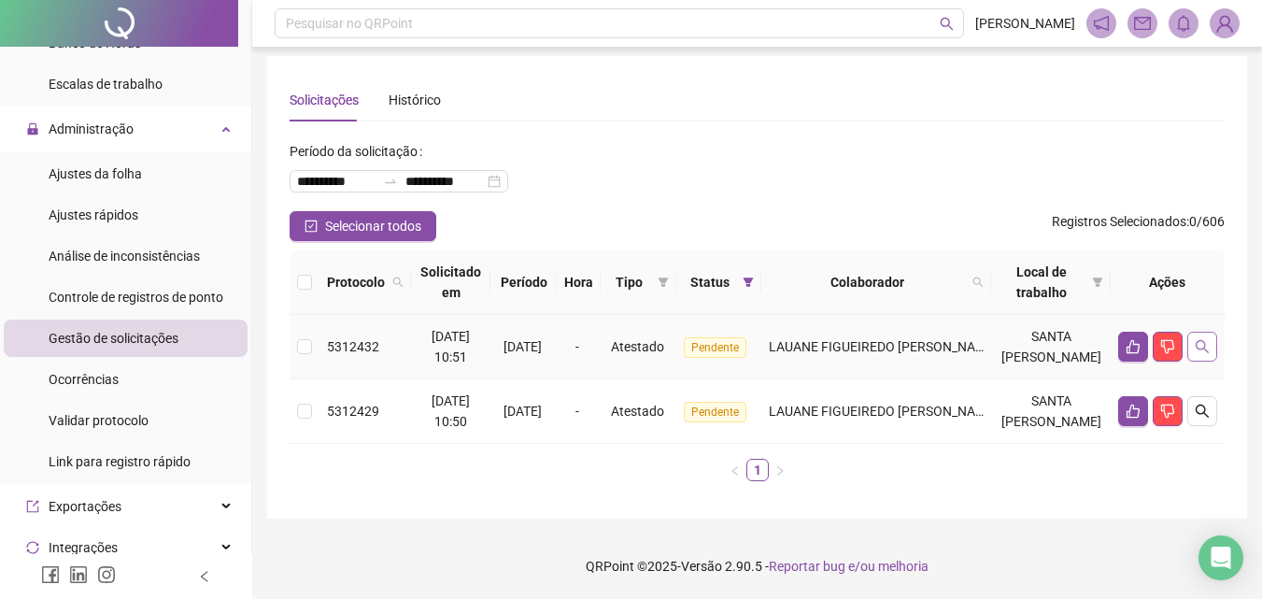
click at [1204, 332] on button "button" at bounding box center [1203, 347] width 30 height 30
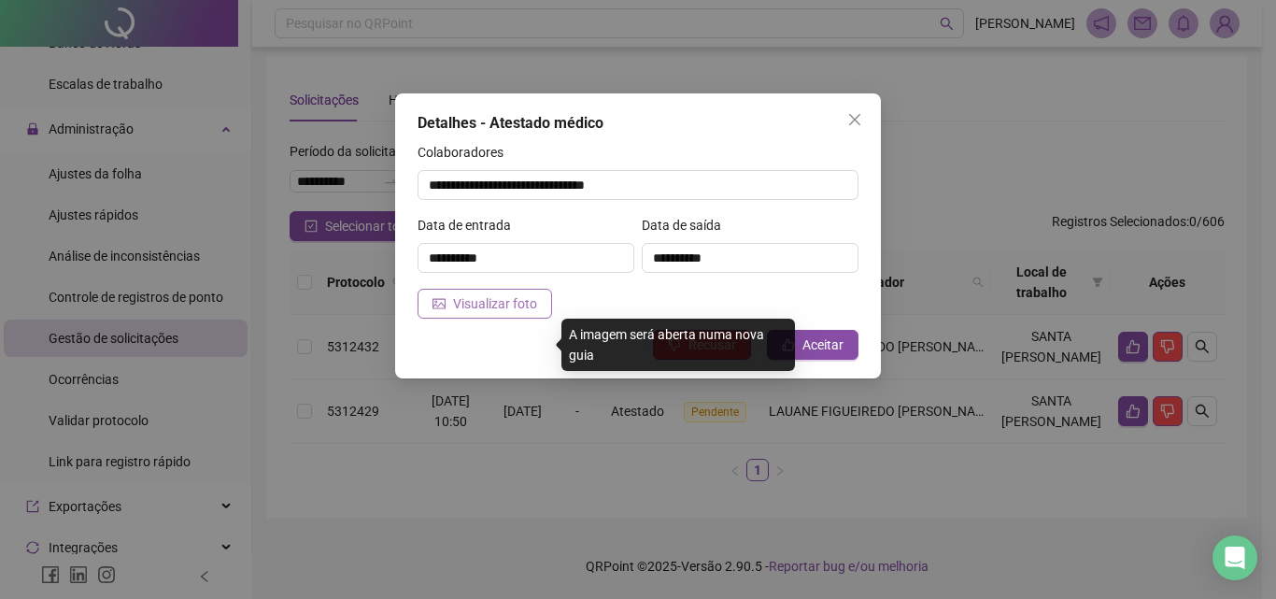
click at [464, 308] on span "Visualizar foto" at bounding box center [495, 303] width 84 height 21
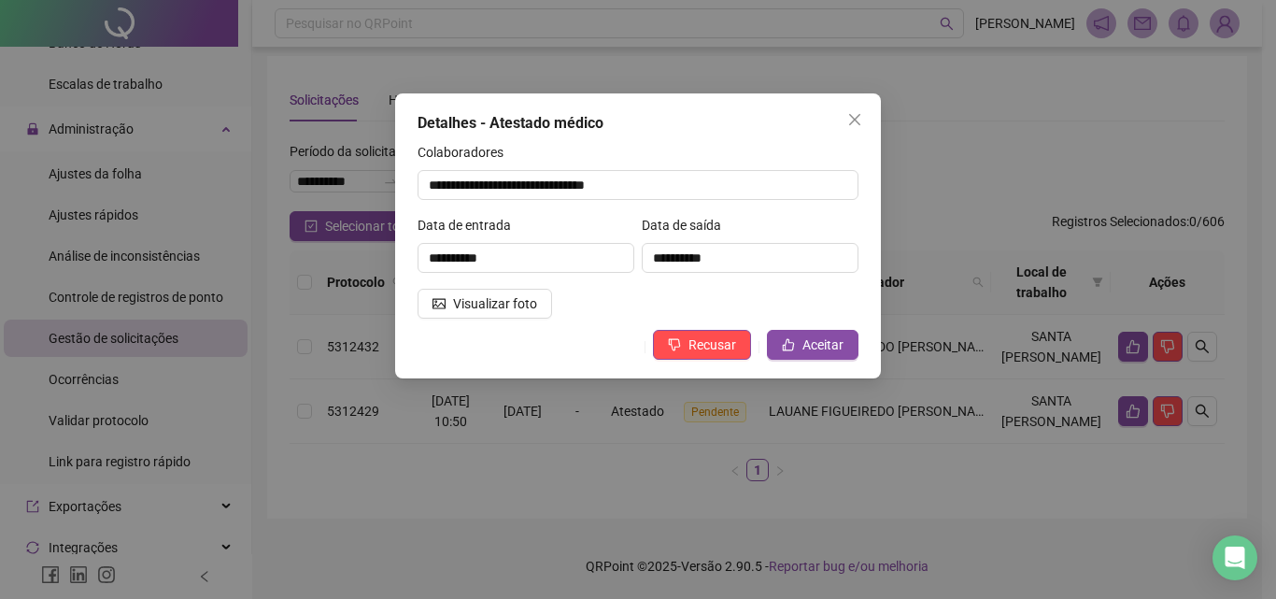
click at [836, 133] on div "Detalhes - Atestado médico" at bounding box center [638, 123] width 441 height 22
click at [842, 129] on button "Close" at bounding box center [855, 120] width 30 height 30
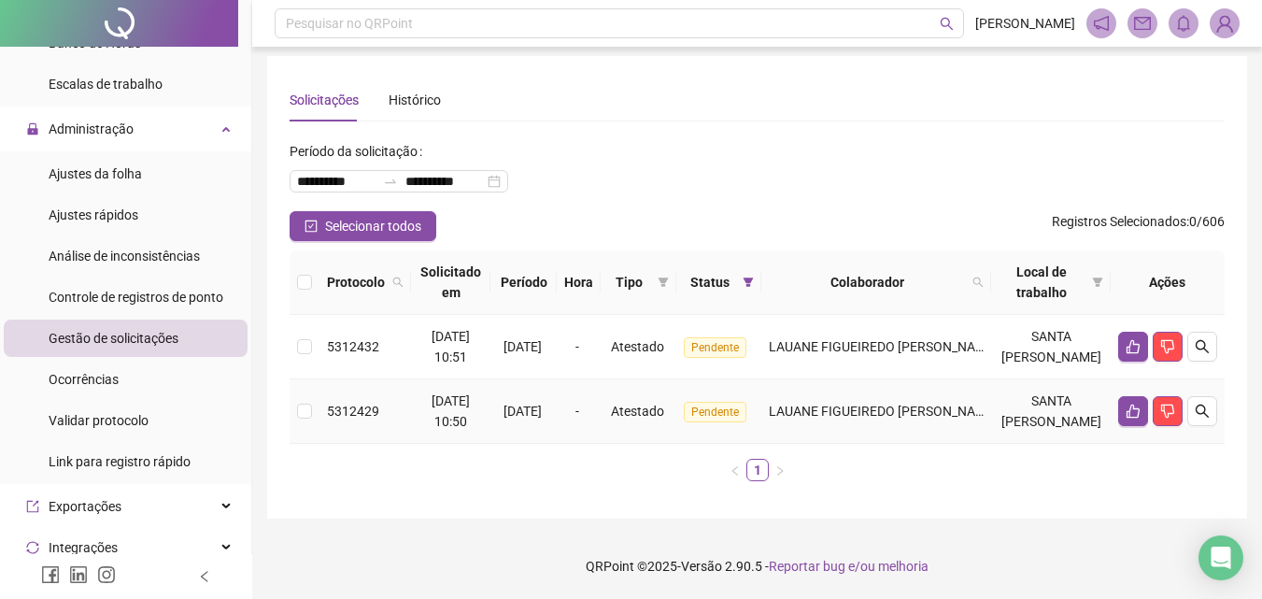
click at [956, 379] on td "LAUANE FIGUEIREDO [PERSON_NAME]" at bounding box center [876, 411] width 230 height 64
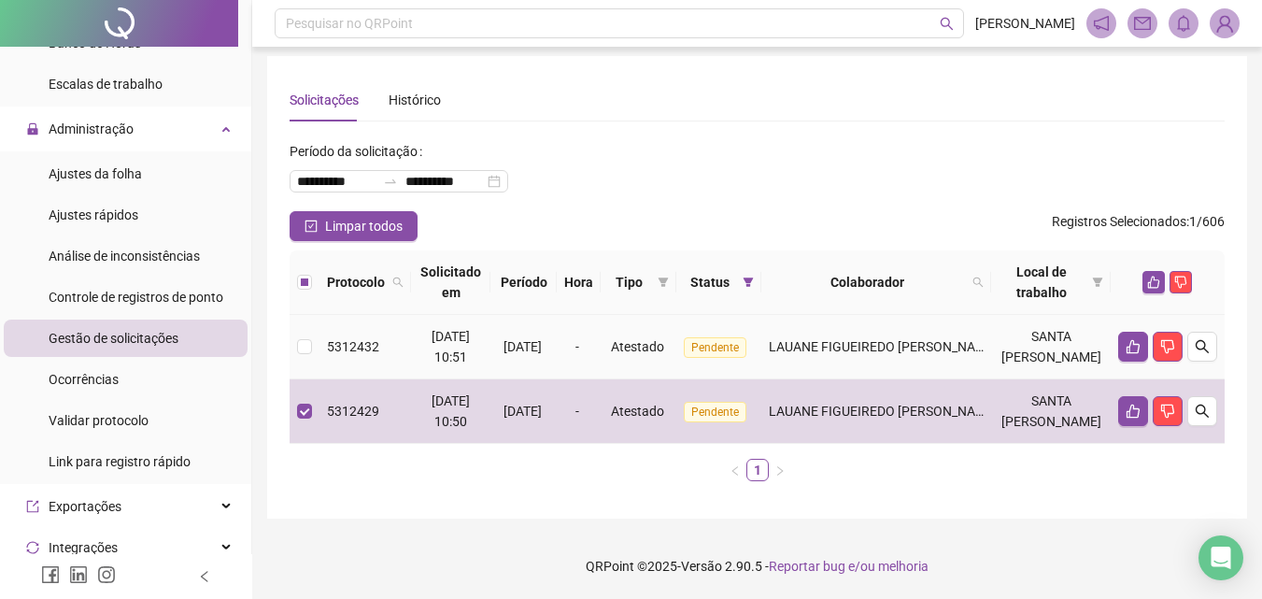
click at [950, 336] on td "LAUANE FIGUEIREDO [PERSON_NAME]" at bounding box center [876, 347] width 230 height 64
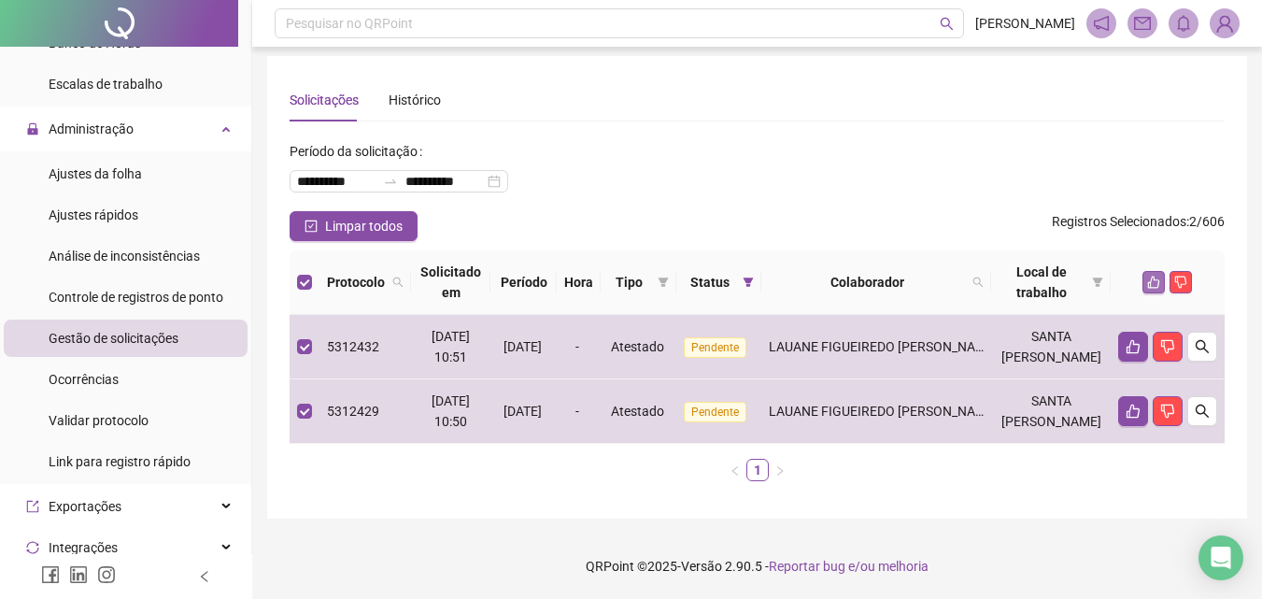
click at [1152, 276] on icon "like" at bounding box center [1153, 282] width 13 height 13
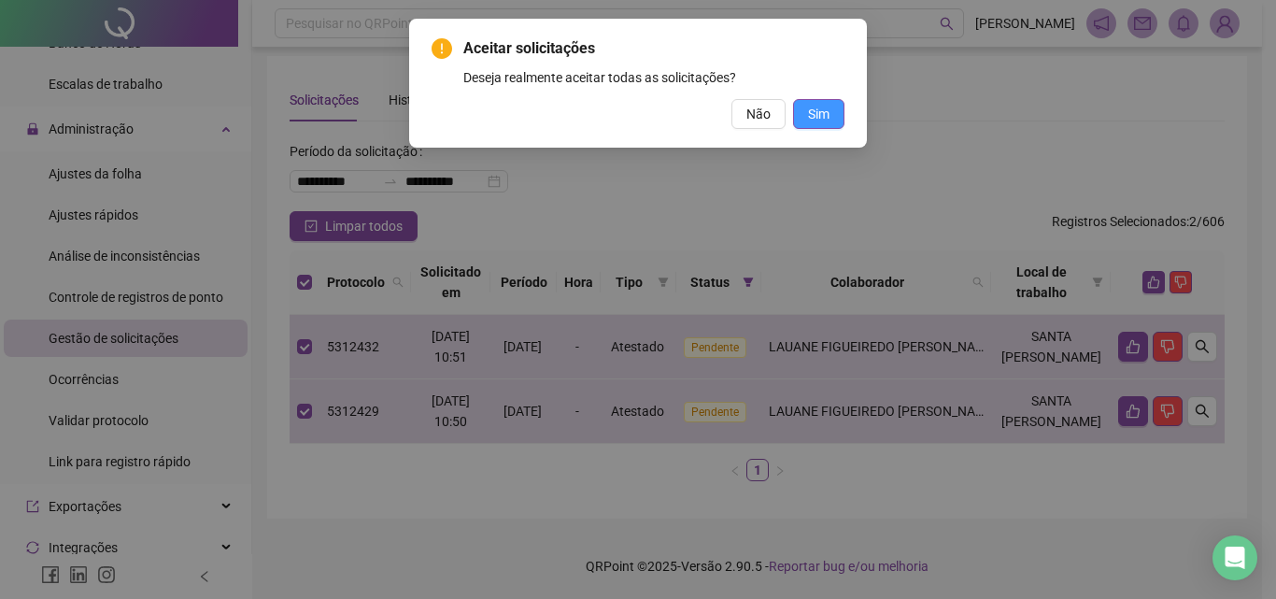
click at [811, 106] on span "Sim" at bounding box center [818, 114] width 21 height 21
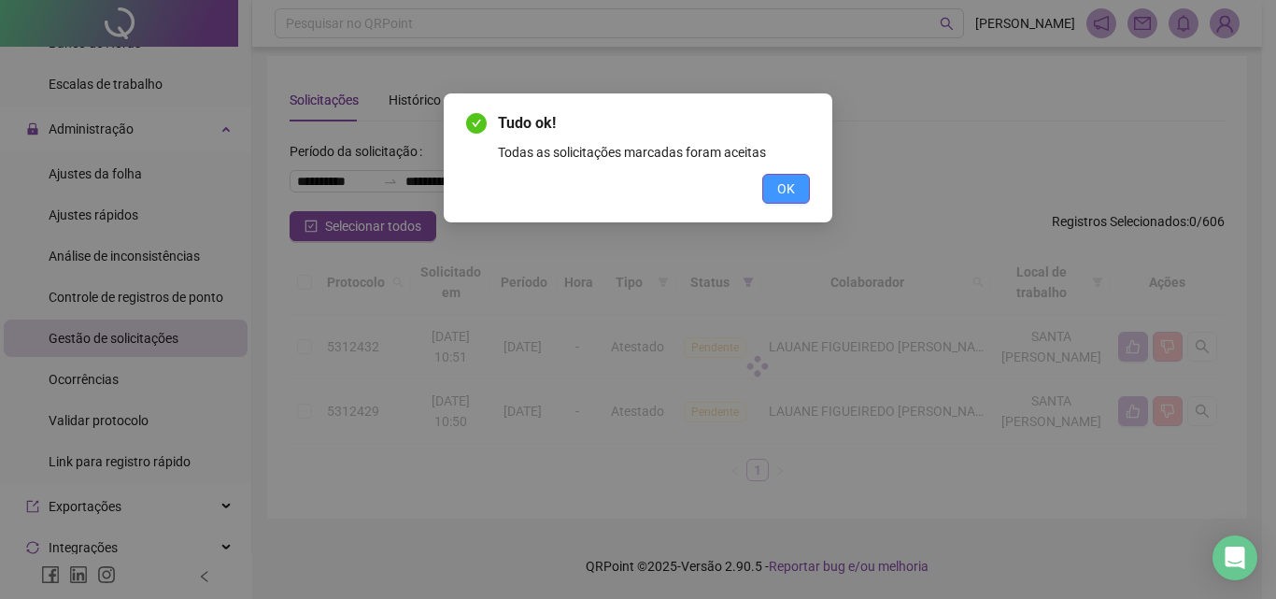
click at [791, 192] on span "OK" at bounding box center [786, 188] width 18 height 21
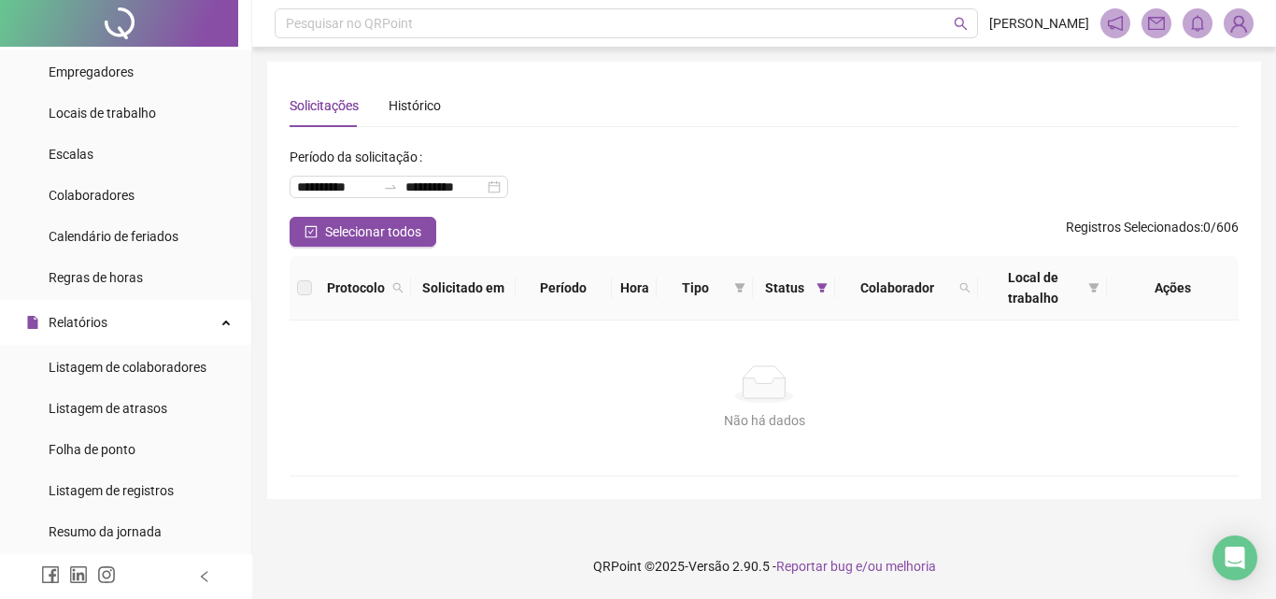
scroll to position [0, 0]
